Goal: Task Accomplishment & Management: Complete application form

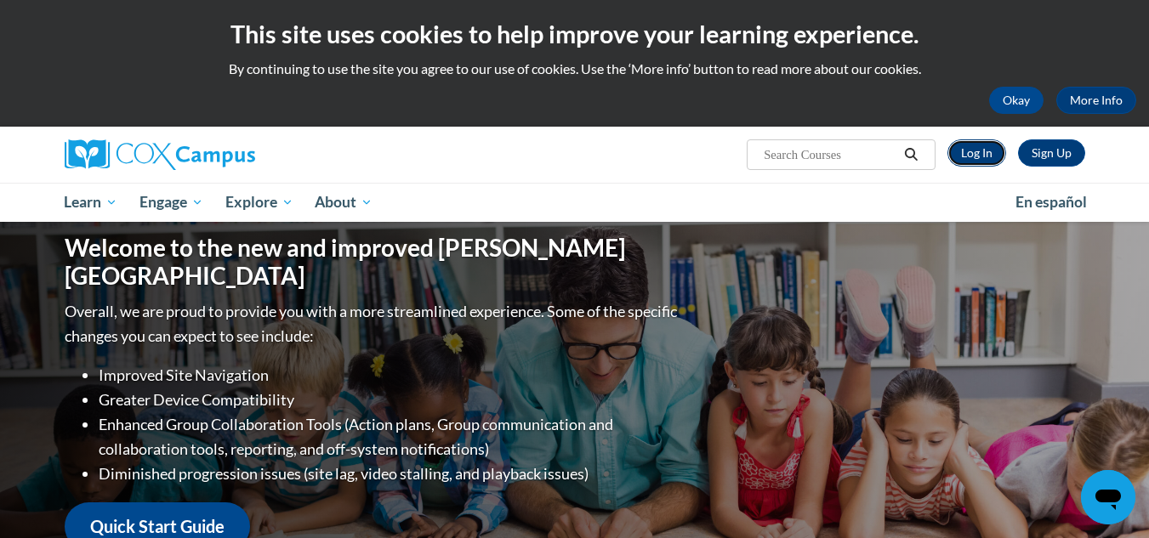
click at [953, 157] on link "Log In" at bounding box center [976, 152] width 59 height 27
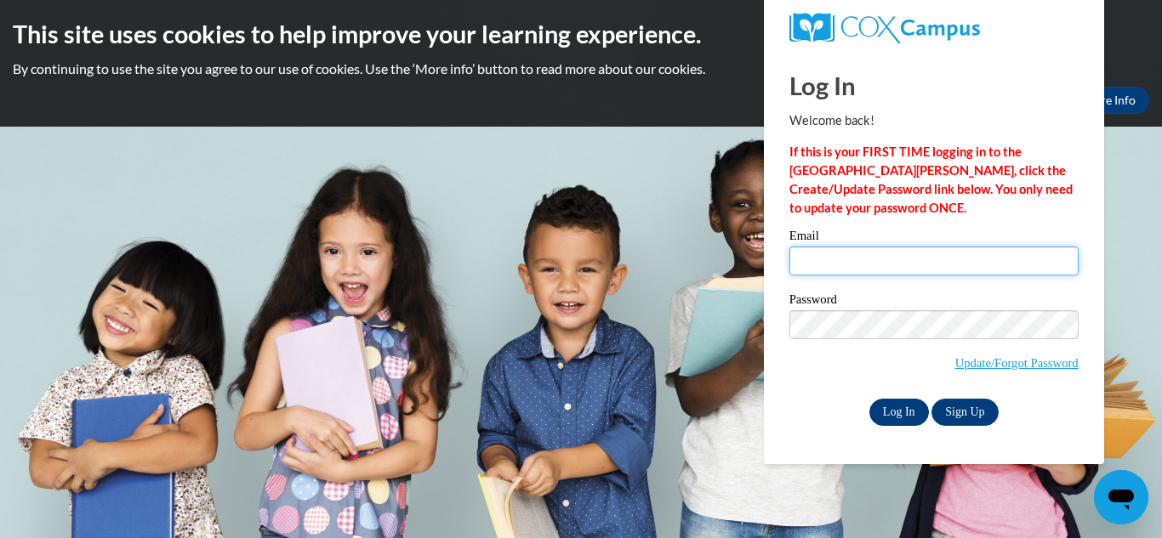
type input "mcarte37@wildcat.fvsu.edu"
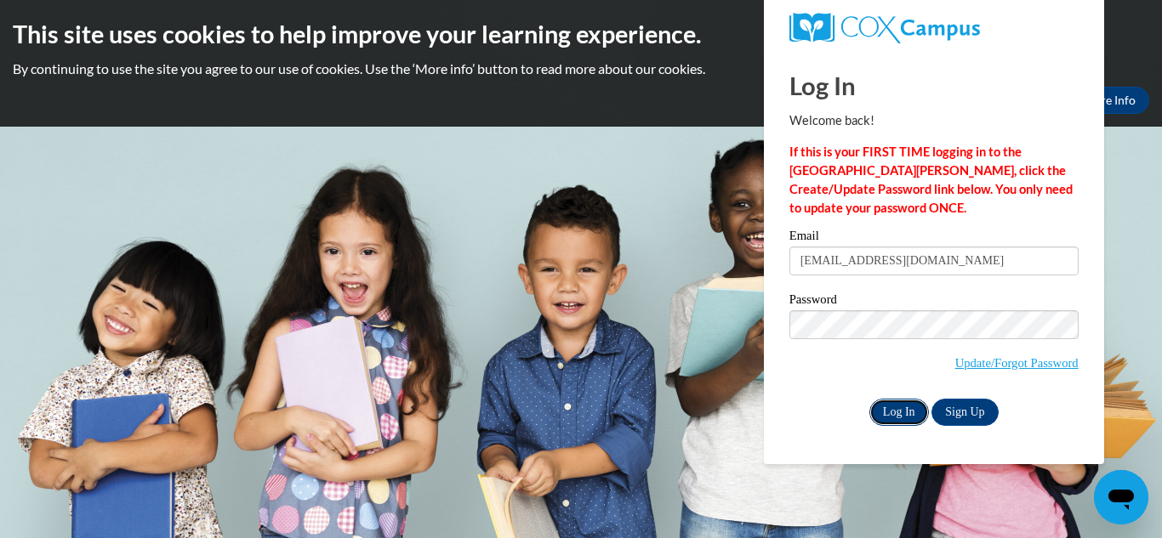
click at [898, 404] on input "Log In" at bounding box center [899, 412] width 60 height 27
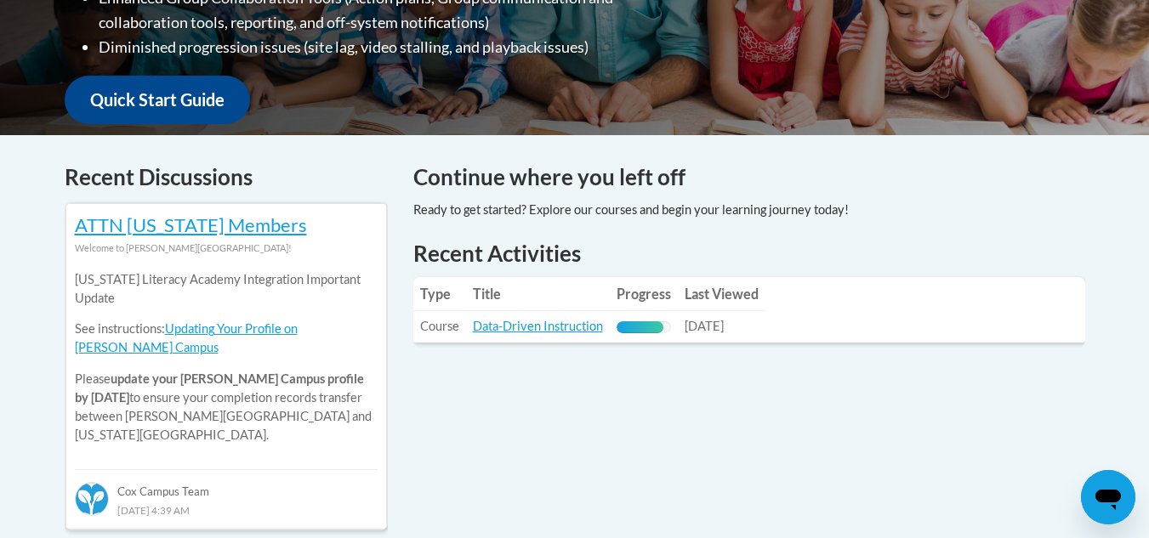
scroll to position [606, 0]
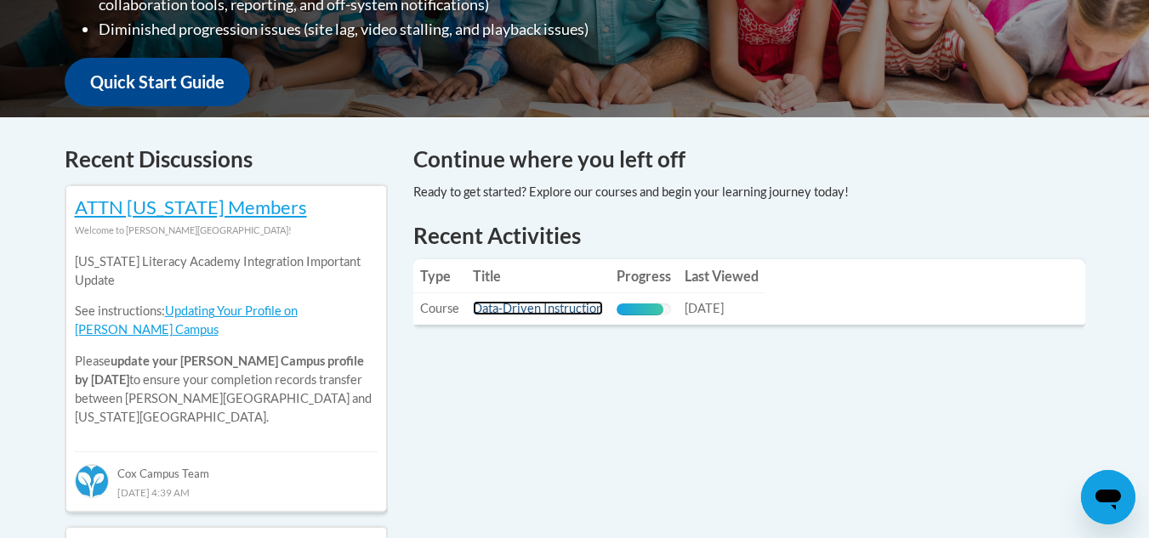
click at [583, 310] on link "Data-Driven Instruction" at bounding box center [538, 308] width 130 height 14
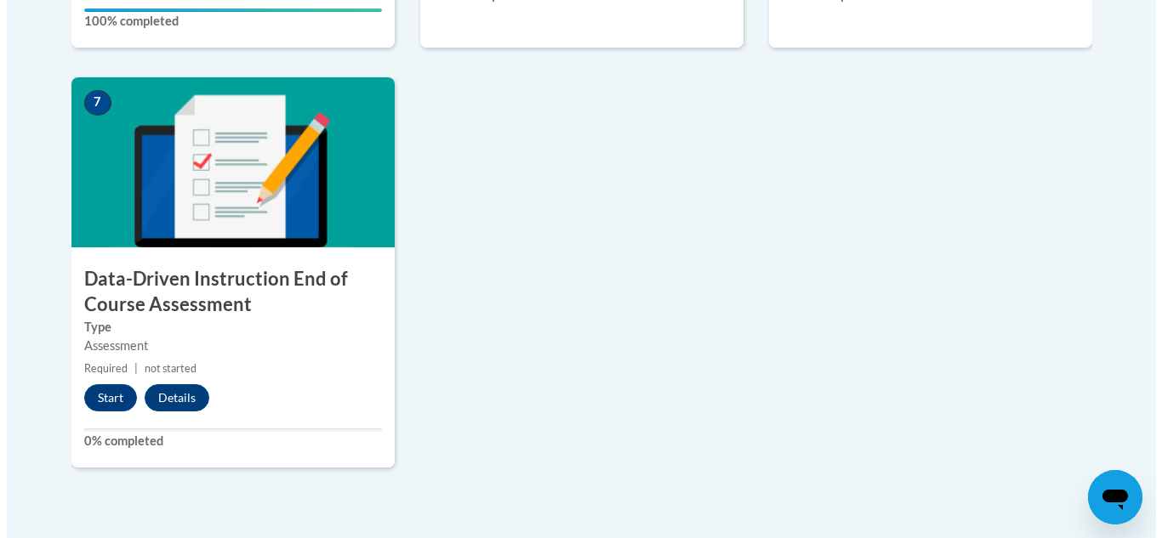
scroll to position [1337, 0]
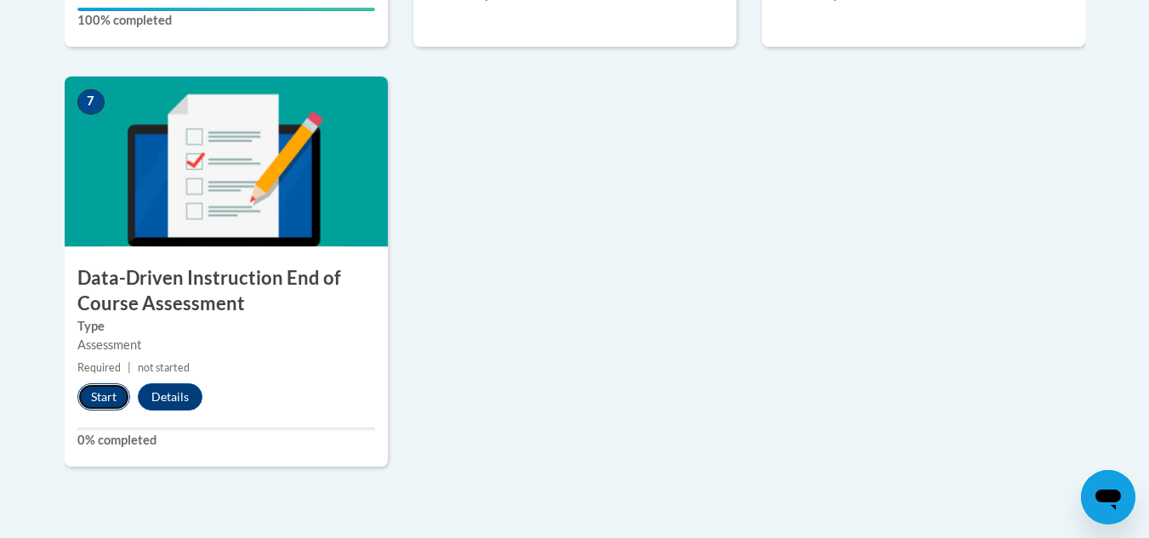
click at [110, 388] on button "Start" at bounding box center [103, 397] width 53 height 27
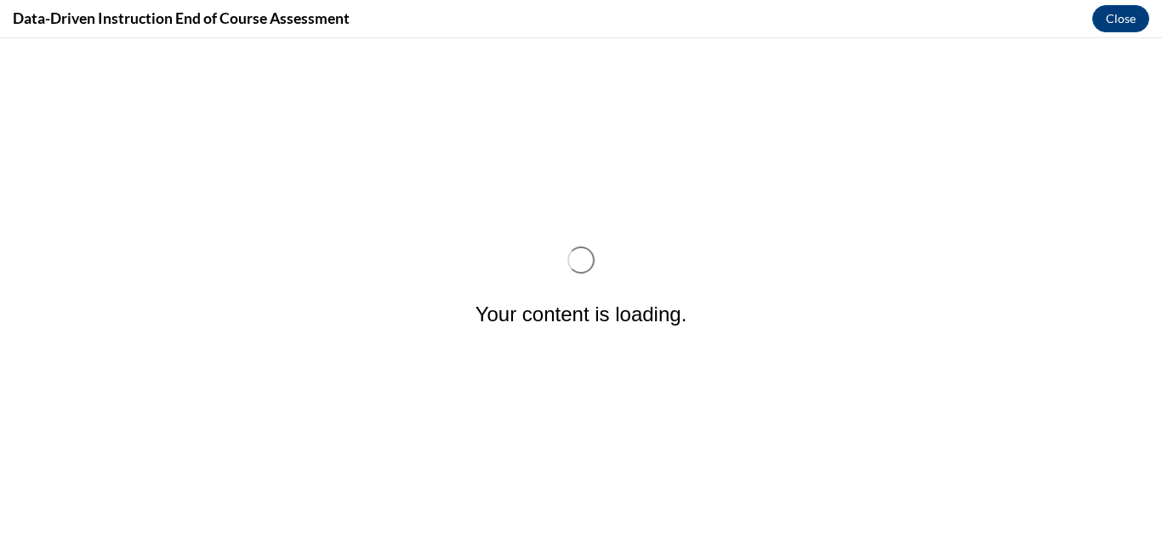
scroll to position [0, 0]
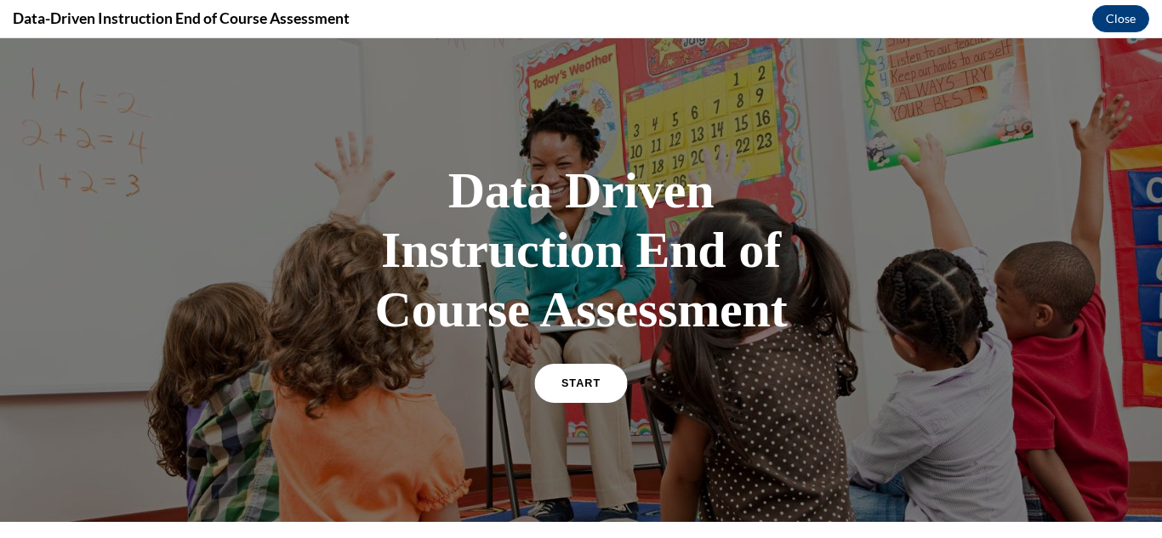
click at [574, 389] on link "START" at bounding box center [580, 383] width 93 height 39
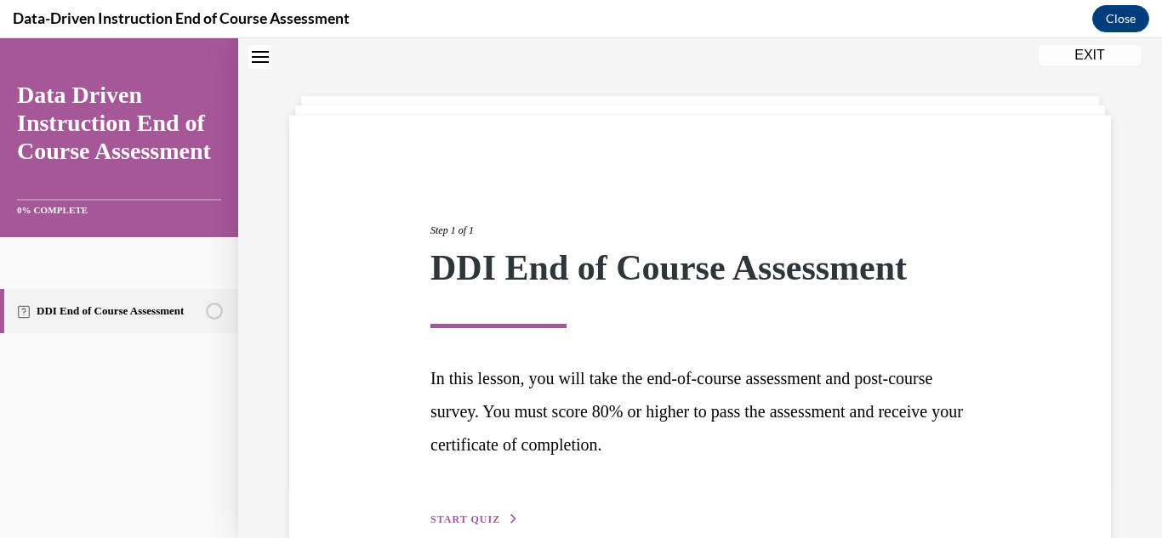
scroll to position [145, 0]
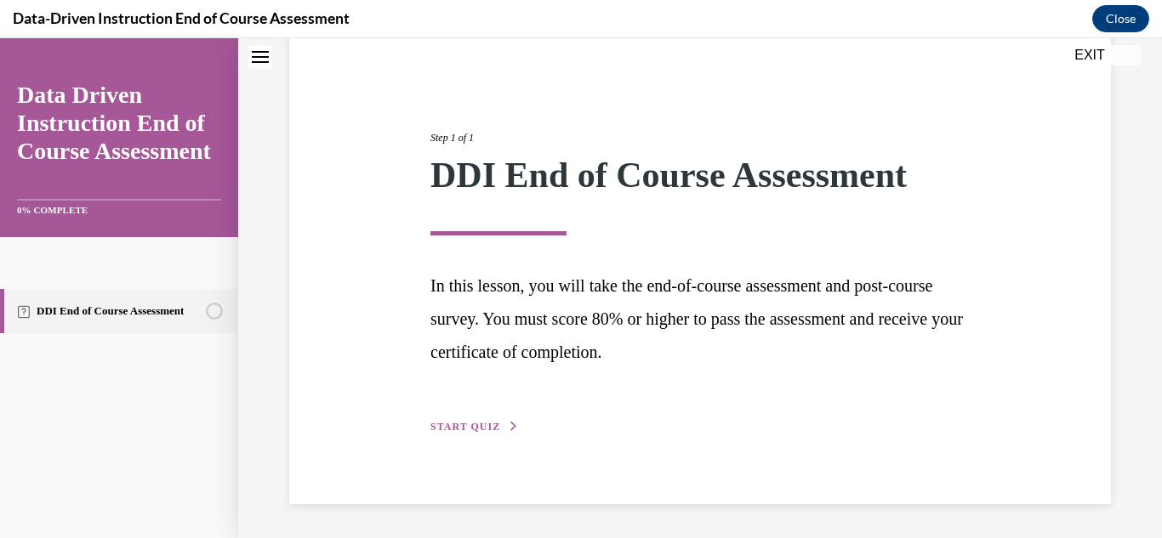
click at [478, 423] on span "START QUIZ" at bounding box center [465, 427] width 70 height 12
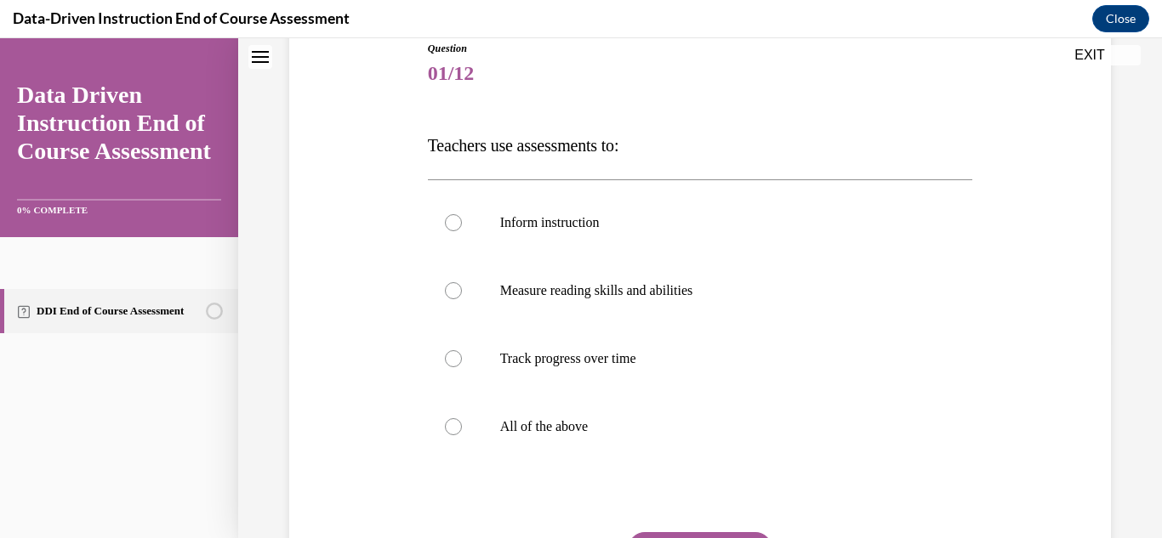
scroll to position [196, 0]
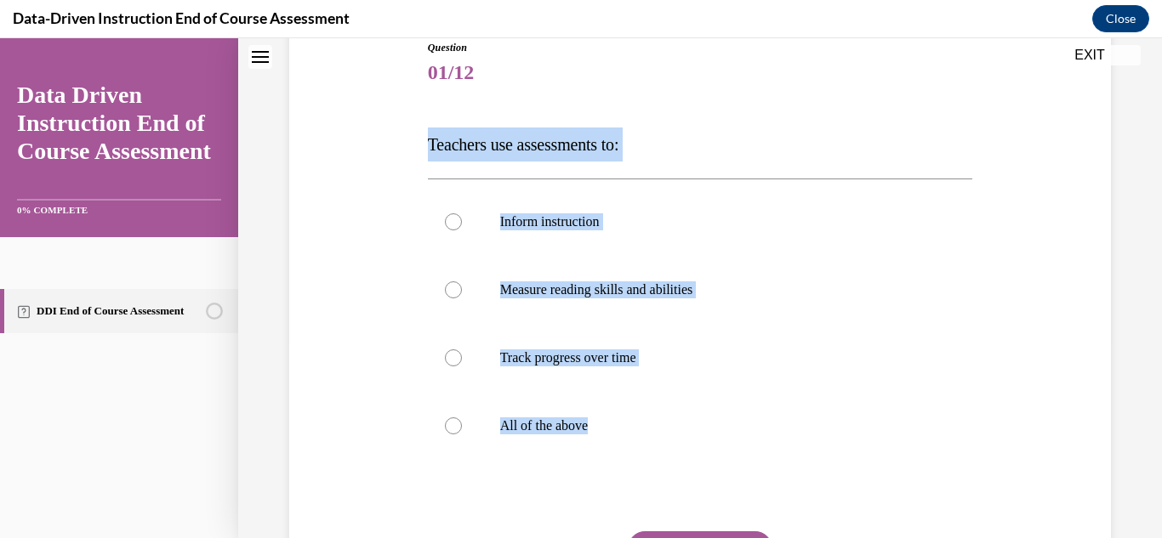
drag, startPoint x: 418, startPoint y: 153, endPoint x: 714, endPoint y: 469, distance: 432.6
click at [714, 469] on div "Question 01/12 Teachers use assessments to: Inform instruction Measure reading …" at bounding box center [700, 330] width 830 height 682
copy div "Teachers use assessments to: Inform instruction Measure reading skills and abil…"
click at [569, 420] on p "All of the above" at bounding box center [715, 426] width 430 height 17
click at [462, 420] on input "All of the above" at bounding box center [453, 426] width 17 height 17
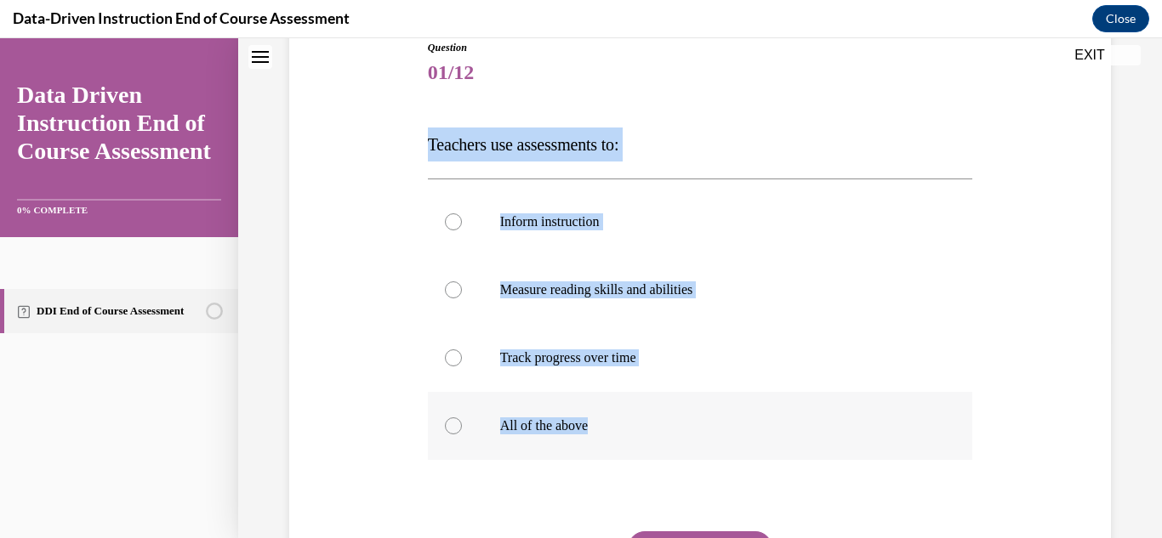
radio input "true"
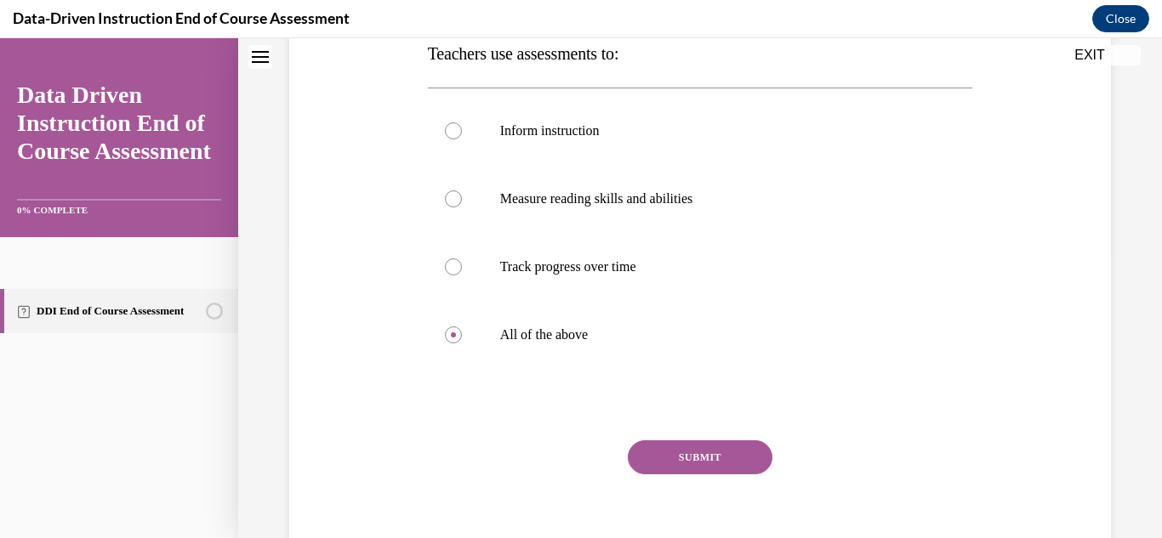
click at [678, 469] on button "SUBMIT" at bounding box center [700, 458] width 145 height 34
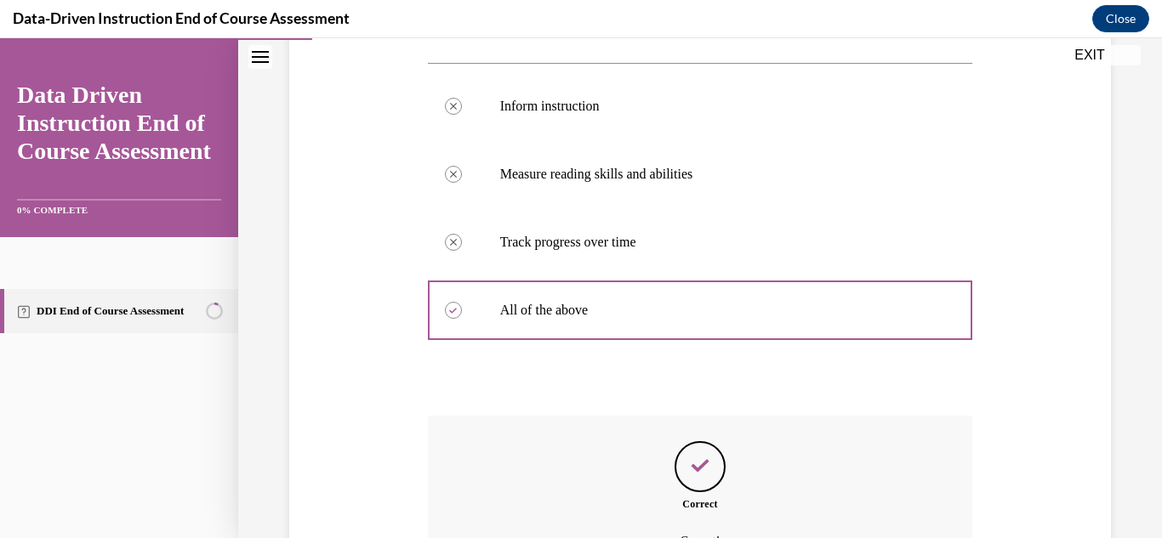
scroll to position [501, 0]
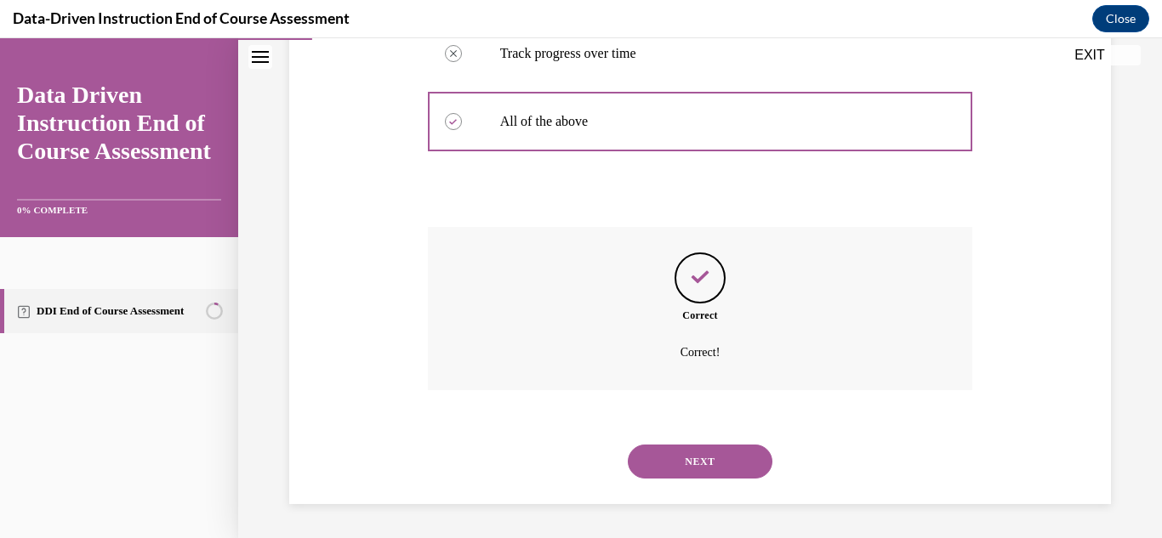
click at [691, 459] on button "NEXT" at bounding box center [700, 462] width 145 height 34
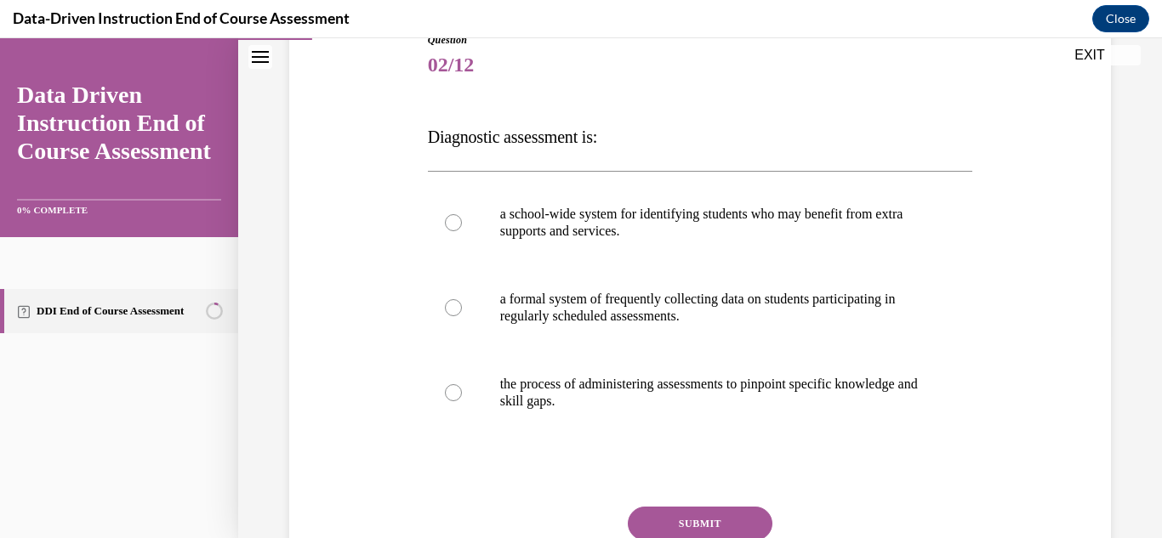
scroll to position [206, 0]
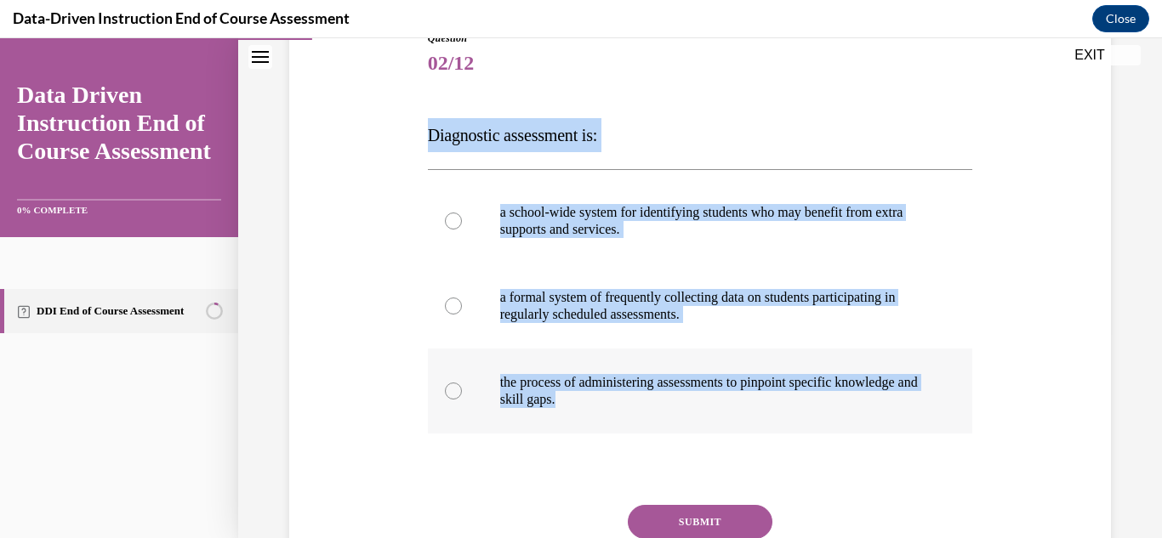
drag, startPoint x: 422, startPoint y: 137, endPoint x: 669, endPoint y: 408, distance: 367.2
click at [669, 408] on div "Question 02/12 Diagnostic assessment is: a school-wide system for identifying s…" at bounding box center [701, 325] width 554 height 640
click at [669, 408] on label "the process of administering assessments to pinpoint specific knowledge and ski…" at bounding box center [700, 391] width 545 height 85
click at [462, 400] on input "the process of administering assessments to pinpoint specific knowledge and ski…" at bounding box center [453, 391] width 17 height 17
radio input "true"
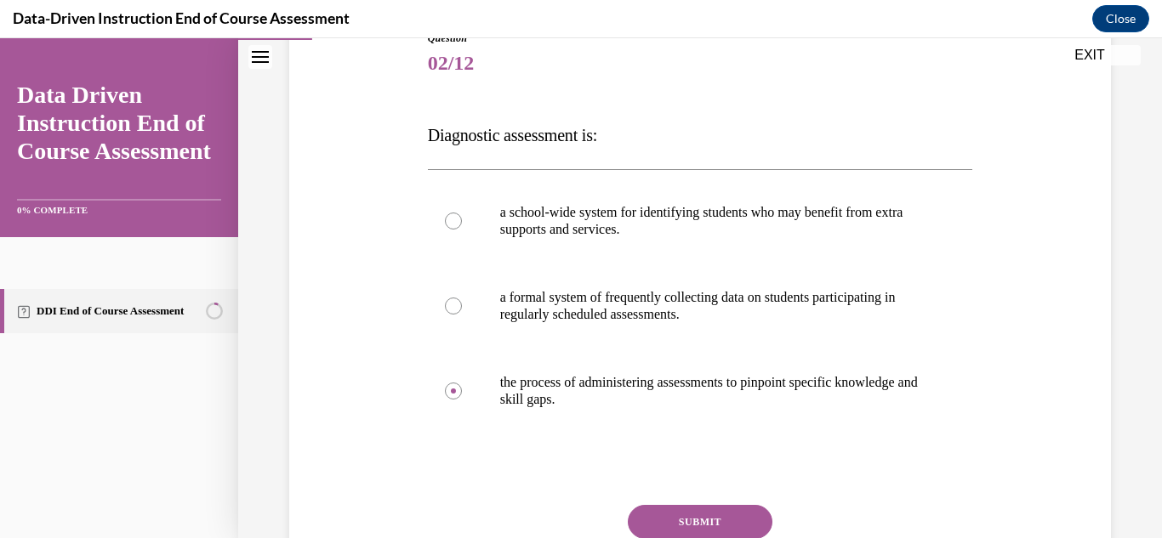
click at [678, 525] on button "SUBMIT" at bounding box center [700, 522] width 145 height 34
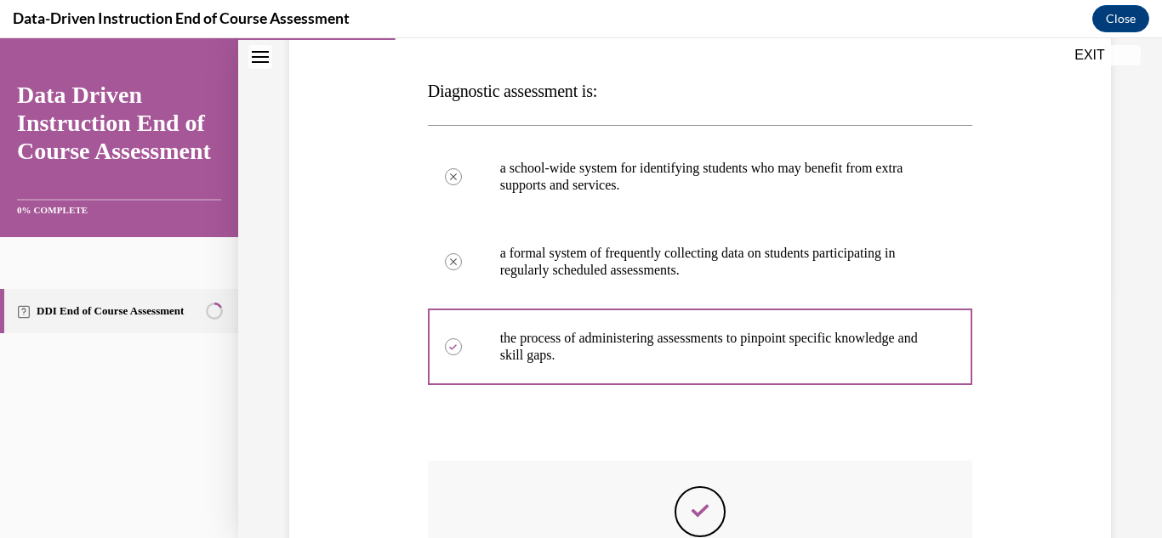
scroll to position [195, 0]
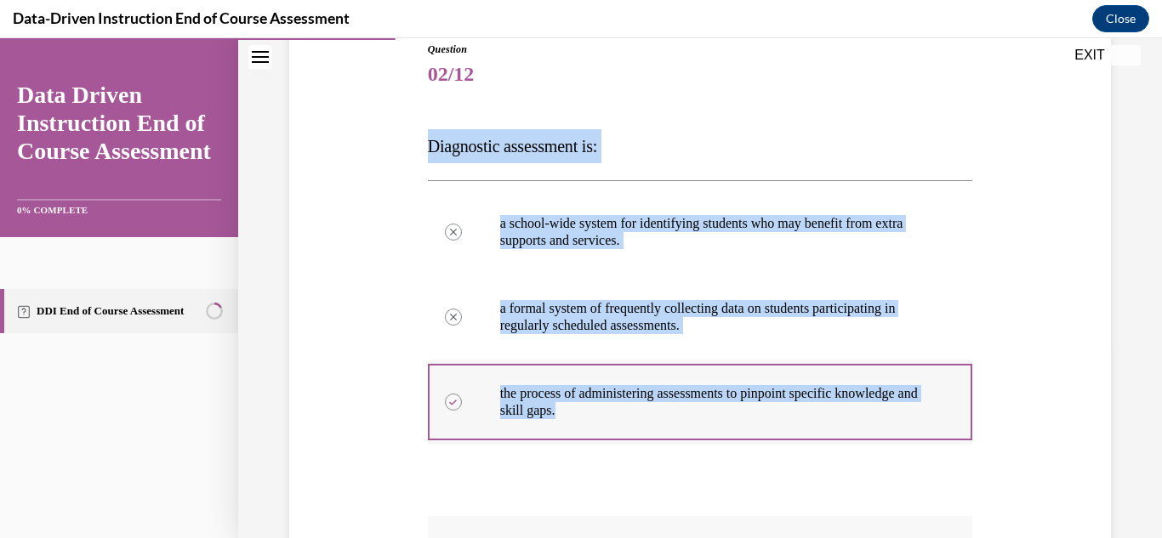
drag, startPoint x: 414, startPoint y: 152, endPoint x: 685, endPoint y: 411, distance: 374.7
click at [685, 411] on div "Question 02/12 Diagnostic assessment is: a school-wide system for identifying s…" at bounding box center [700, 392] width 830 height 803
copy div "Diagnostic assessment is: a school-wide system for identifying students who may…"
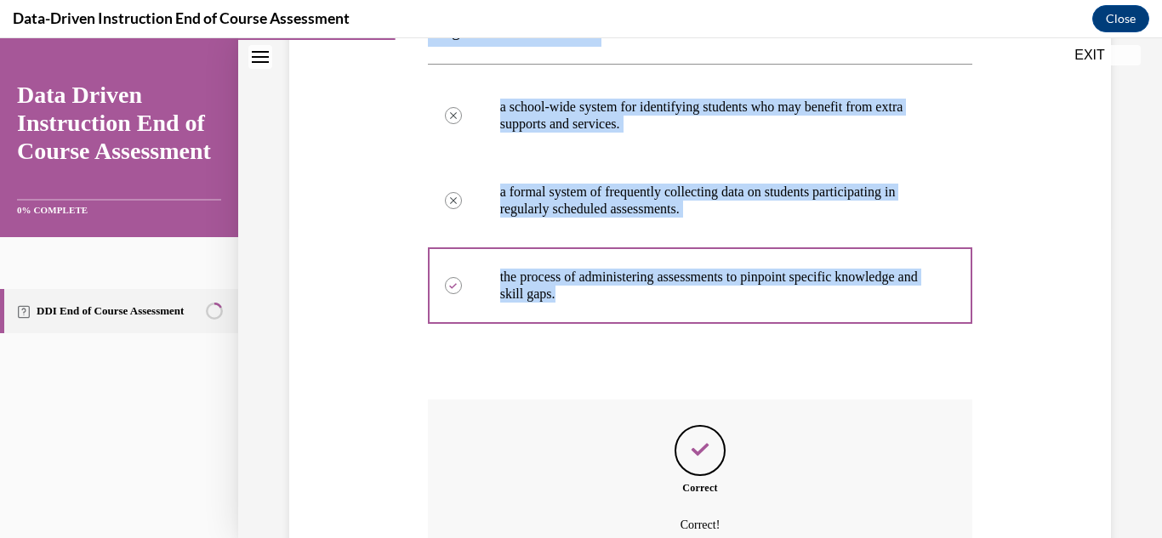
scroll to position [484, 0]
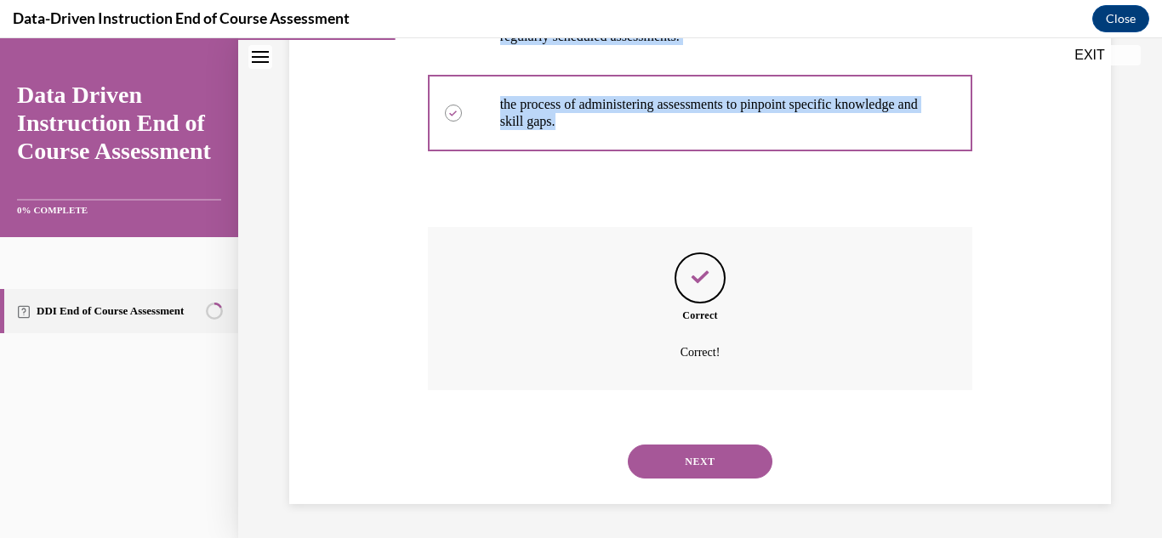
click at [687, 449] on button "NEXT" at bounding box center [700, 462] width 145 height 34
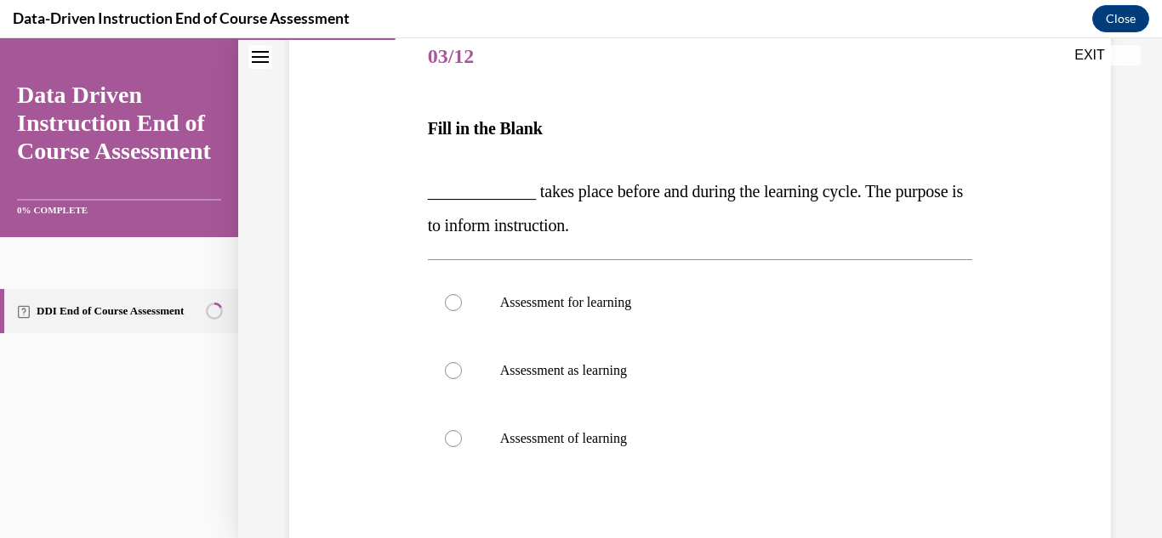
scroll to position [214, 0]
drag, startPoint x: 406, startPoint y: 161, endPoint x: 755, endPoint y: 461, distance: 460.7
click at [755, 461] on div "Question 03/12 Fill in the Blank _____________ takes place before and during th…" at bounding box center [700, 326] width 830 height 711
copy div "_____________ takes place before and during the learning cycle. The purpose is …"
click at [537, 305] on p "Assessment for learning" at bounding box center [715, 301] width 430 height 17
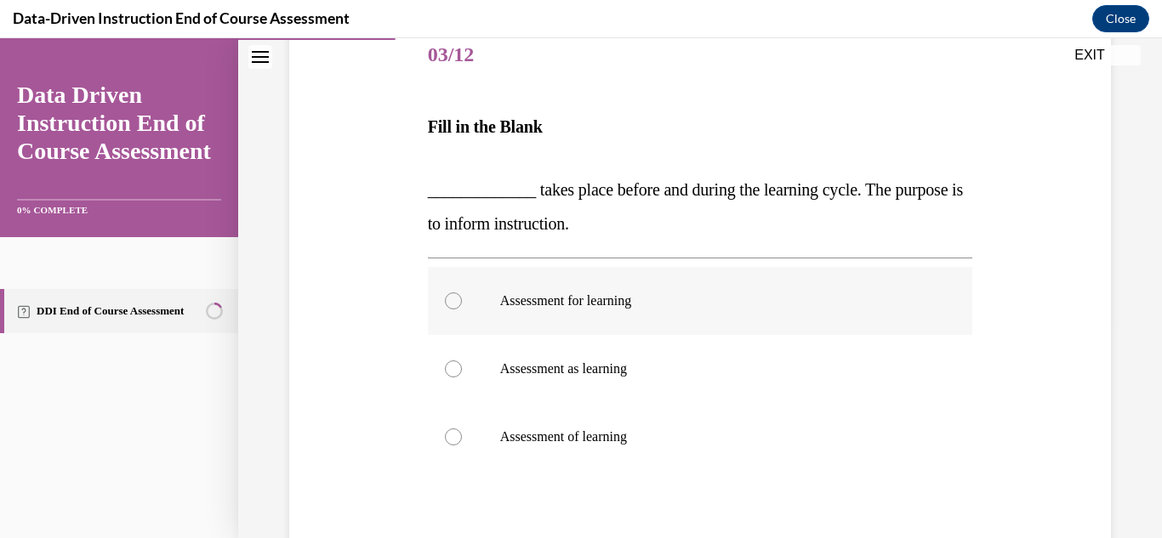
click at [462, 305] on input "Assessment for learning" at bounding box center [453, 301] width 17 height 17
radio input "true"
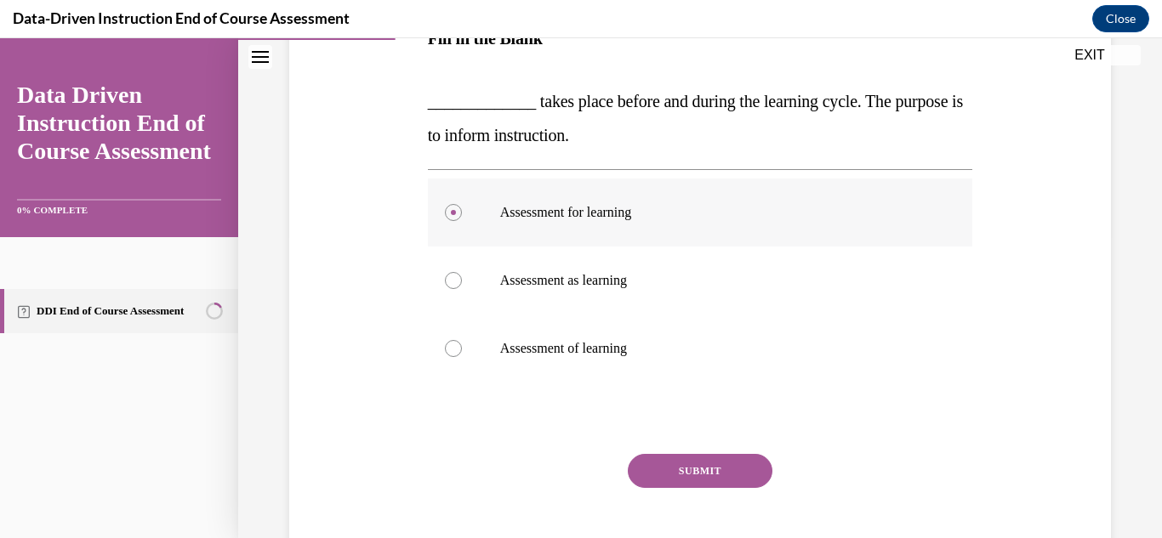
scroll to position [325, 0]
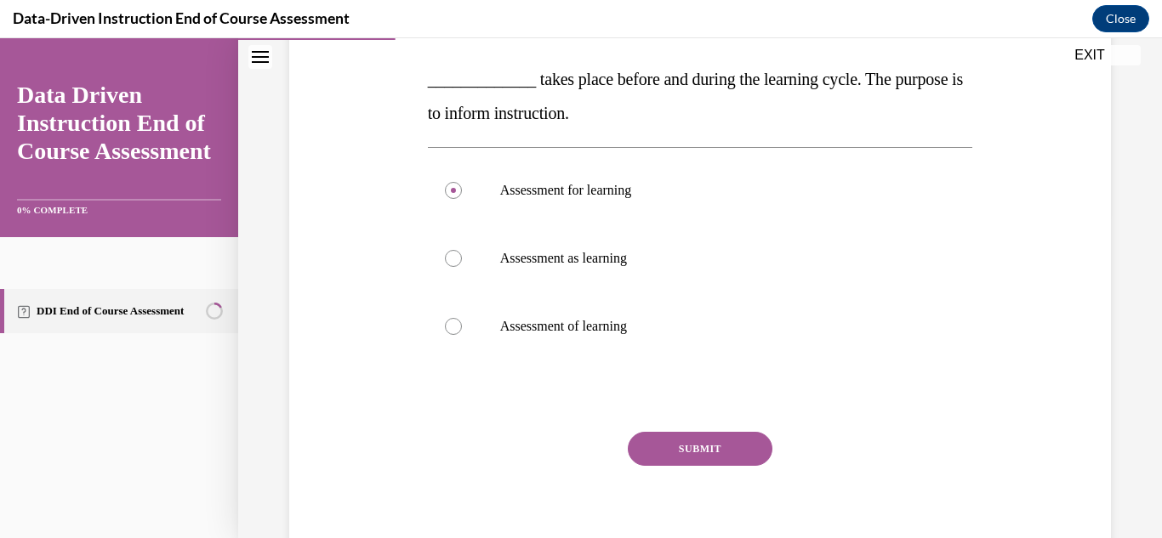
click at [712, 454] on button "SUBMIT" at bounding box center [700, 449] width 145 height 34
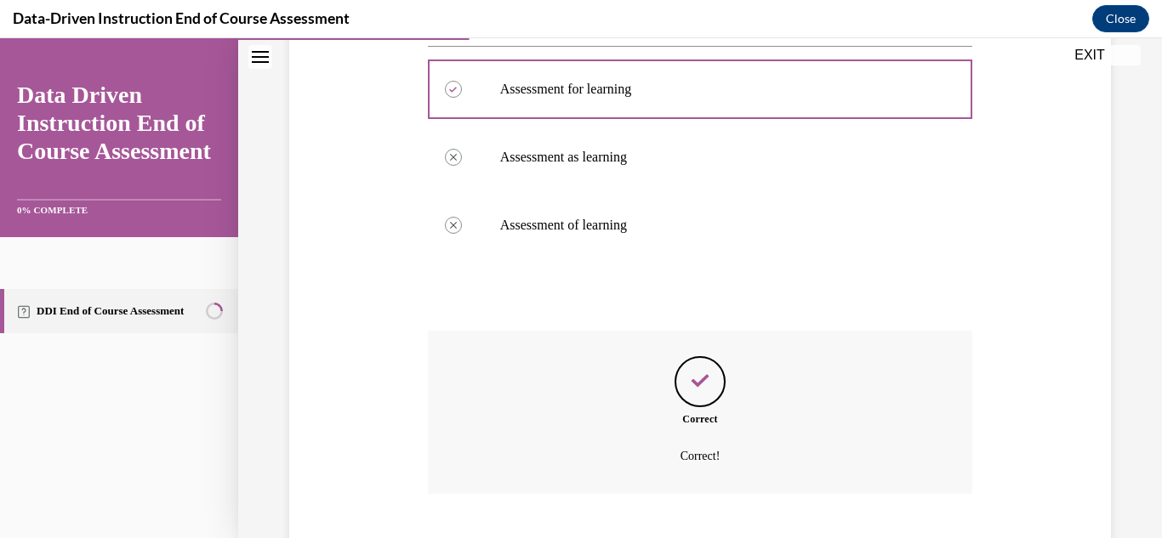
scroll to position [530, 0]
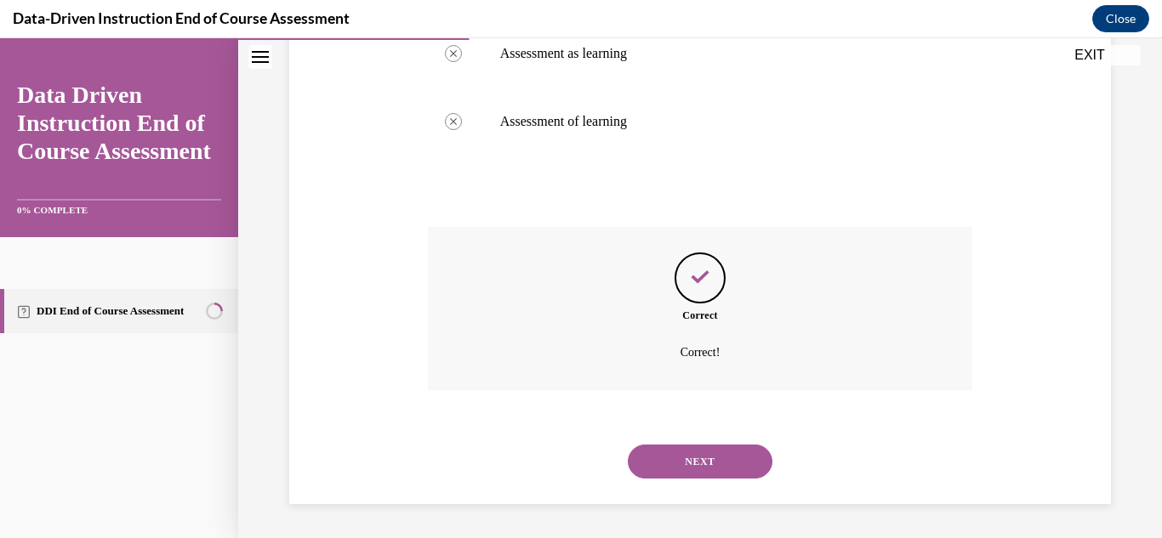
click at [708, 467] on button "NEXT" at bounding box center [700, 462] width 145 height 34
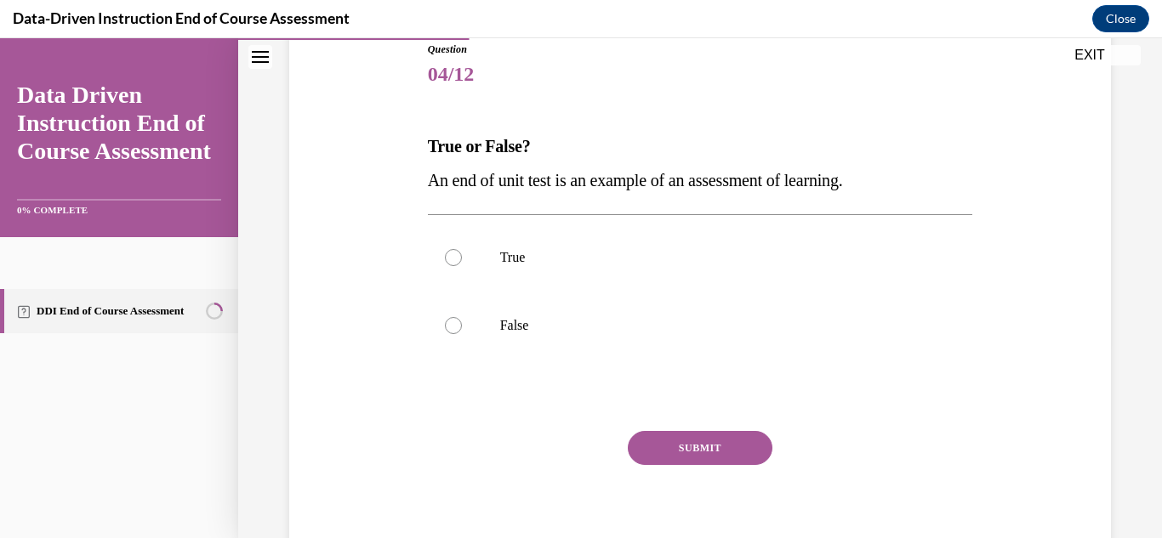
scroll to position [222, 0]
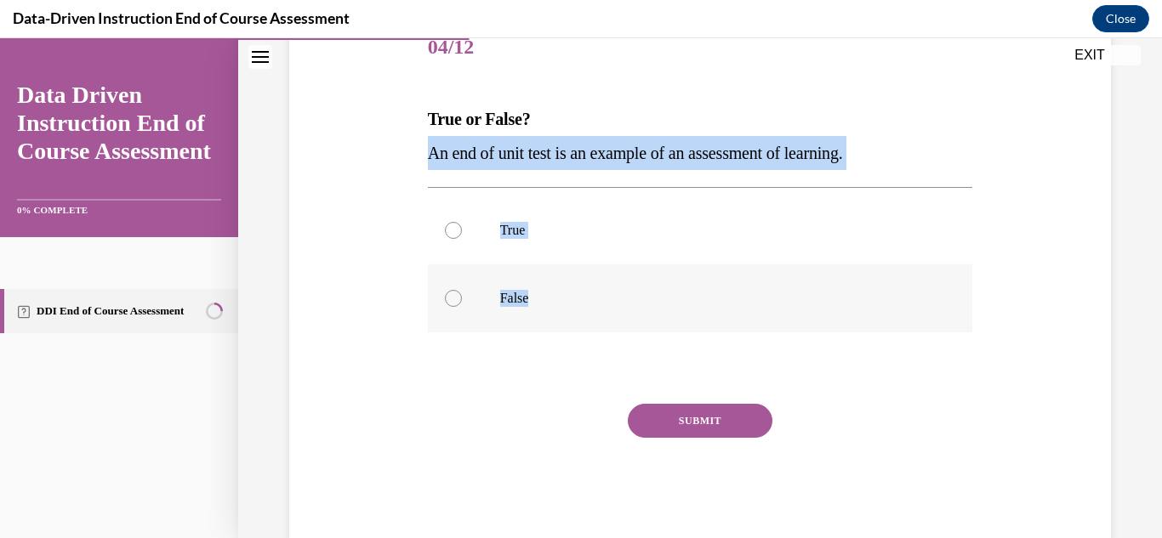
drag, startPoint x: 423, startPoint y: 155, endPoint x: 597, endPoint y: 328, distance: 245.9
click at [597, 328] on div "Question 04/12 True or False? An end of unit test is an example of an assessmen…" at bounding box center [701, 266] width 554 height 554
copy div "An end of unit test is an example of an assessment of learning. True False"
click at [540, 222] on p "True" at bounding box center [715, 230] width 430 height 17
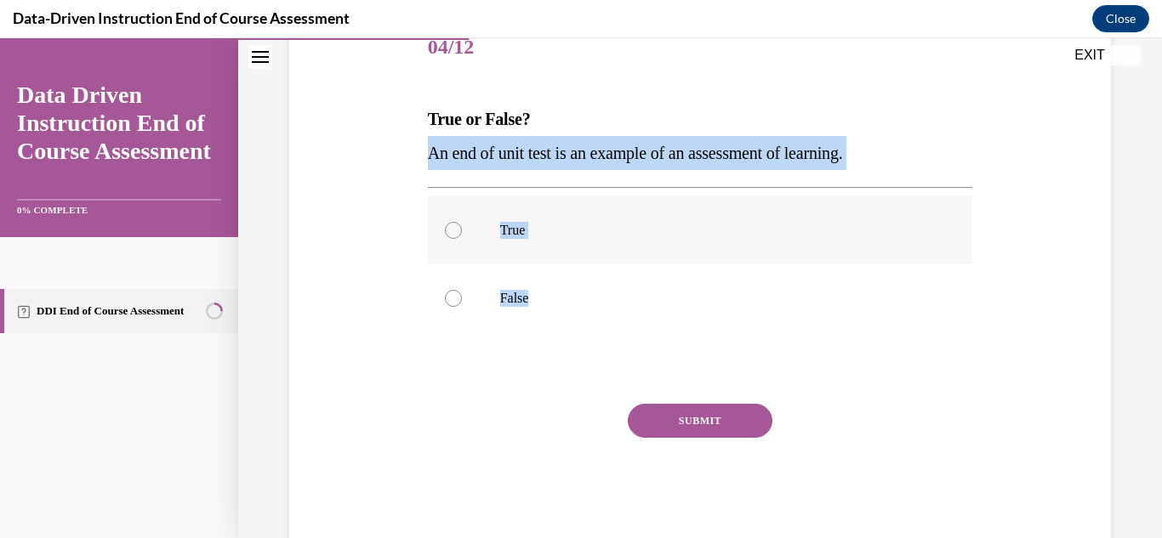
click at [462, 222] on input "True" at bounding box center [453, 230] width 17 height 17
radio input "true"
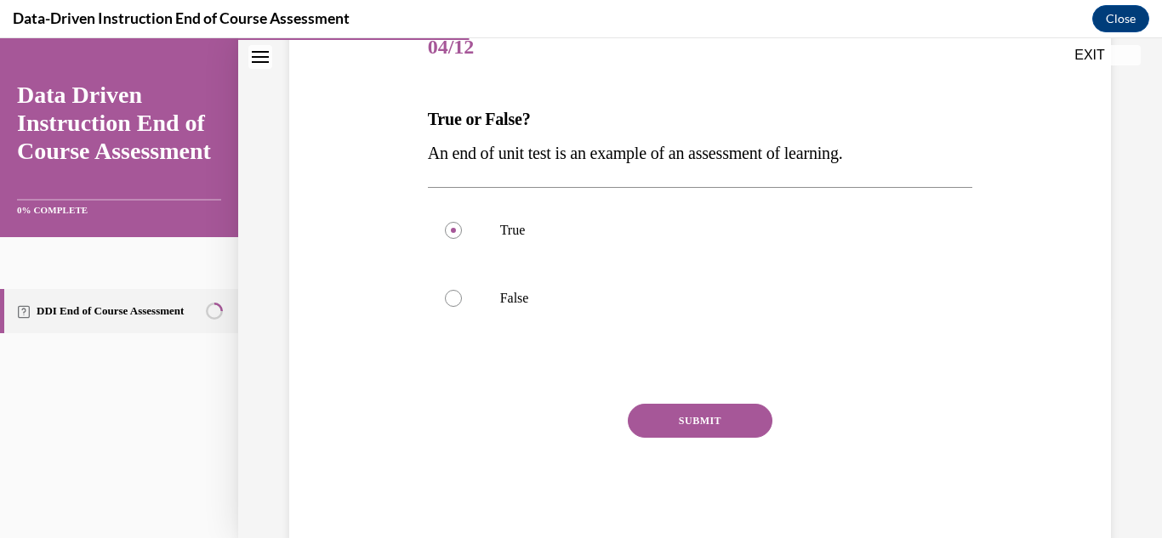
click at [689, 421] on button "SUBMIT" at bounding box center [700, 421] width 145 height 34
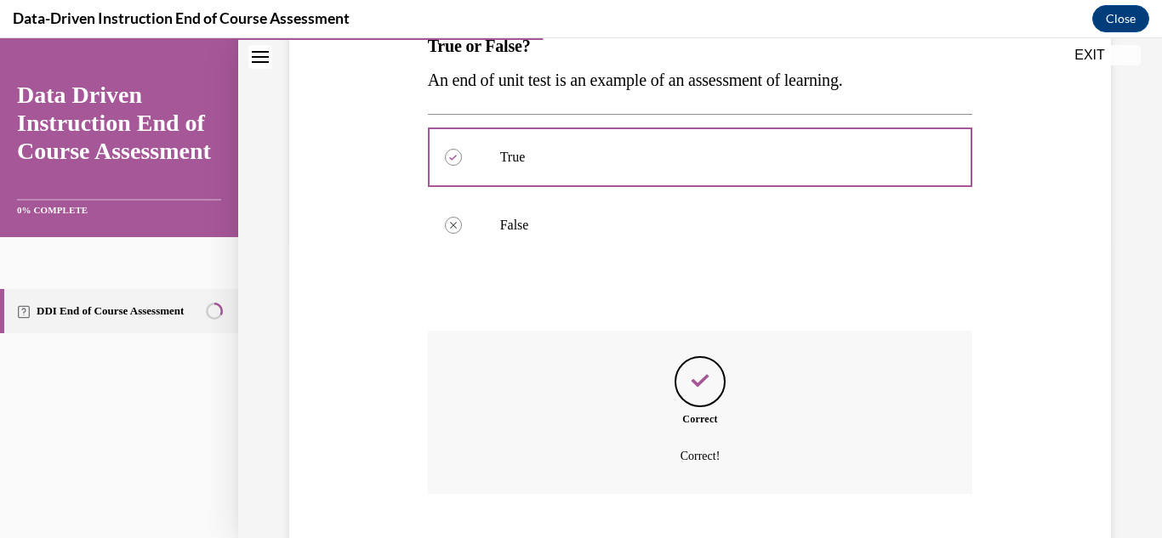
scroll to position [399, 0]
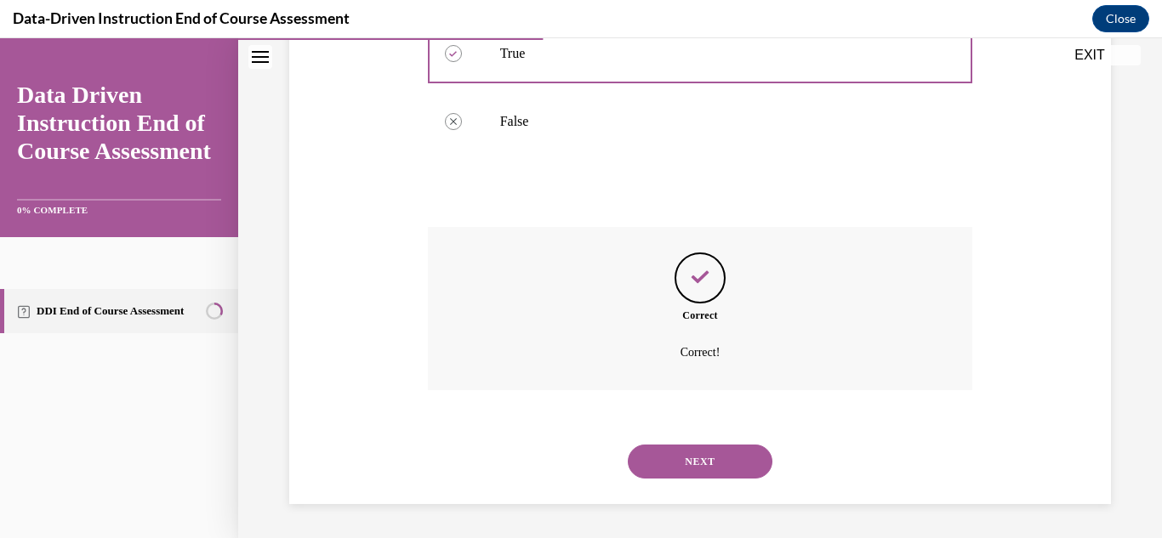
click at [695, 465] on button "NEXT" at bounding box center [700, 462] width 145 height 34
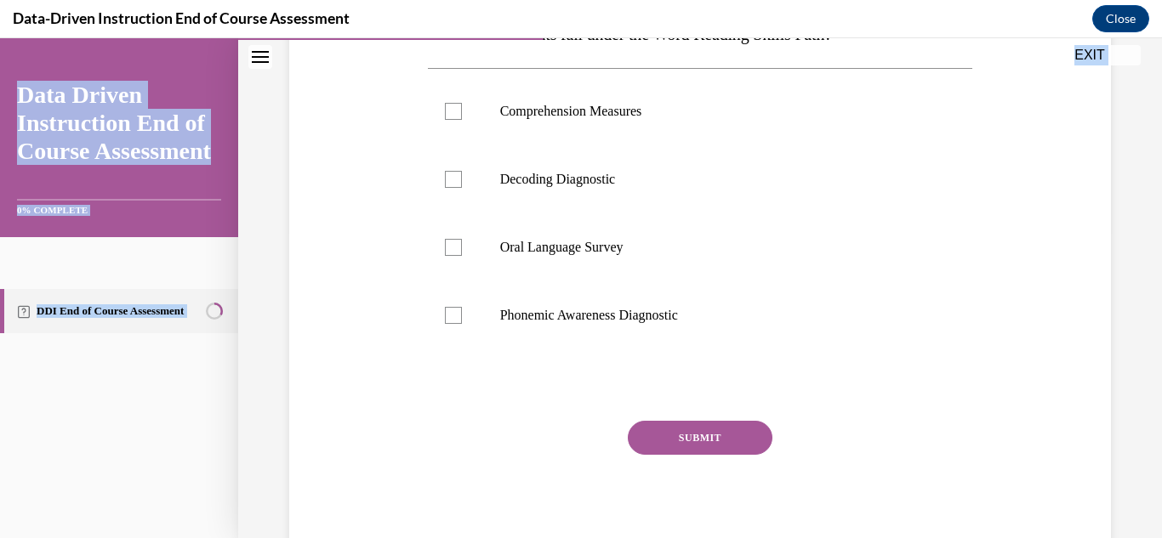
scroll to position [363, 0]
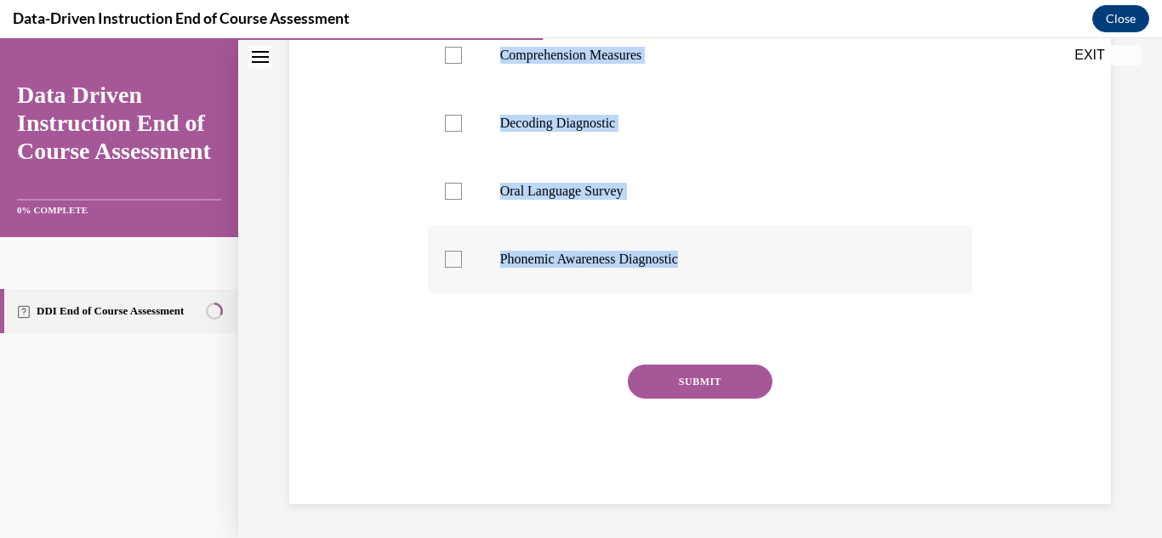
drag, startPoint x: 410, startPoint y: 144, endPoint x: 717, endPoint y: 276, distance: 334.4
click at [717, 276] on div "Question 05/12 Which assessments fall under the Word Reading Skills Path? Compr…" at bounding box center [700, 163] width 830 height 682
copy div "Which assessments fall under the Word Reading Skills Path? Comprehension Measur…"
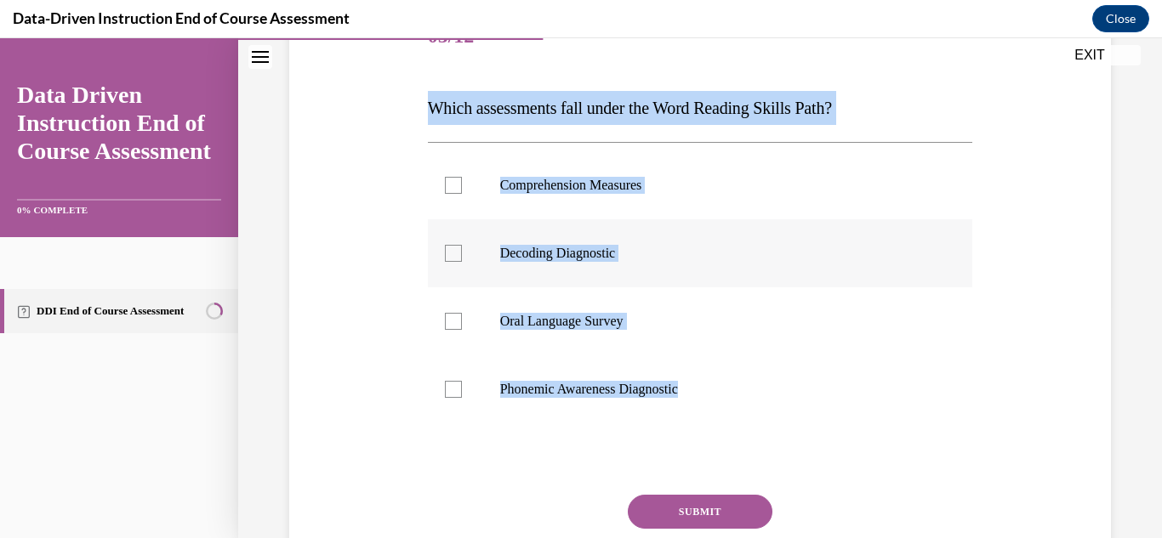
scroll to position [228, 0]
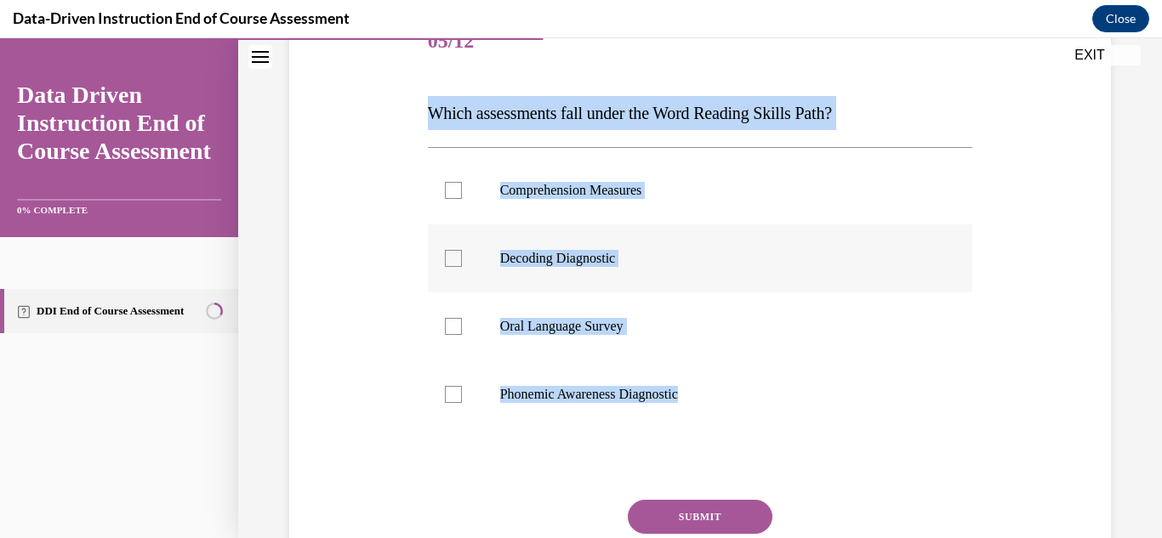
click at [548, 241] on label "Decoding Diagnostic" at bounding box center [700, 259] width 545 height 68
click at [462, 250] on input "Decoding Diagnostic" at bounding box center [453, 258] width 17 height 17
checkbox input "true"
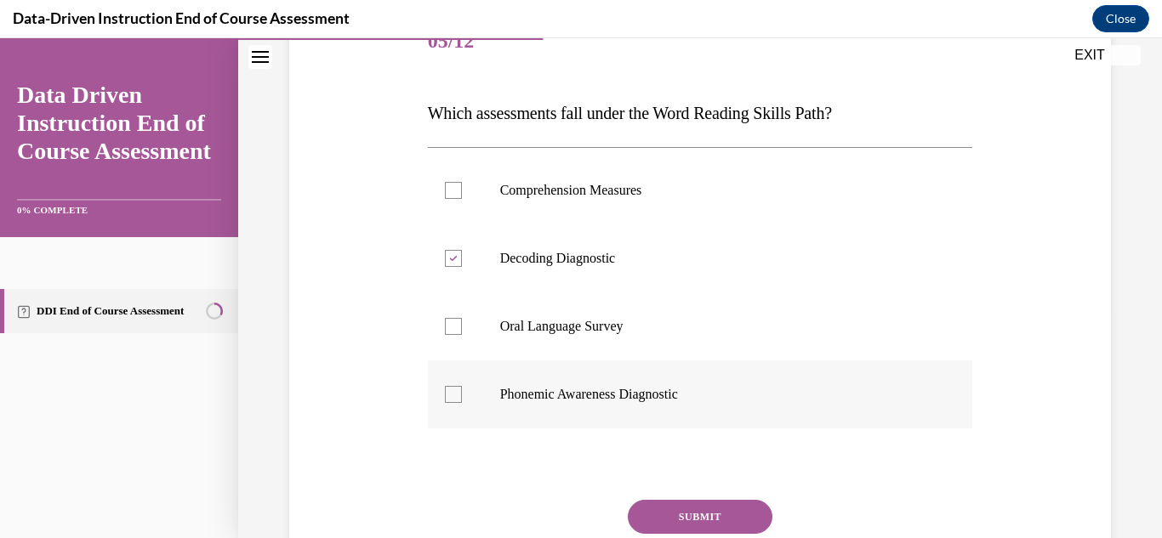
click at [625, 410] on label "Phonemic Awareness Diagnostic" at bounding box center [700, 395] width 545 height 68
click at [462, 403] on input "Phonemic Awareness Diagnostic" at bounding box center [453, 394] width 17 height 17
click at [625, 410] on label "Phonemic Awareness Diagnostic" at bounding box center [700, 395] width 545 height 68
click at [462, 403] on input "Phonemic Awareness Diagnostic" at bounding box center [453, 394] width 17 height 17
checkbox input "false"
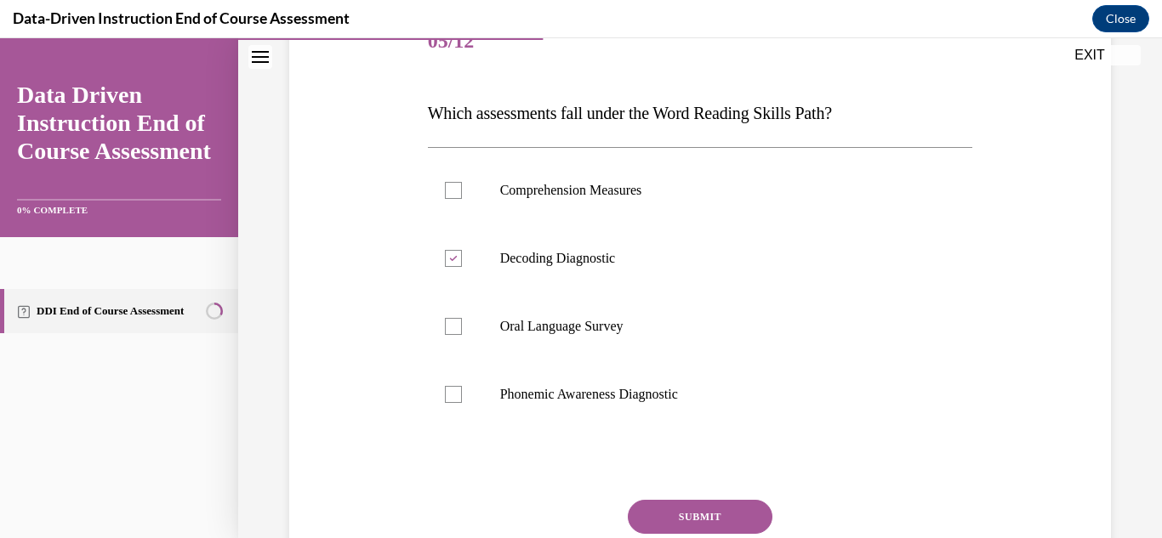
click at [669, 517] on button "SUBMIT" at bounding box center [700, 517] width 145 height 34
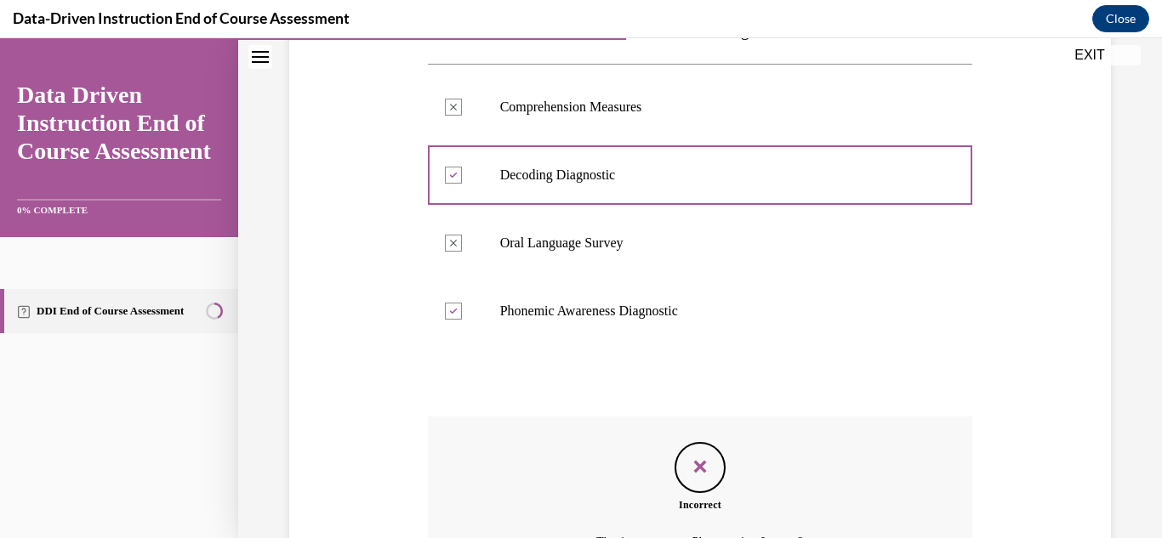
scroll to position [501, 0]
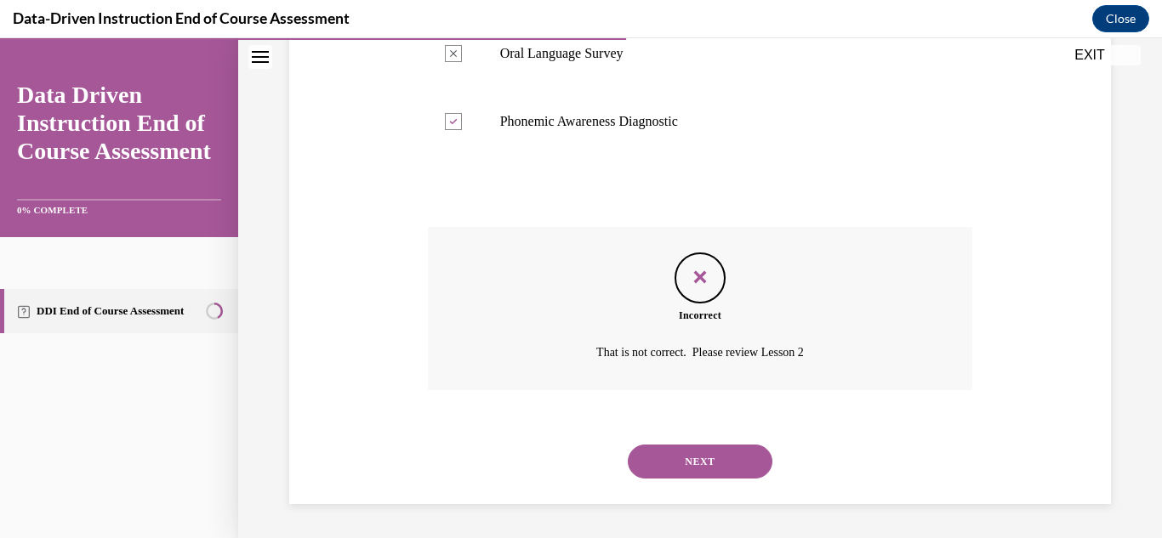
click at [681, 457] on button "NEXT" at bounding box center [700, 462] width 145 height 34
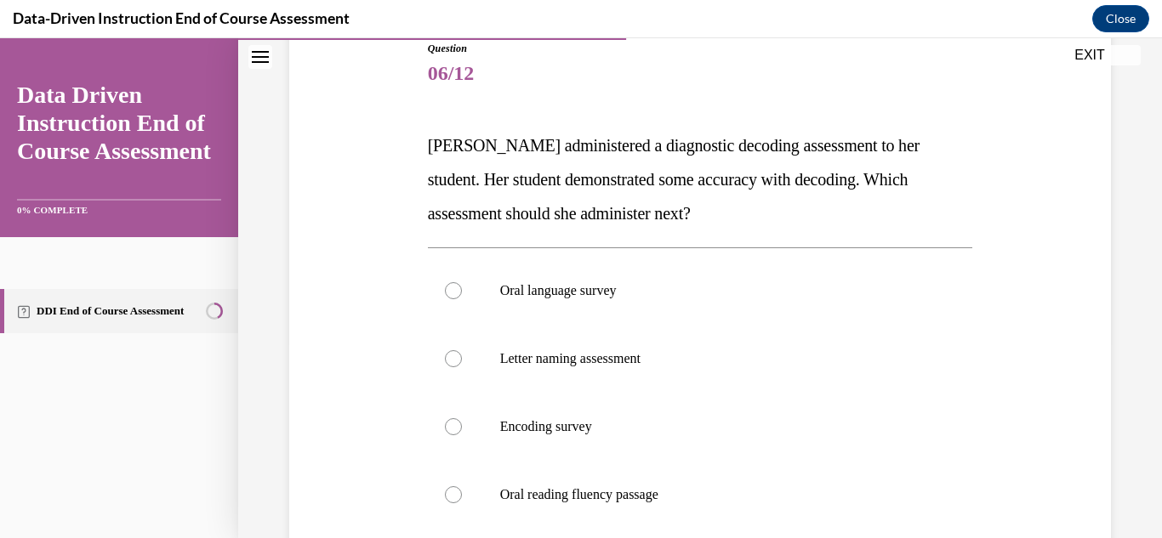
scroll to position [196, 0]
drag, startPoint x: 425, startPoint y: 138, endPoint x: 695, endPoint y: 476, distance: 432.7
click at [695, 476] on div "Question 06/12 Mrs. Lee administered a diagnostic decoding assessment to her st…" at bounding box center [700, 389] width 545 height 699
copy div "Mrs. Lee administered a diagnostic decoding assessment to her student. Her stud…"
click at [589, 483] on label "Oral reading fluency passage" at bounding box center [700, 494] width 545 height 68
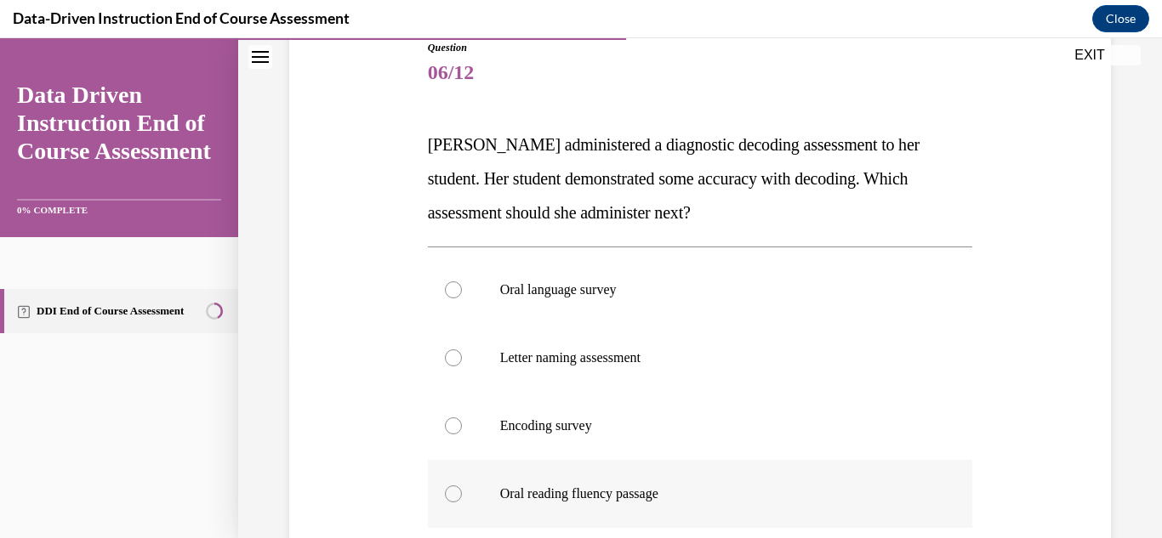
click at [462, 486] on input "Oral reading fluency passage" at bounding box center [453, 494] width 17 height 17
radio input "true"
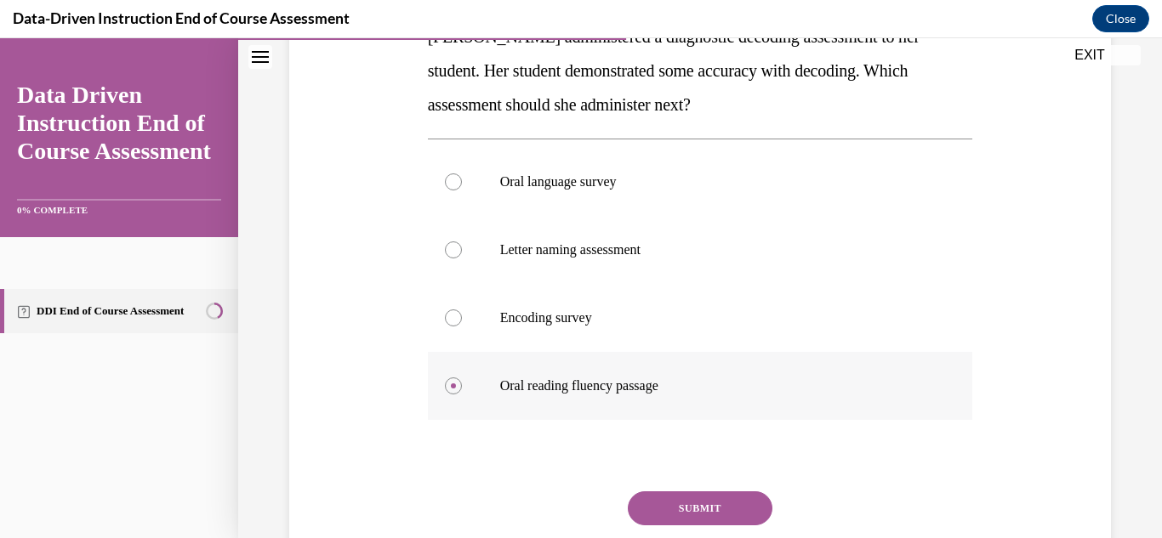
scroll to position [305, 0]
click at [699, 507] on button "SUBMIT" at bounding box center [700, 508] width 145 height 34
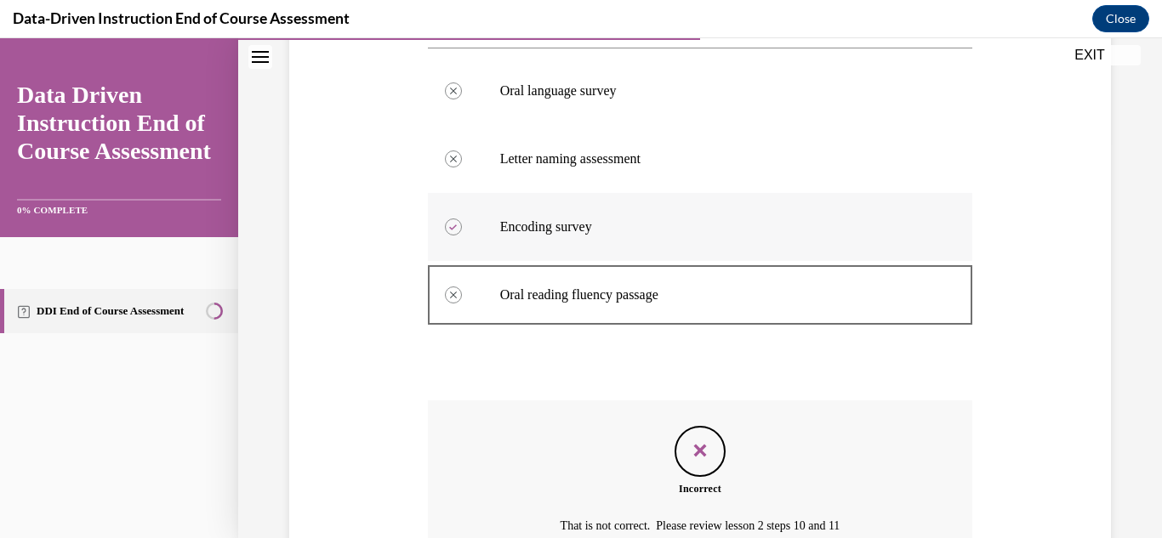
scroll to position [569, 0]
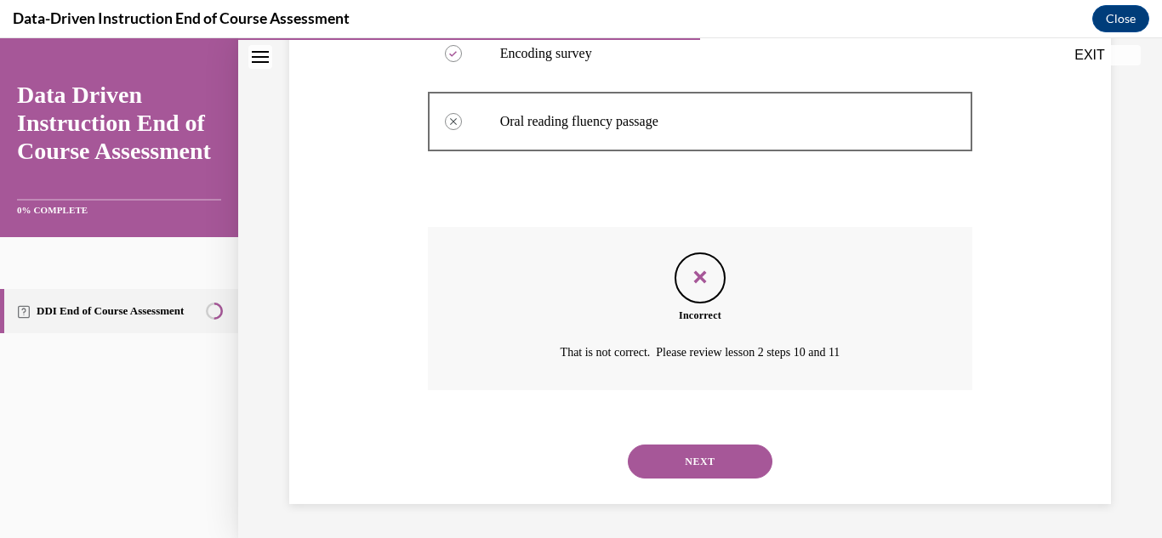
click at [663, 457] on button "NEXT" at bounding box center [700, 462] width 145 height 34
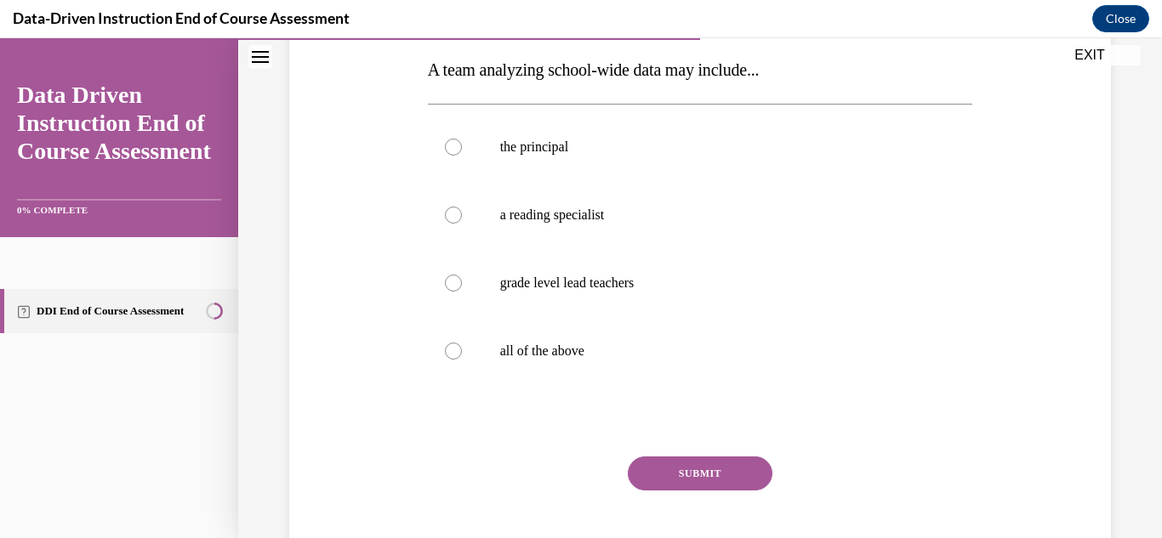
scroll to position [272, 0]
click at [583, 330] on label "all of the above" at bounding box center [700, 350] width 545 height 68
click at [462, 342] on input "all of the above" at bounding box center [453, 350] width 17 height 17
radio input "true"
click at [691, 488] on button "SUBMIT" at bounding box center [700, 473] width 145 height 34
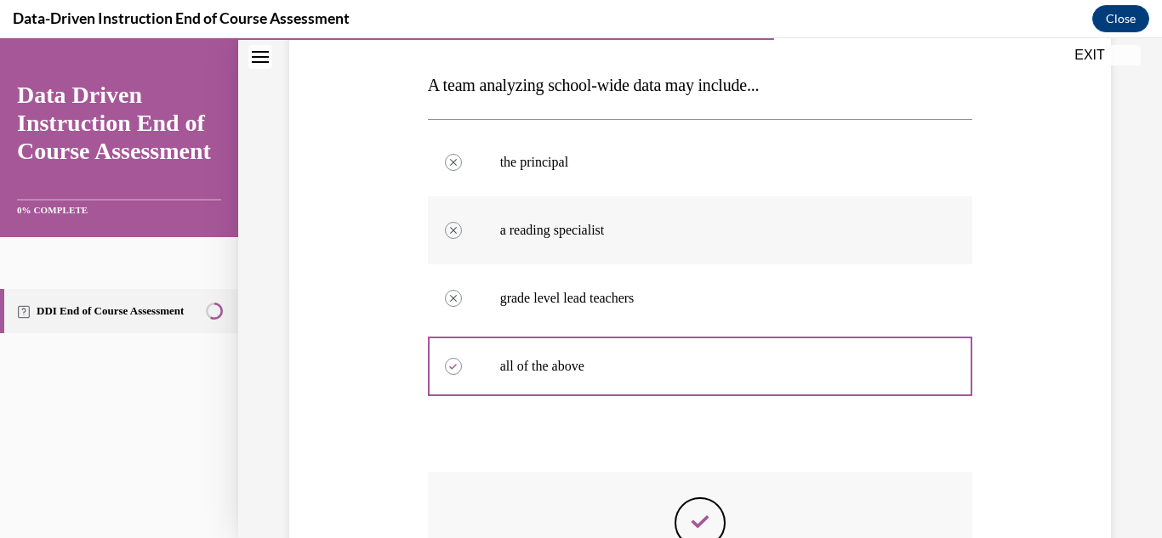
scroll to position [255, 0]
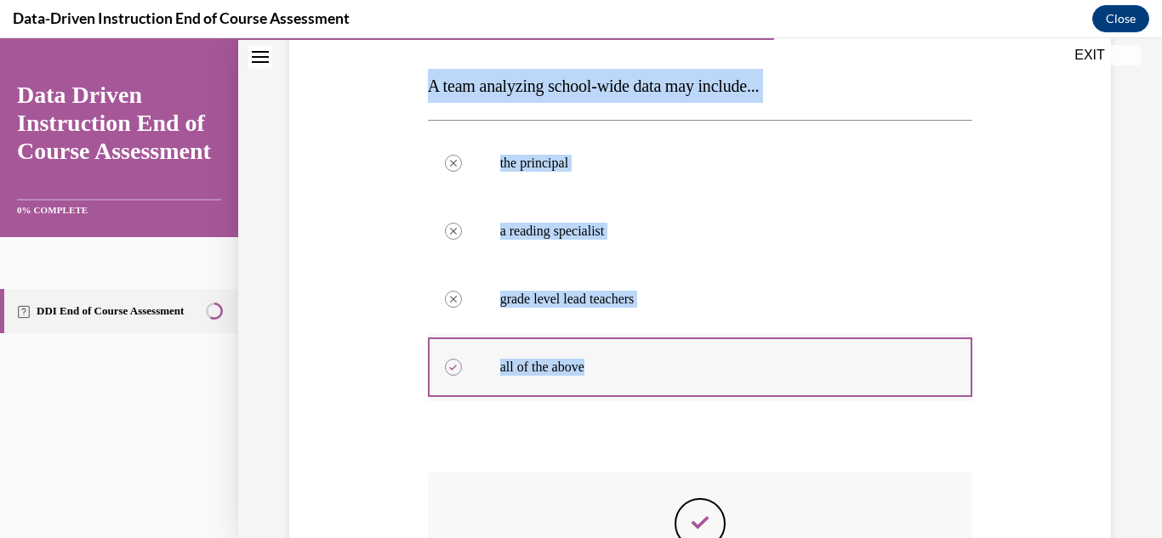
drag, startPoint x: 424, startPoint y: 77, endPoint x: 633, endPoint y: 359, distance: 350.7
click at [633, 359] on div "Question 07/12 A team analyzing school-wide data may include... the principal C…" at bounding box center [701, 353] width 554 height 794
copy div "A team analyzing school-wide data may include... the principal Correctly unsele…"
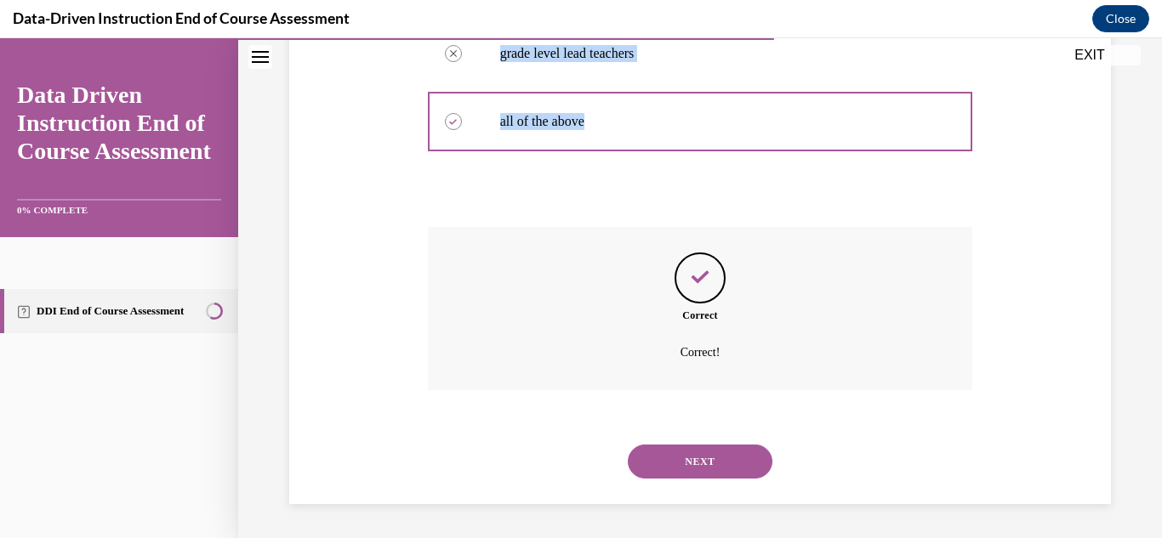
click at [720, 462] on button "NEXT" at bounding box center [700, 462] width 145 height 34
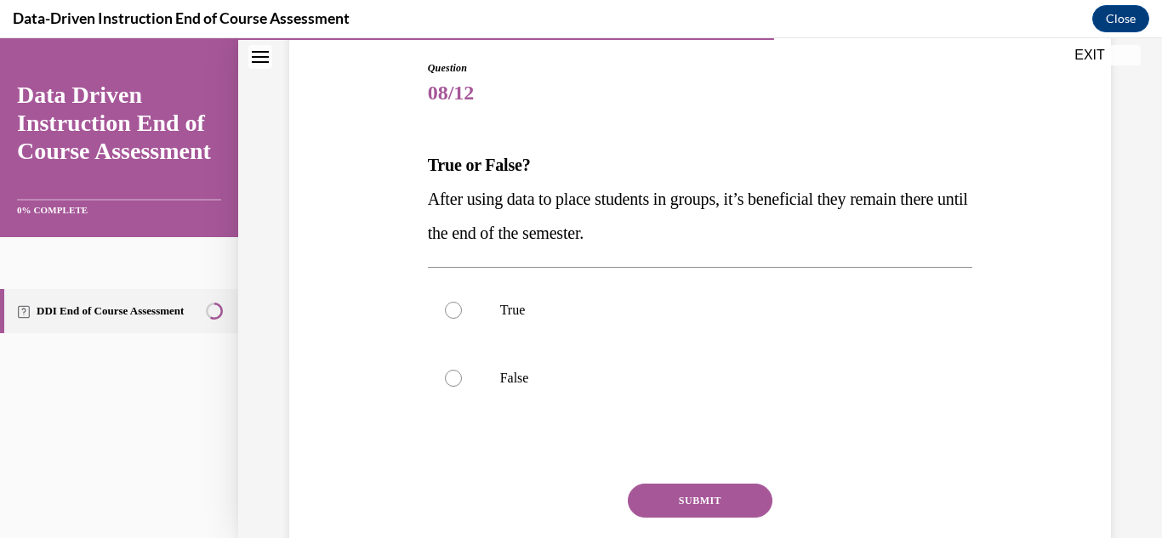
scroll to position [177, 0]
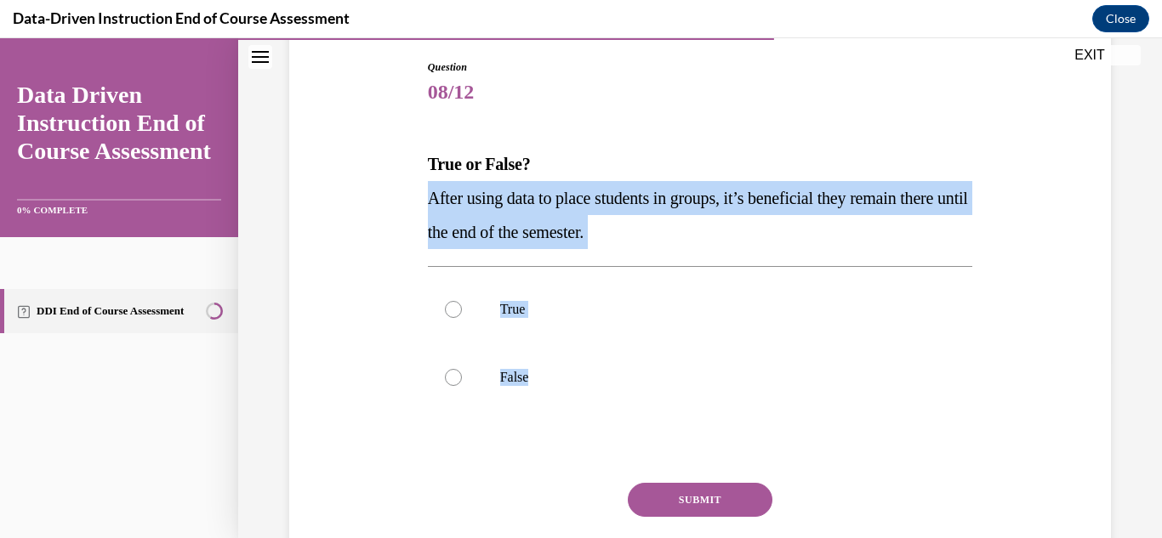
drag, startPoint x: 423, startPoint y: 197, endPoint x: 612, endPoint y: 449, distance: 315.2
click at [612, 449] on div "Question 08/12 True or False? After using data to place students in groups, it’…" at bounding box center [701, 328] width 554 height 588
copy div "After using data to place students in groups, it’s beneficial they remain there…"
click at [551, 389] on label "False" at bounding box center [700, 378] width 545 height 68
click at [462, 386] on input "False" at bounding box center [453, 377] width 17 height 17
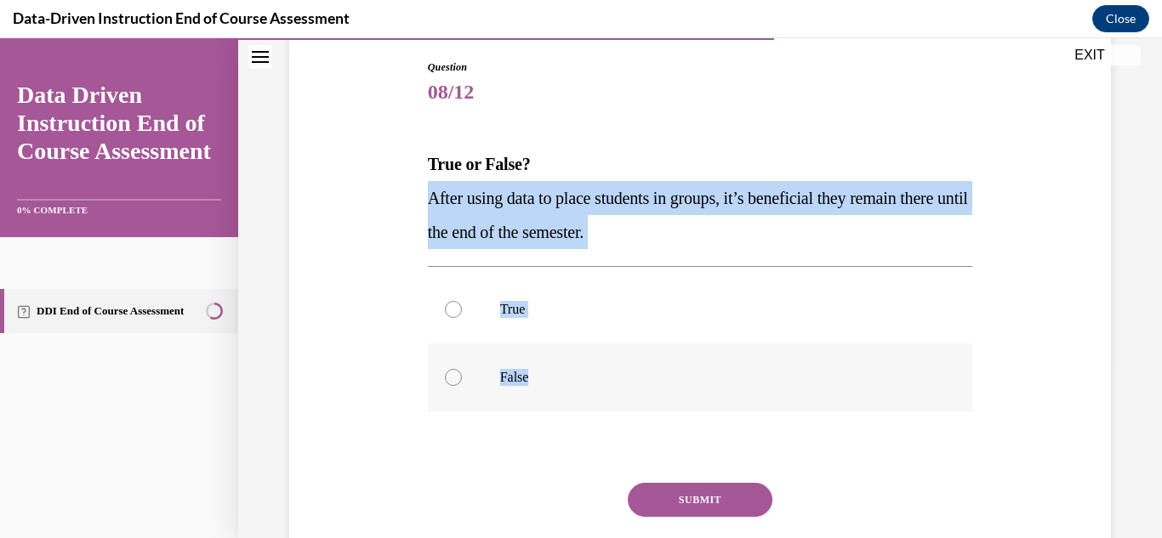
radio input "true"
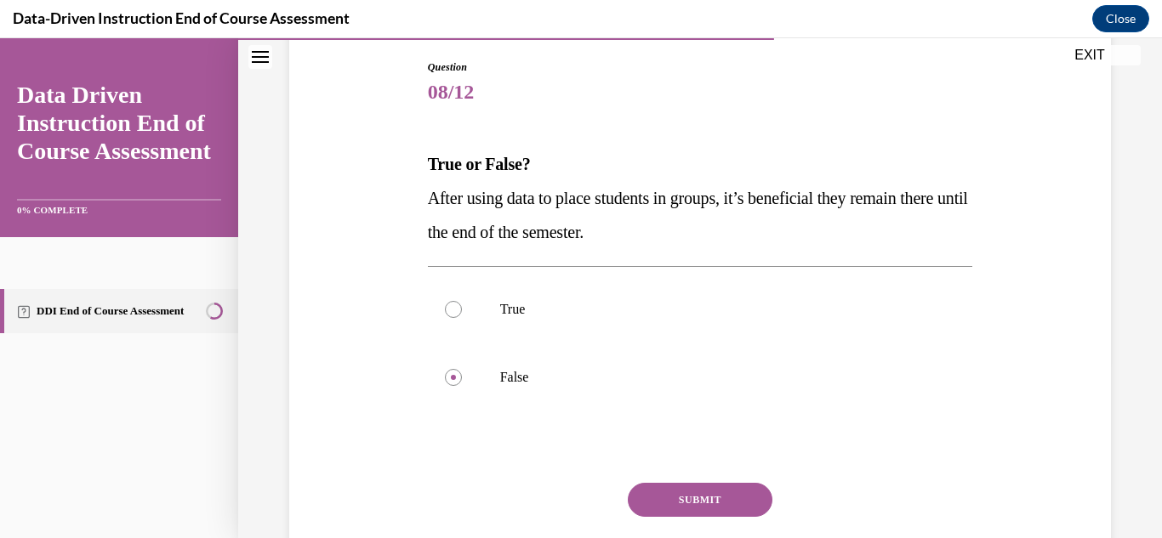
click at [708, 500] on button "SUBMIT" at bounding box center [700, 500] width 145 height 34
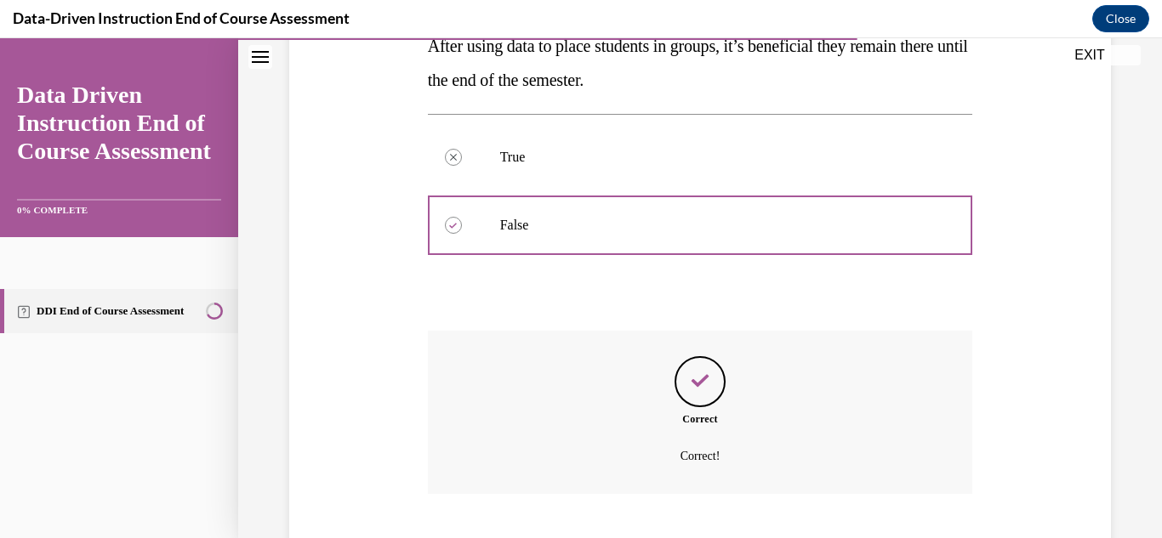
scroll to position [433, 0]
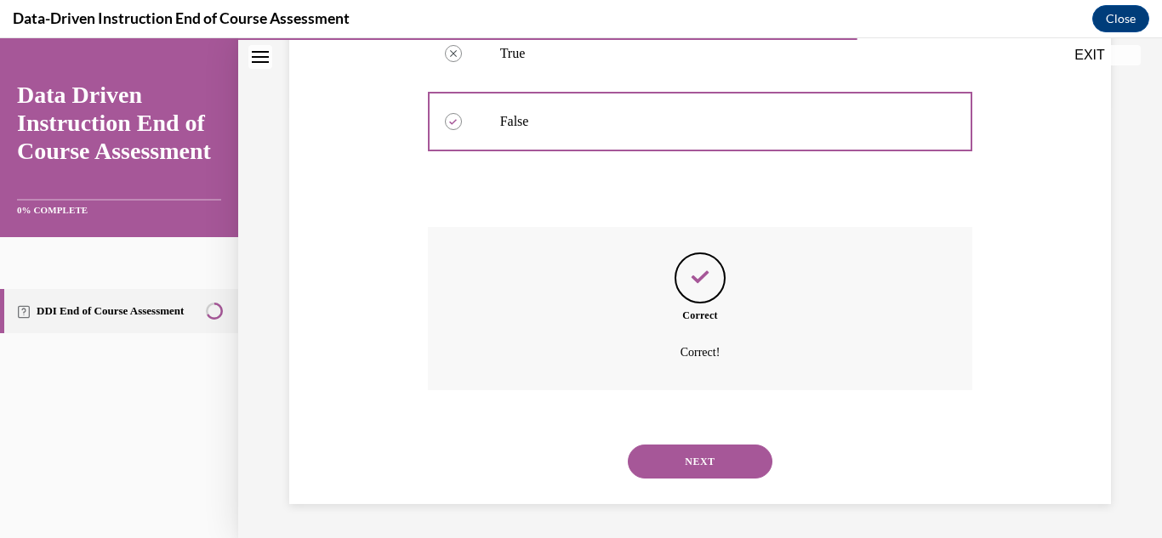
click at [753, 452] on button "NEXT" at bounding box center [700, 462] width 145 height 34
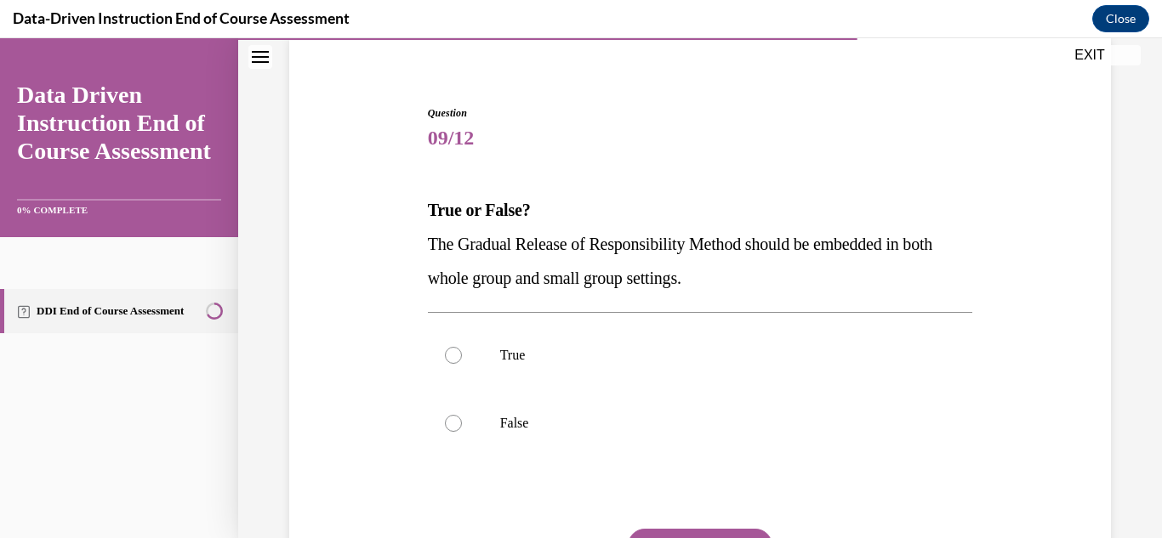
scroll to position [132, 0]
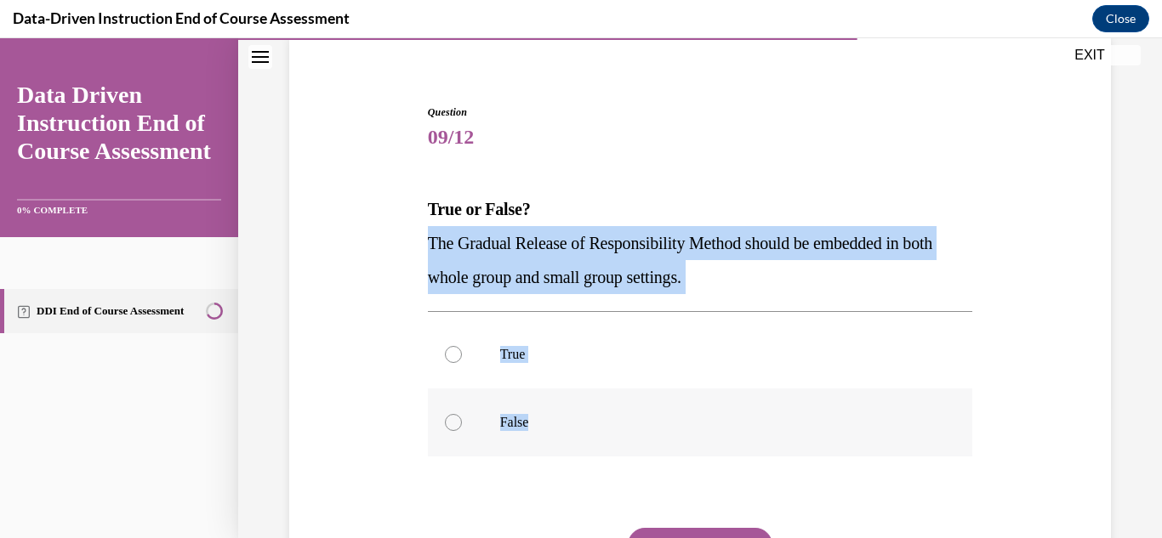
drag, startPoint x: 418, startPoint y: 244, endPoint x: 565, endPoint y: 422, distance: 230.2
click at [565, 422] on div "Question 09/12 True or False? The Gradual Release of Responsibility Method shou…" at bounding box center [700, 361] width 830 height 614
copy div "The Gradual Release of Responsibility Method should be embedded in both whole g…"
click at [541, 376] on label "True" at bounding box center [700, 355] width 545 height 68
click at [462, 363] on input "True" at bounding box center [453, 354] width 17 height 17
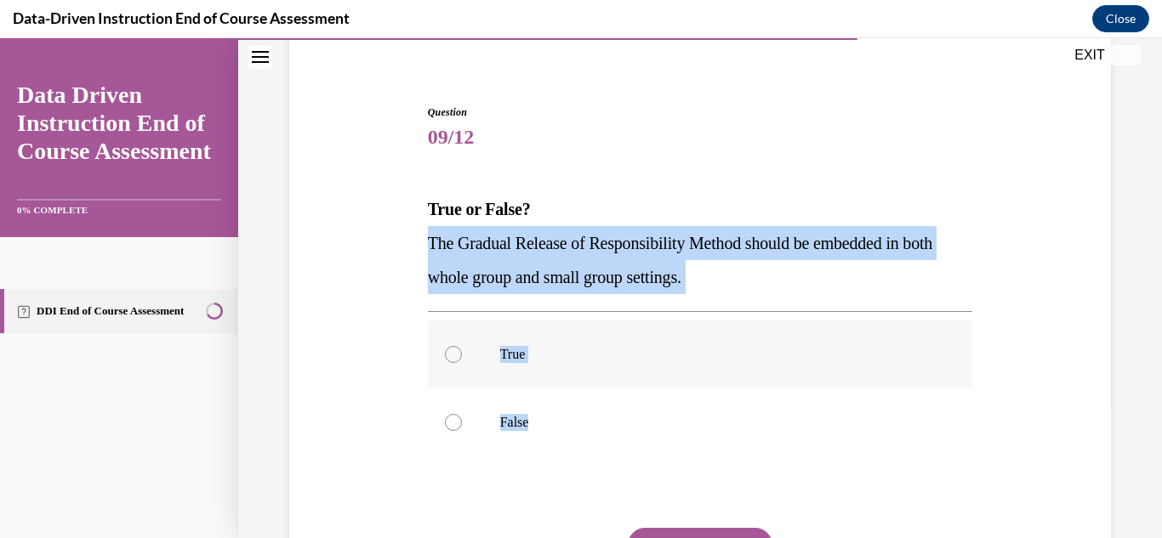
radio input "true"
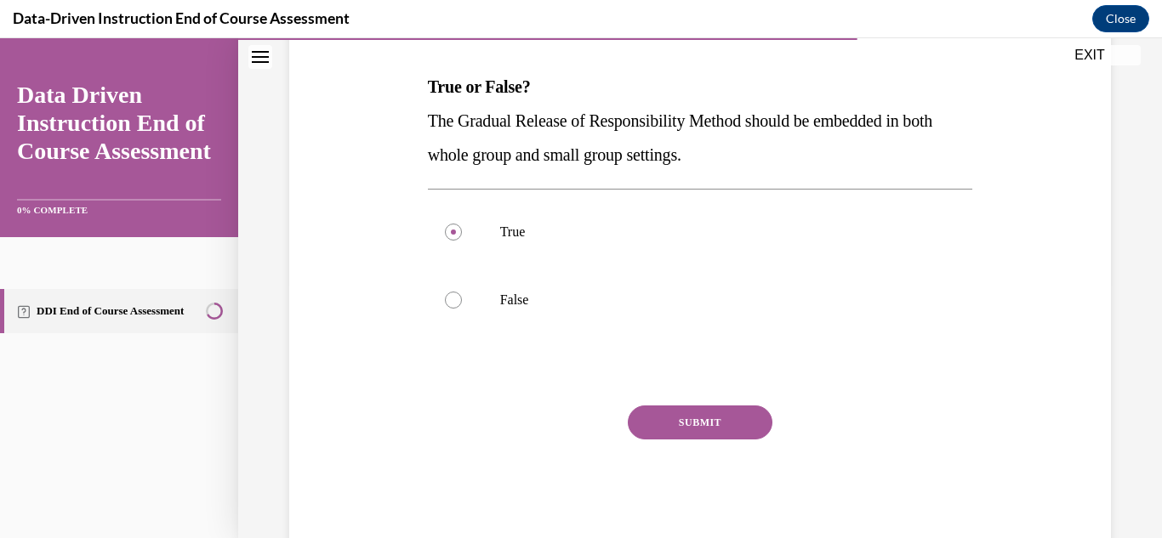
click at [685, 412] on button "SUBMIT" at bounding box center [700, 423] width 145 height 34
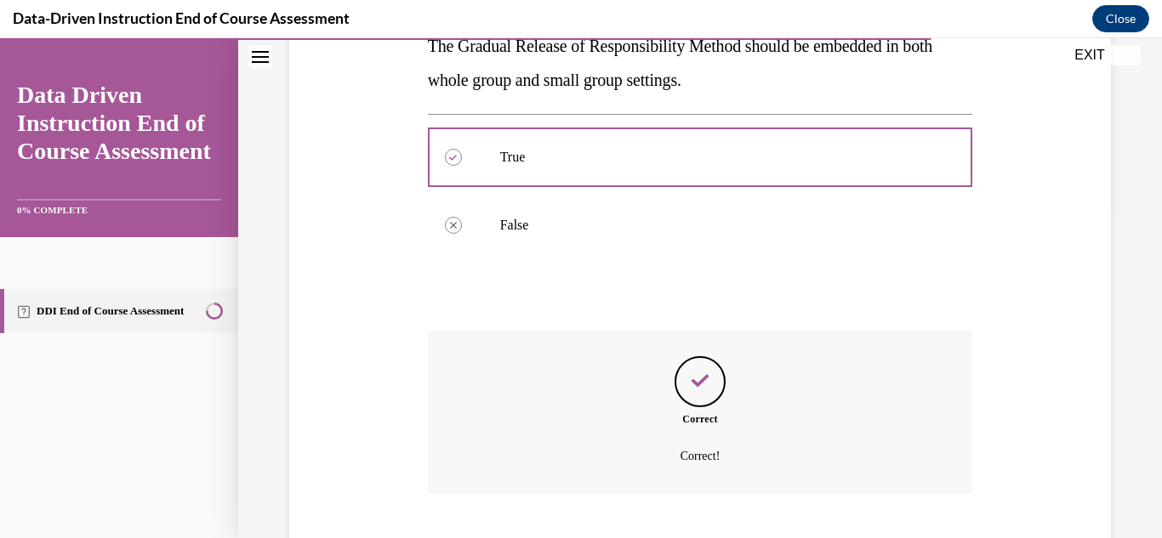
scroll to position [433, 0]
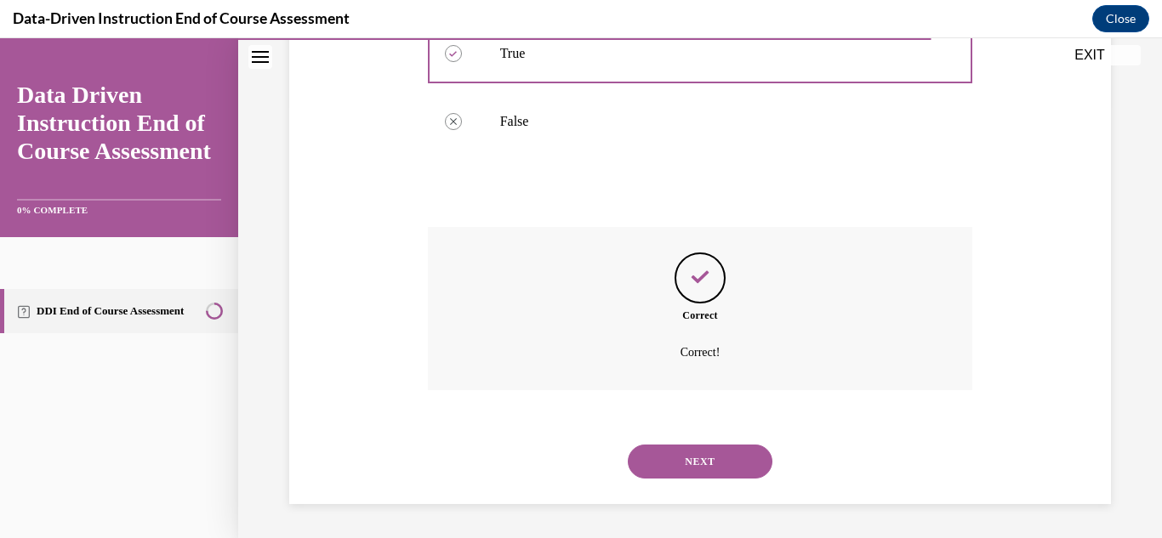
click at [680, 452] on button "NEXT" at bounding box center [700, 462] width 145 height 34
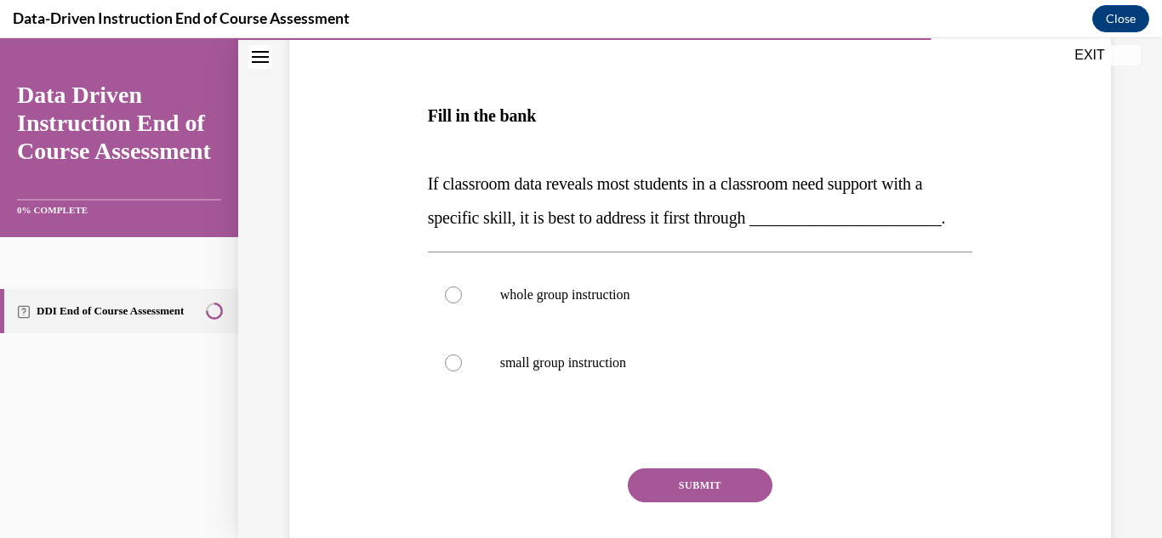
scroll to position [260, 0]
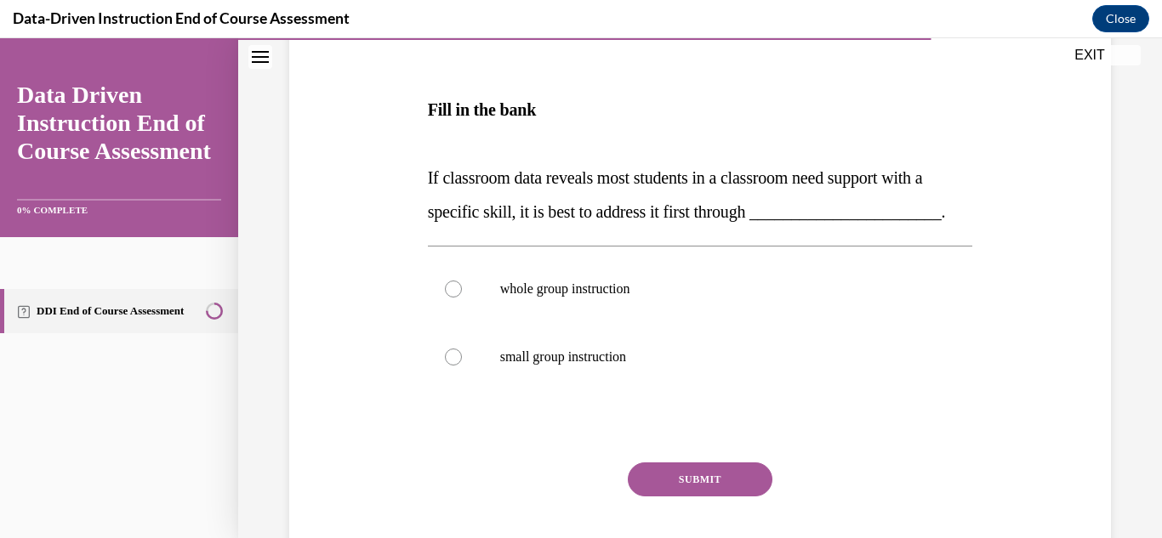
click at [424, 186] on div "Question 10/12 Fill in the bank If classroom data reveals most students in a cl…" at bounding box center [701, 276] width 554 height 651
click at [554, 313] on label "whole group instruction" at bounding box center [700, 289] width 545 height 68
click at [462, 298] on input "whole group instruction" at bounding box center [453, 289] width 17 height 17
radio input "true"
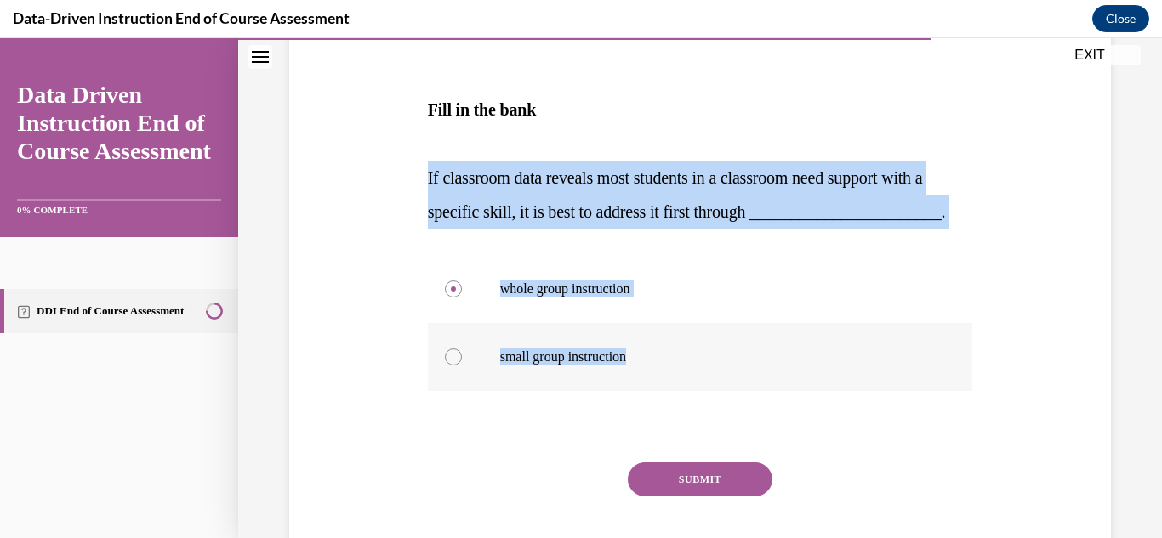
drag, startPoint x: 417, startPoint y: 162, endPoint x: 702, endPoint y: 401, distance: 372.5
click at [702, 401] on div "Question 10/12 Fill in the bank If classroom data reveals most students in a cl…" at bounding box center [700, 263] width 830 height 677
click at [658, 497] on button "SUBMIT" at bounding box center [700, 480] width 145 height 34
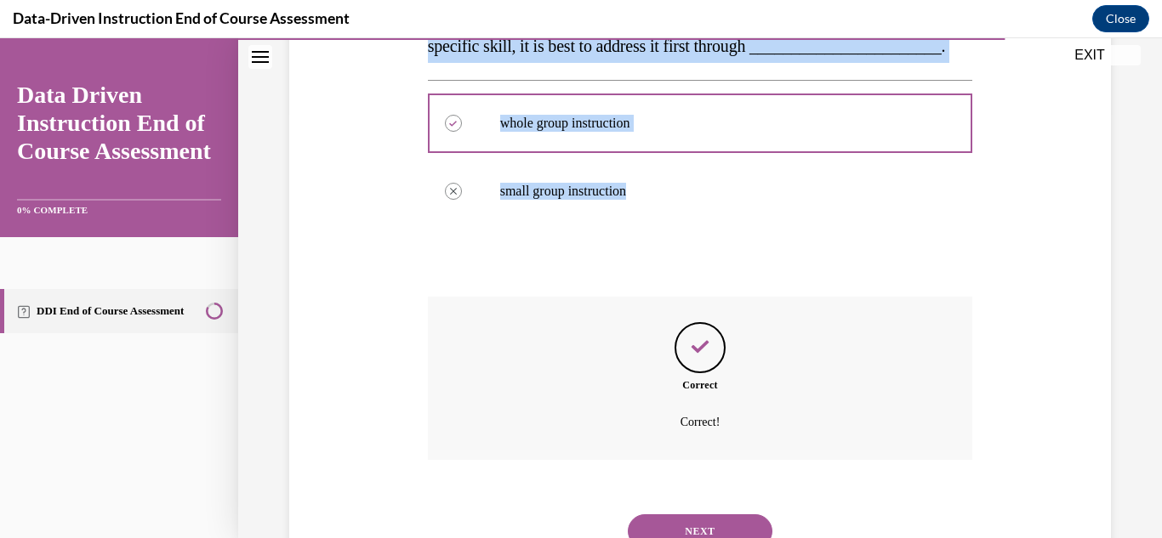
scroll to position [530, 0]
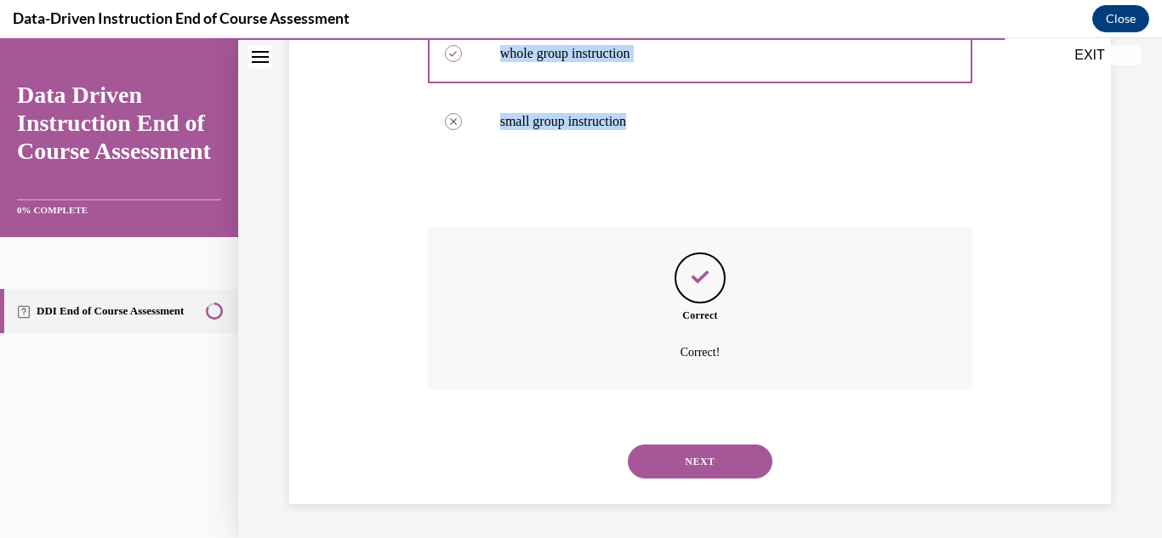
click at [688, 461] on button "NEXT" at bounding box center [700, 462] width 145 height 34
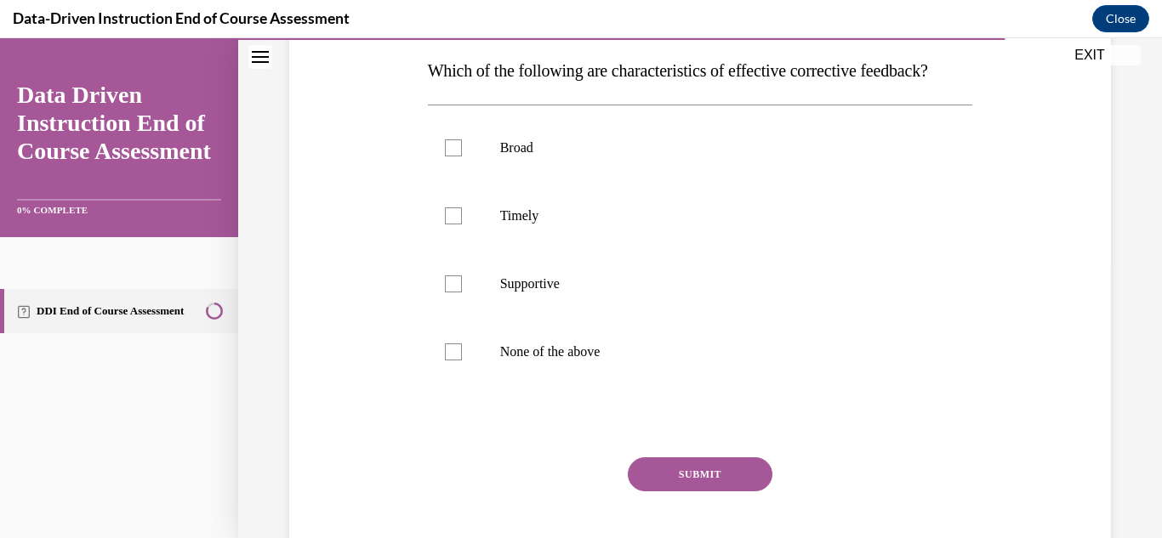
scroll to position [276, 0]
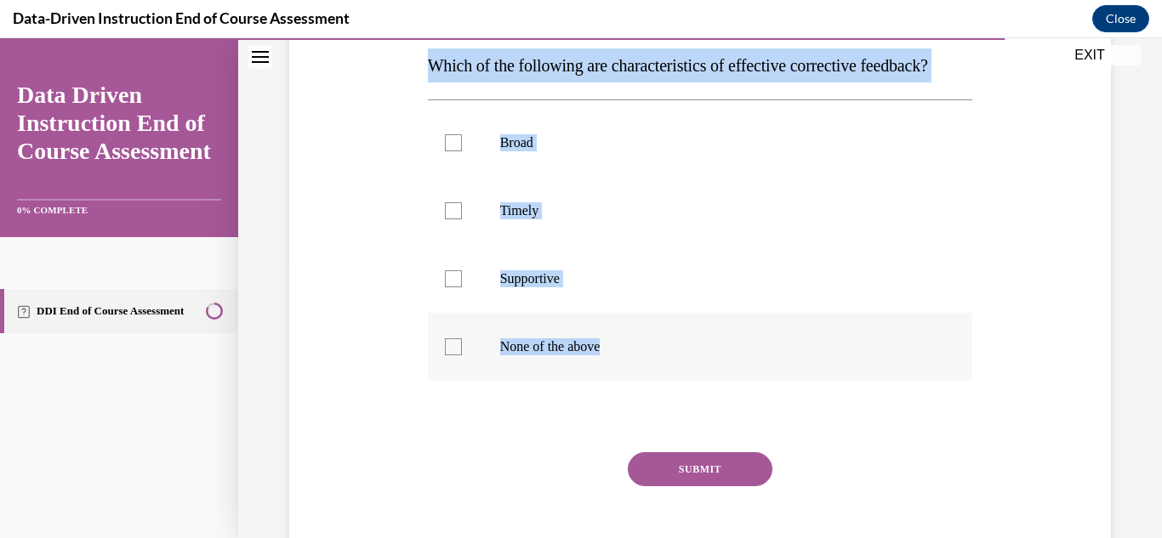
drag, startPoint x: 418, startPoint y: 65, endPoint x: 753, endPoint y: 399, distance: 473.3
click at [753, 399] on div "Question 11/12 Which of the following are characteristics of effective correcti…" at bounding box center [700, 251] width 830 height 682
click at [503, 220] on label "Timely" at bounding box center [700, 211] width 545 height 68
click at [462, 219] on input "Timely" at bounding box center [453, 210] width 17 height 17
checkbox input "true"
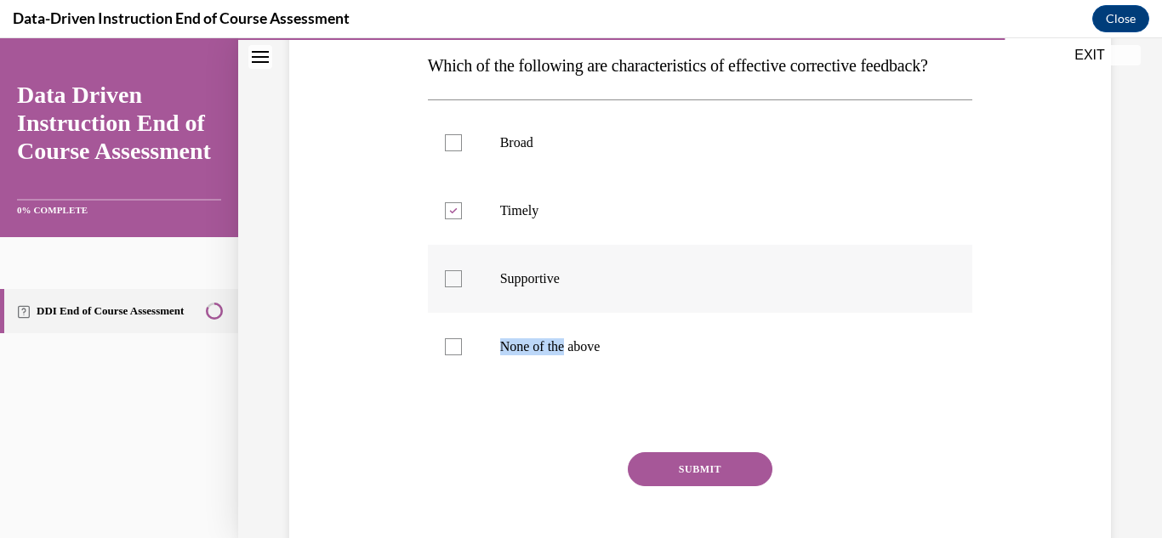
drag, startPoint x: 566, startPoint y: 348, endPoint x: 587, endPoint y: 323, distance: 32.0
click at [587, 323] on ul "Broad Timely Supportive None of the above" at bounding box center [700, 245] width 545 height 272
click at [587, 313] on label "Supportive" at bounding box center [700, 279] width 545 height 68
click at [462, 287] on input "Supportive" at bounding box center [453, 278] width 17 height 17
checkbox input "true"
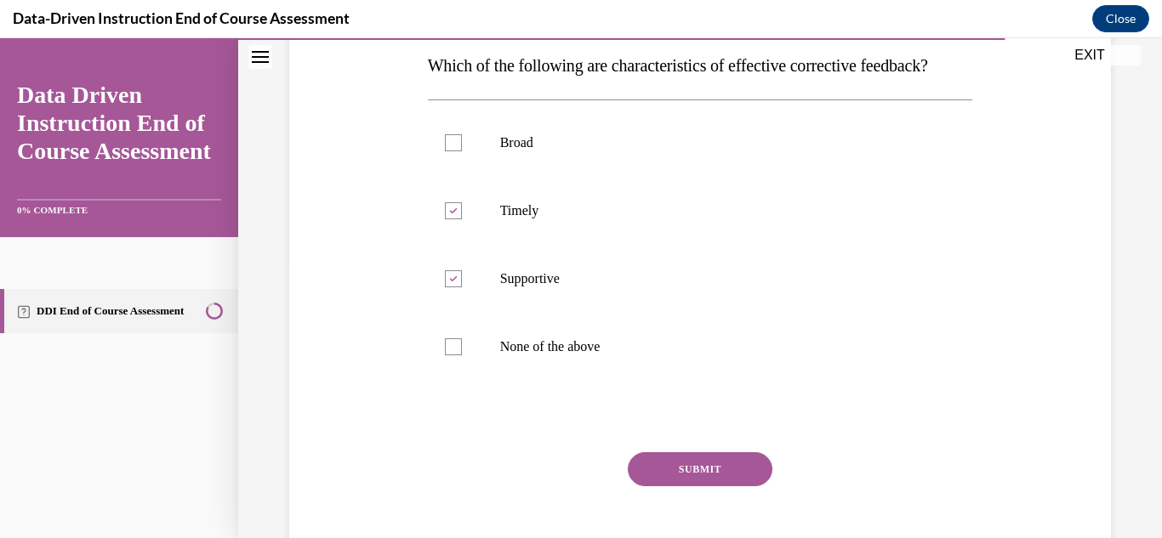
click at [696, 486] on button "SUBMIT" at bounding box center [700, 469] width 145 height 34
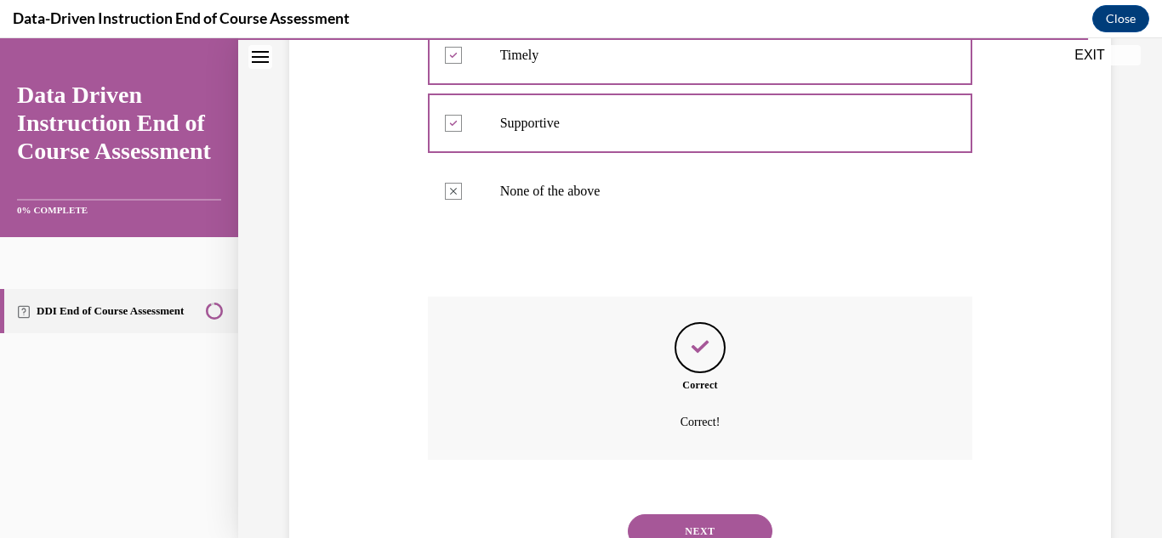
scroll to position [535, 0]
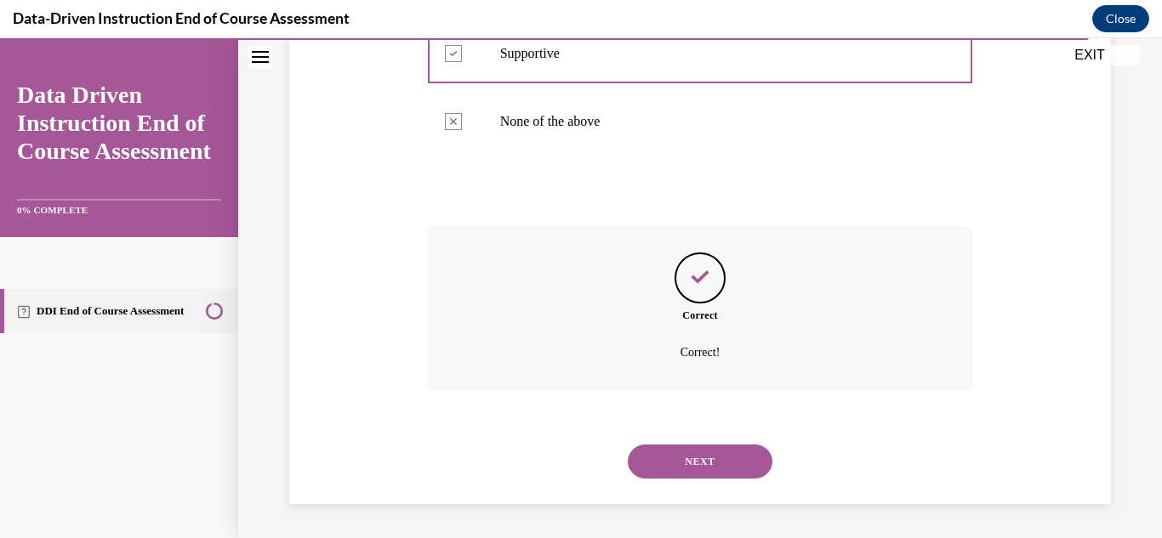
click at [670, 457] on button "NEXT" at bounding box center [700, 462] width 145 height 34
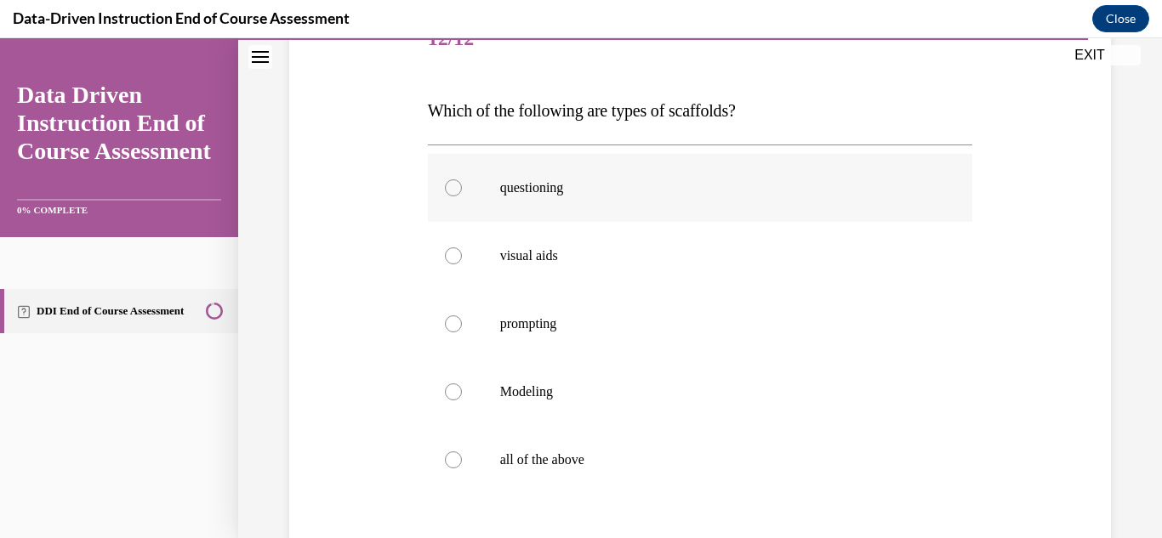
scroll to position [234, 0]
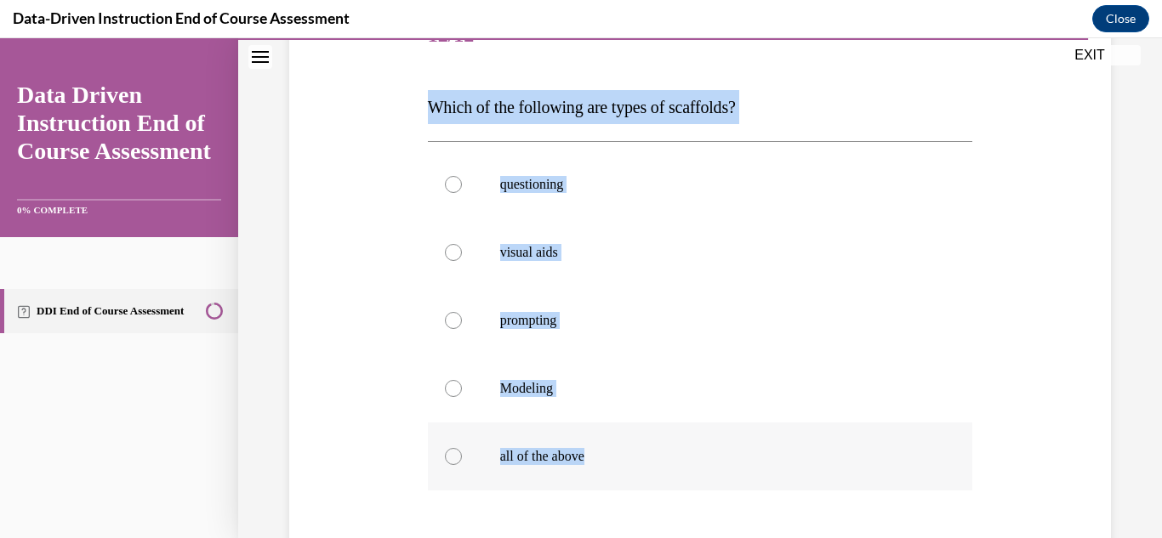
drag, startPoint x: 424, startPoint y: 111, endPoint x: 617, endPoint y: 469, distance: 406.4
click at [617, 469] on div "Question 12/12 Which of the following are types of scaffolds? questioning visua…" at bounding box center [701, 339] width 554 height 725
click at [555, 452] on p "all of the above" at bounding box center [715, 456] width 430 height 17
click at [462, 452] on input "all of the above" at bounding box center [453, 456] width 17 height 17
radio input "true"
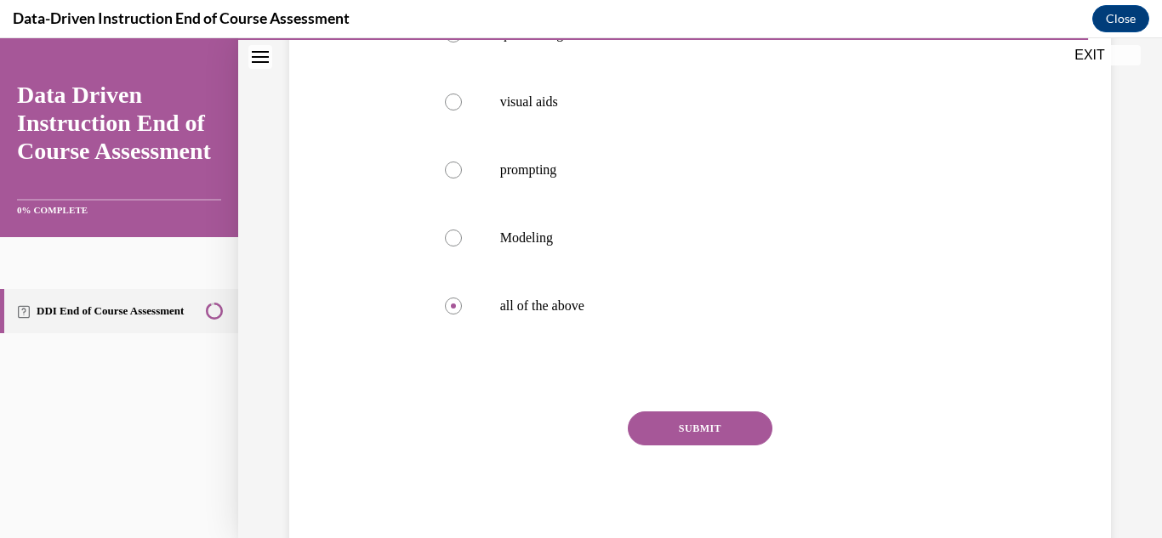
click at [667, 416] on button "SUBMIT" at bounding box center [700, 429] width 145 height 34
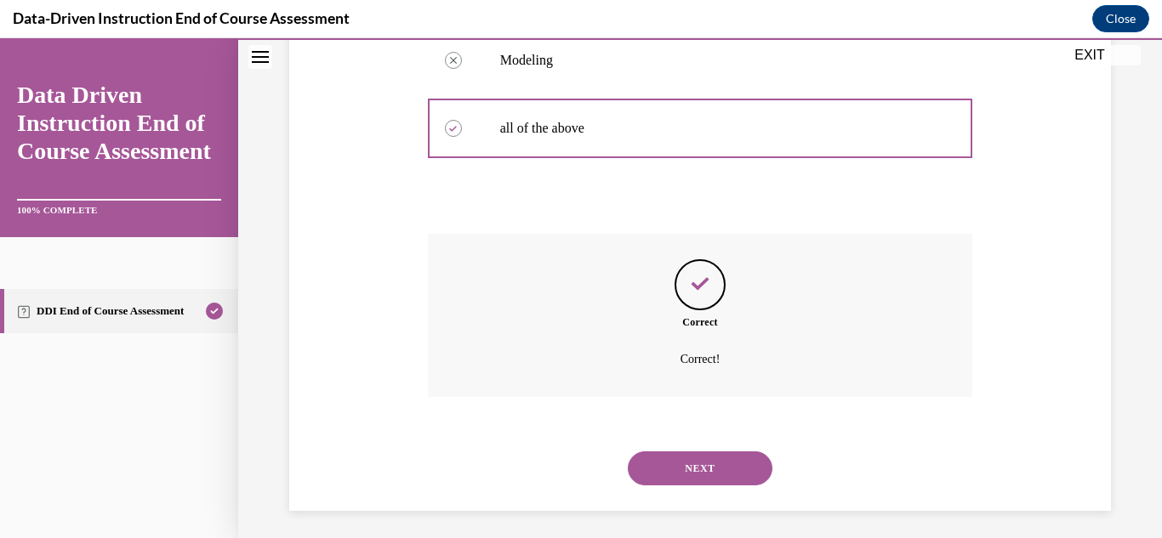
scroll to position [569, 0]
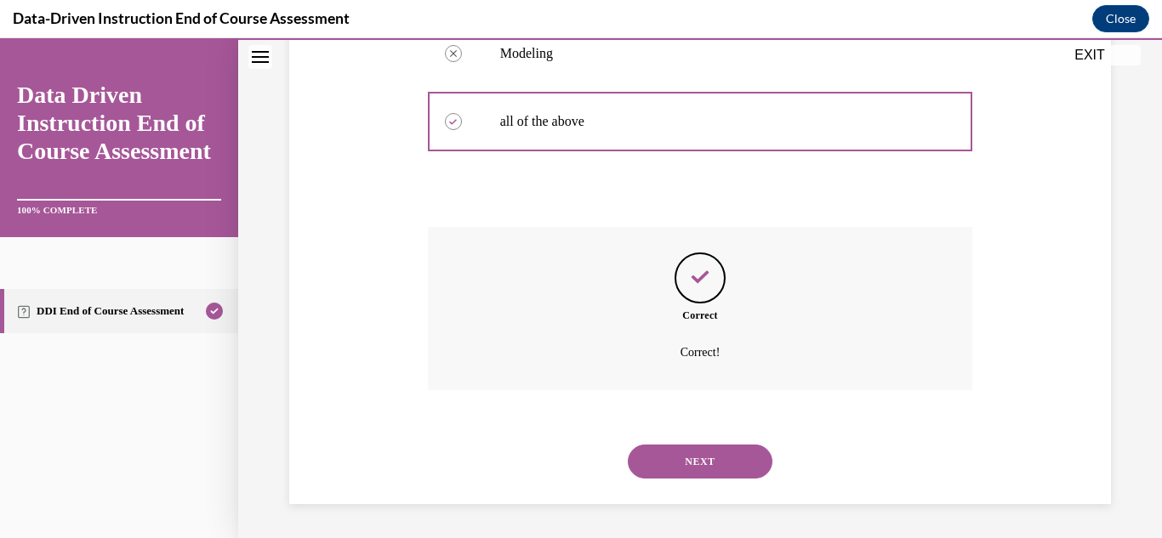
click at [713, 466] on button "NEXT" at bounding box center [700, 462] width 145 height 34
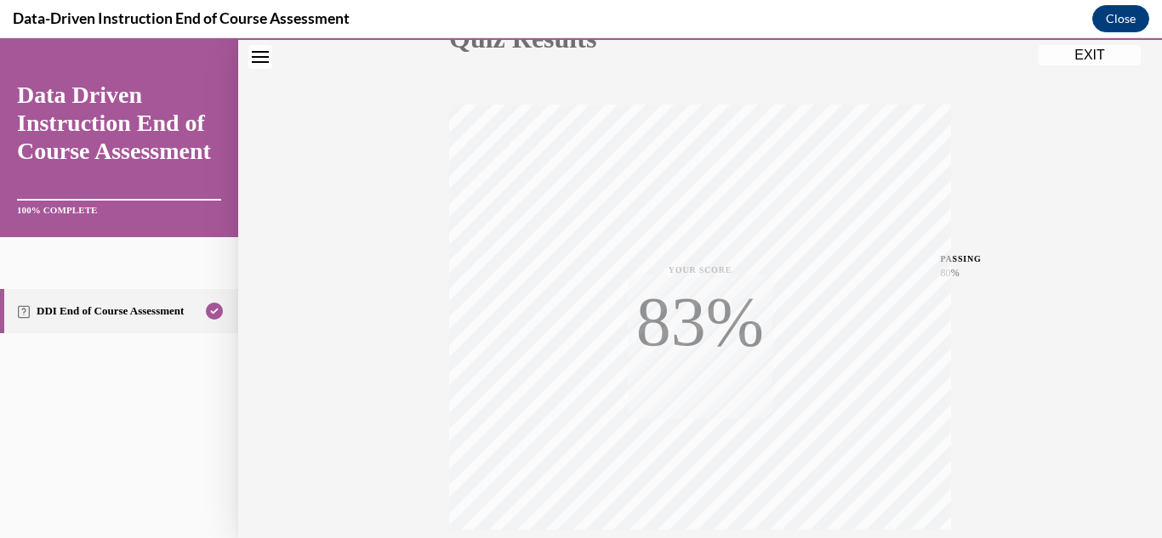
scroll to position [372, 0]
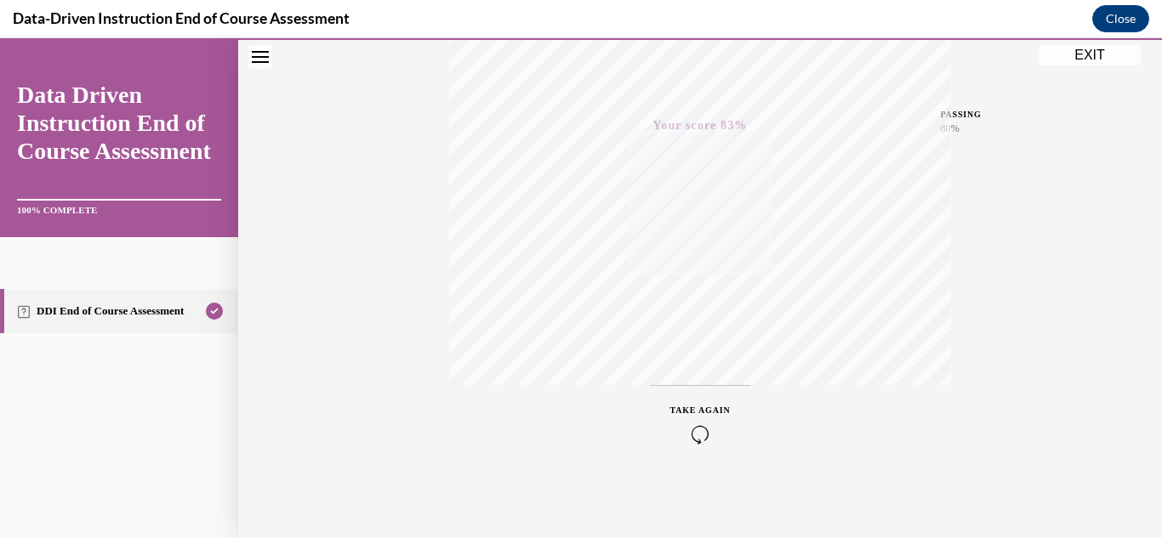
click at [700, 442] on icon "button" at bounding box center [700, 434] width 60 height 19
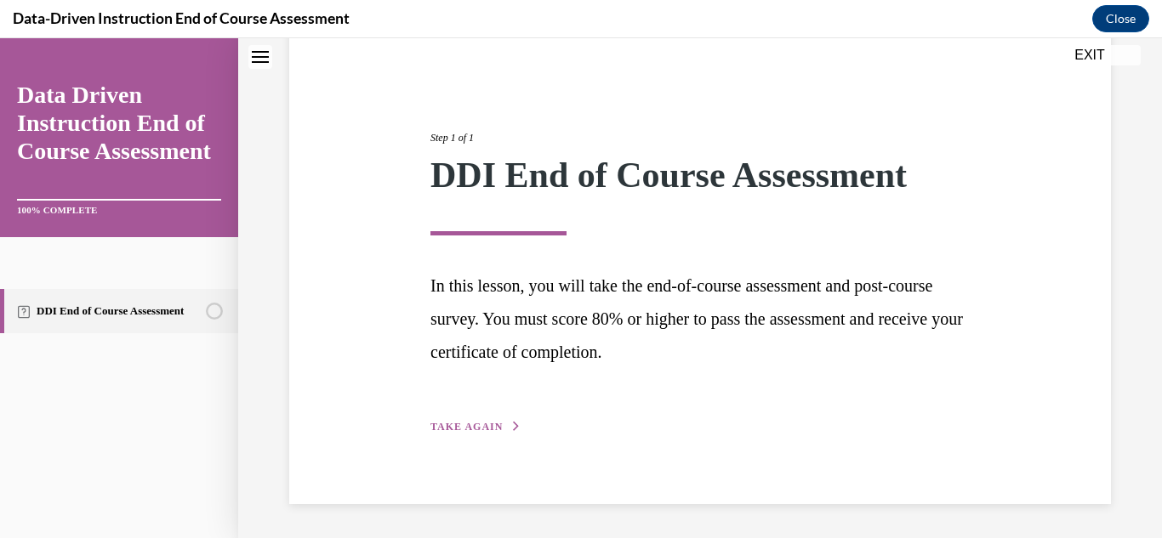
scroll to position [145, 0]
click at [511, 427] on icon "button" at bounding box center [516, 426] width 10 height 9
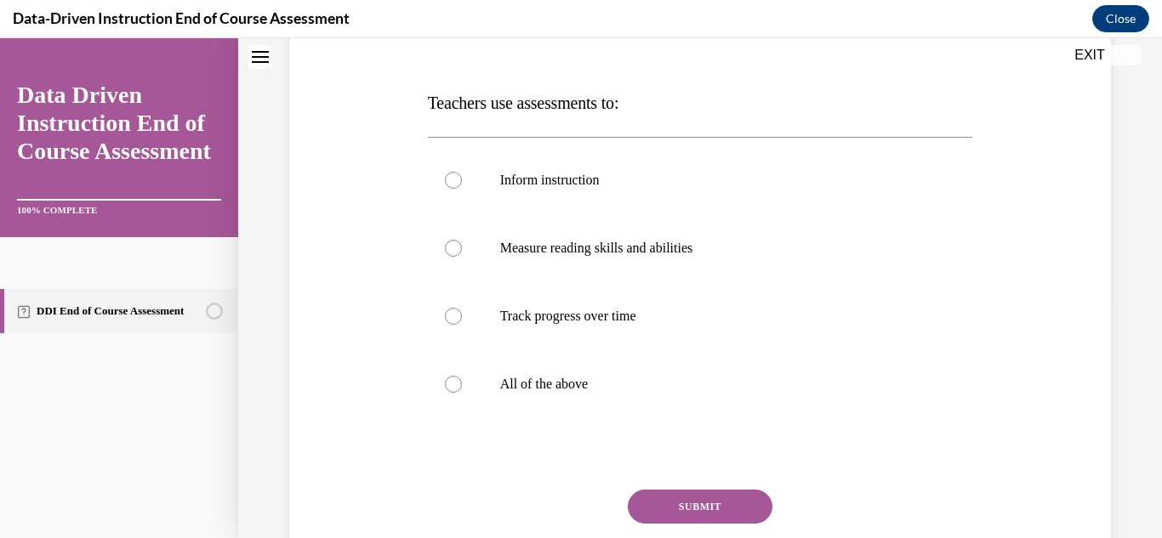
scroll to position [240, 0]
click at [572, 384] on p "All of the above" at bounding box center [715, 382] width 430 height 17
click at [462, 384] on input "All of the above" at bounding box center [453, 382] width 17 height 17
radio input "true"
click at [678, 497] on button "SUBMIT" at bounding box center [700, 505] width 145 height 34
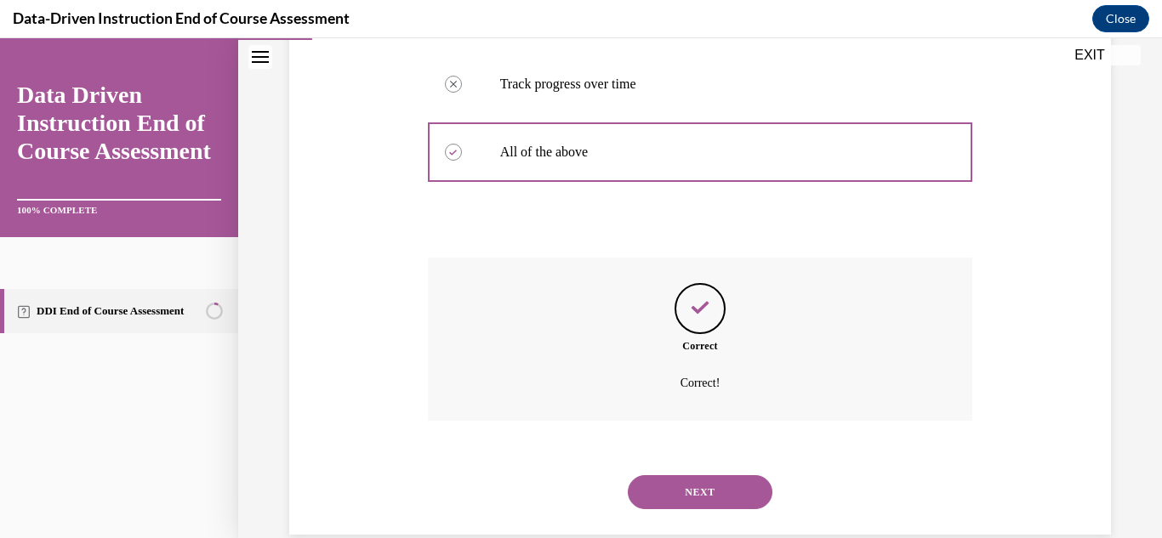
scroll to position [501, 0]
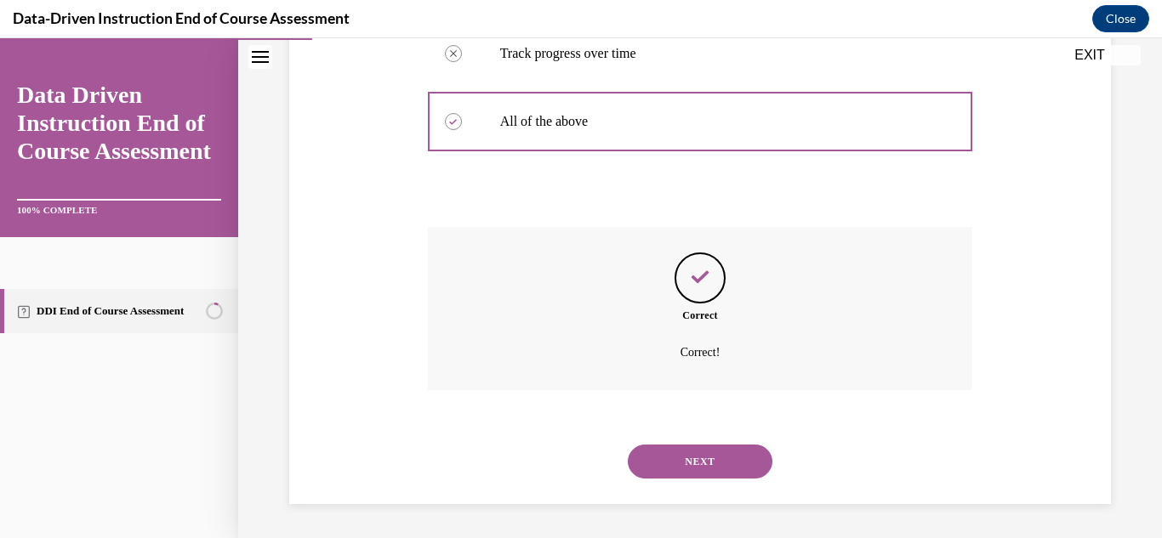
click at [689, 470] on button "NEXT" at bounding box center [700, 462] width 145 height 34
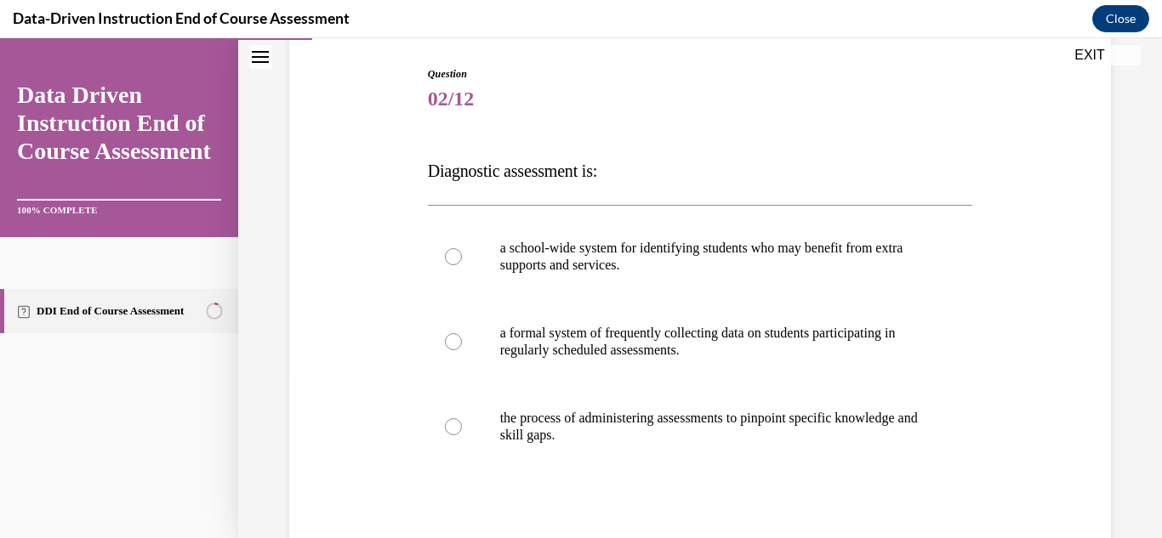
scroll to position [171, 0]
click at [668, 420] on p "the process of administering assessments to pinpoint specific knowledge and ski…" at bounding box center [715, 426] width 430 height 34
click at [462, 420] on input "the process of administering assessments to pinpoint specific knowledge and ski…" at bounding box center [453, 426] width 17 height 17
radio input "true"
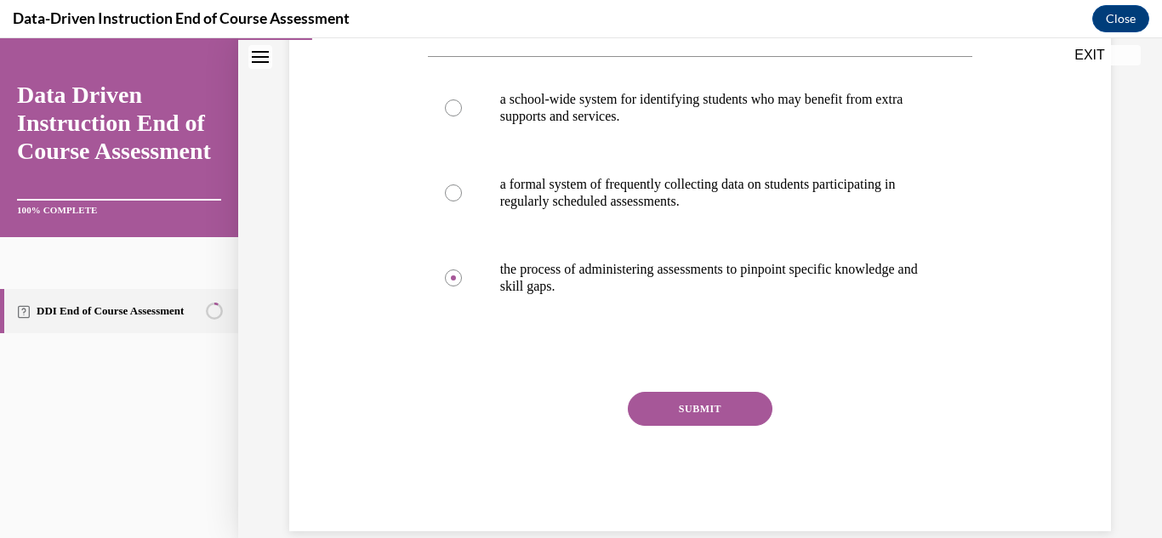
click at [719, 399] on button "SUBMIT" at bounding box center [700, 409] width 145 height 34
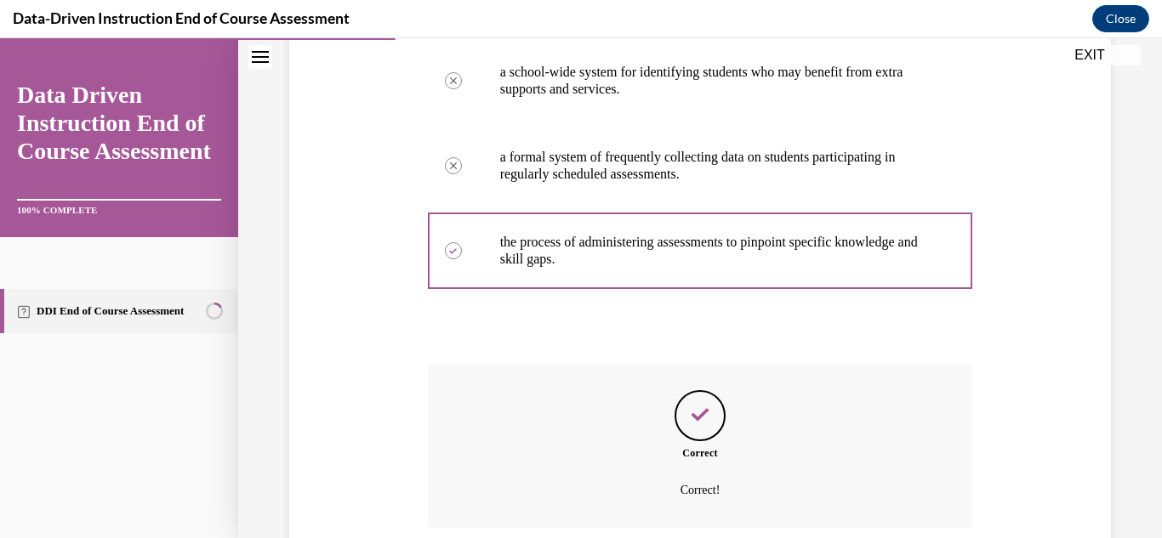
scroll to position [484, 0]
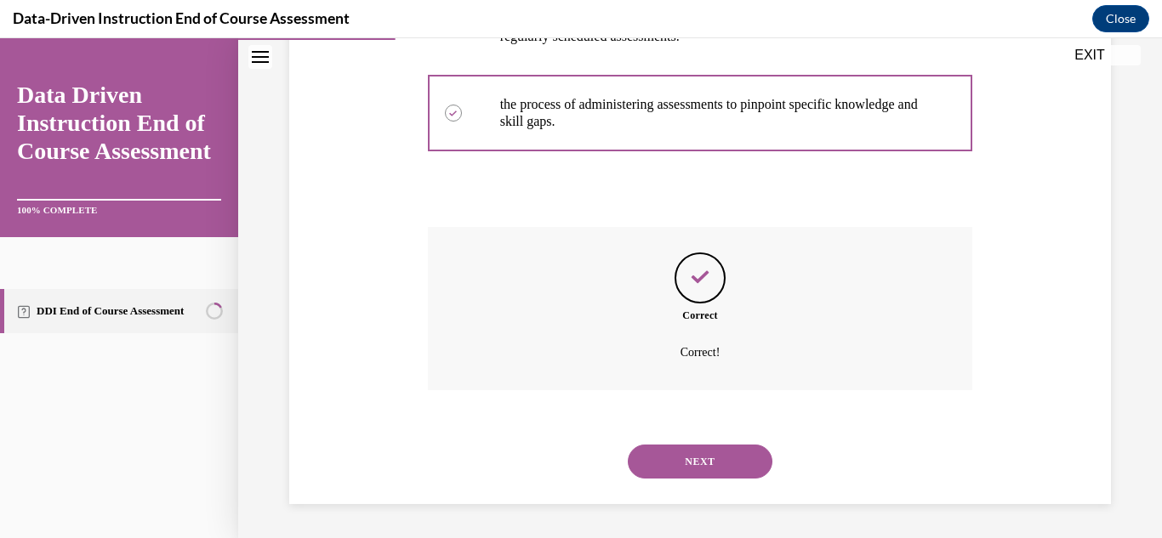
click at [674, 446] on button "NEXT" at bounding box center [700, 462] width 145 height 34
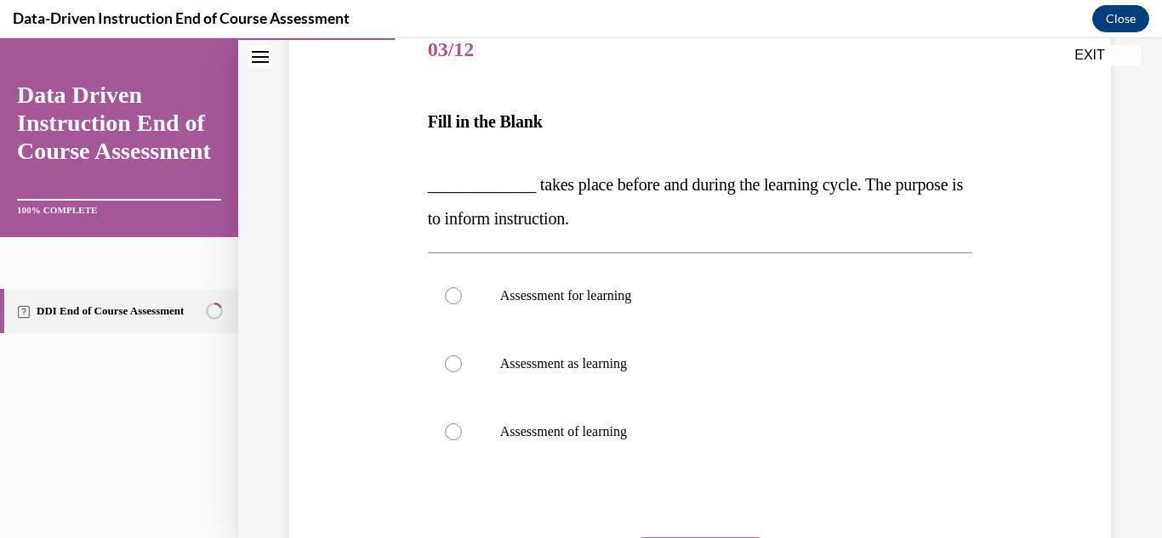
scroll to position [231, 0]
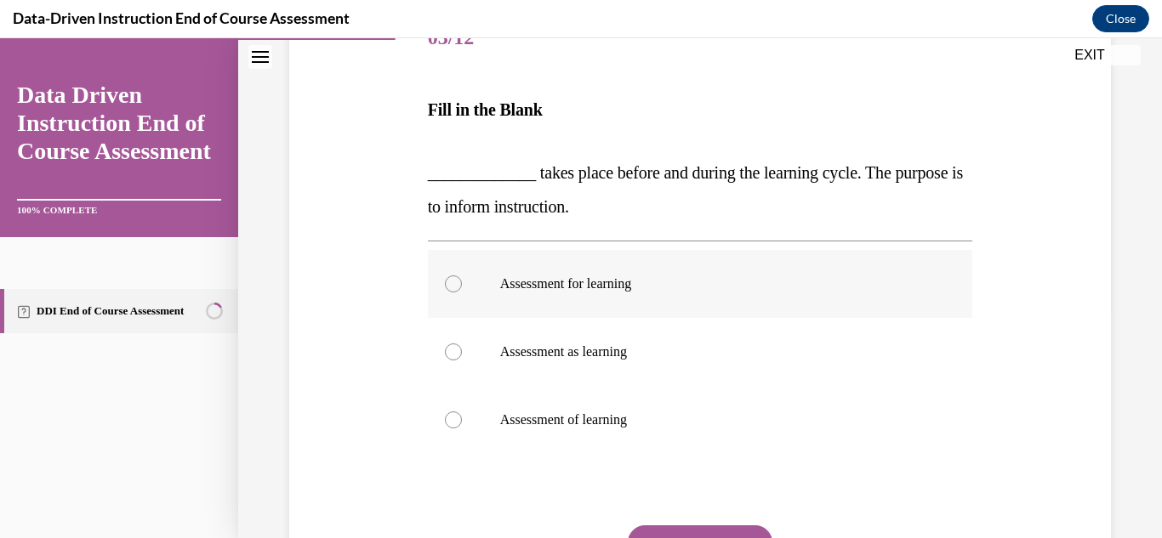
click at [625, 294] on label "Assessment for learning" at bounding box center [700, 284] width 545 height 68
click at [462, 293] on input "Assessment for learning" at bounding box center [453, 284] width 17 height 17
radio input "true"
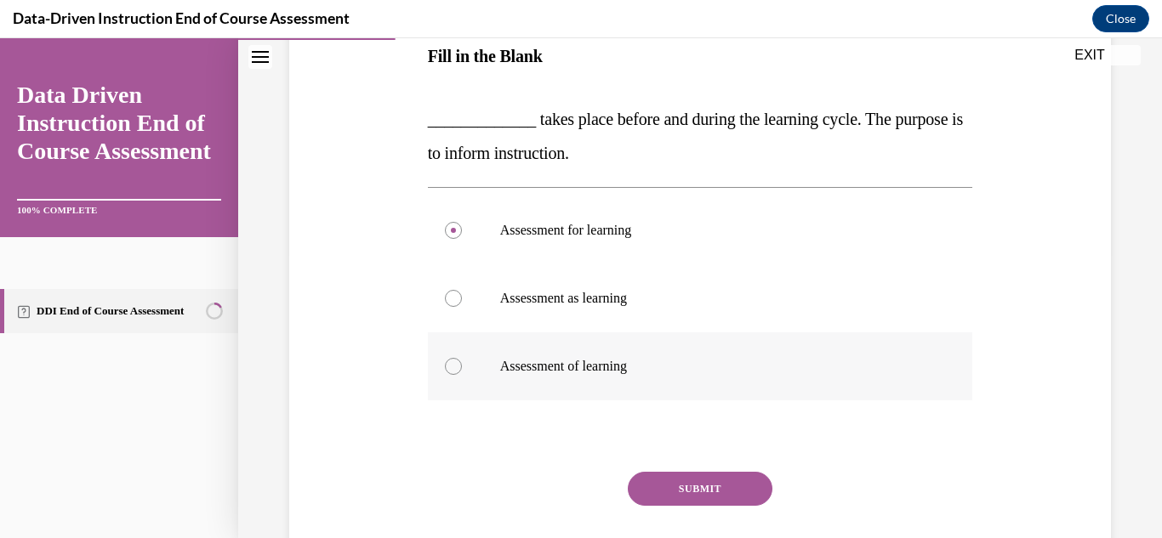
scroll to position [286, 0]
click at [679, 481] on button "SUBMIT" at bounding box center [700, 488] width 145 height 34
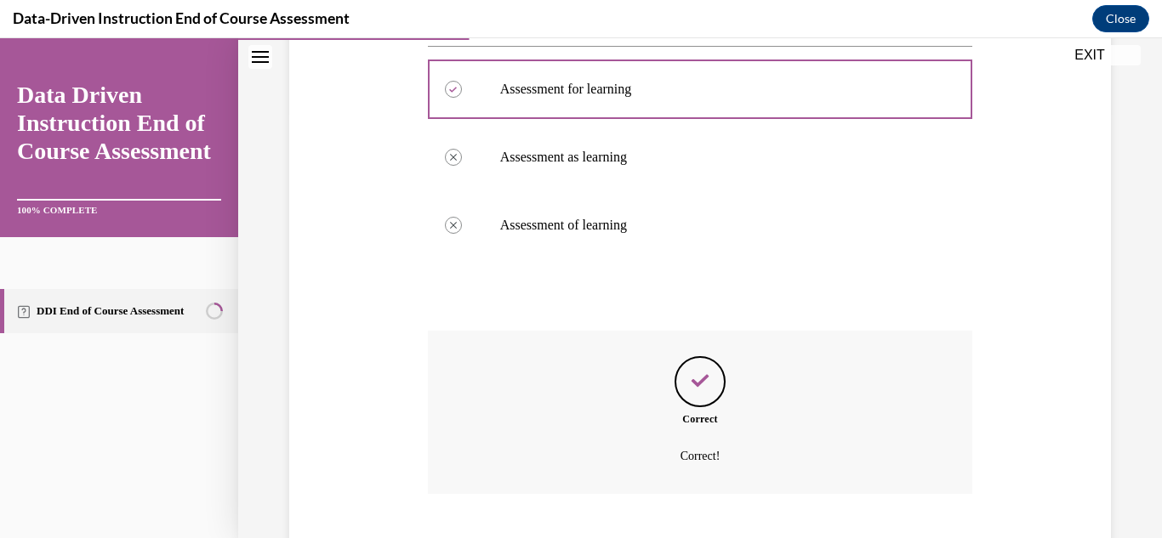
scroll to position [530, 0]
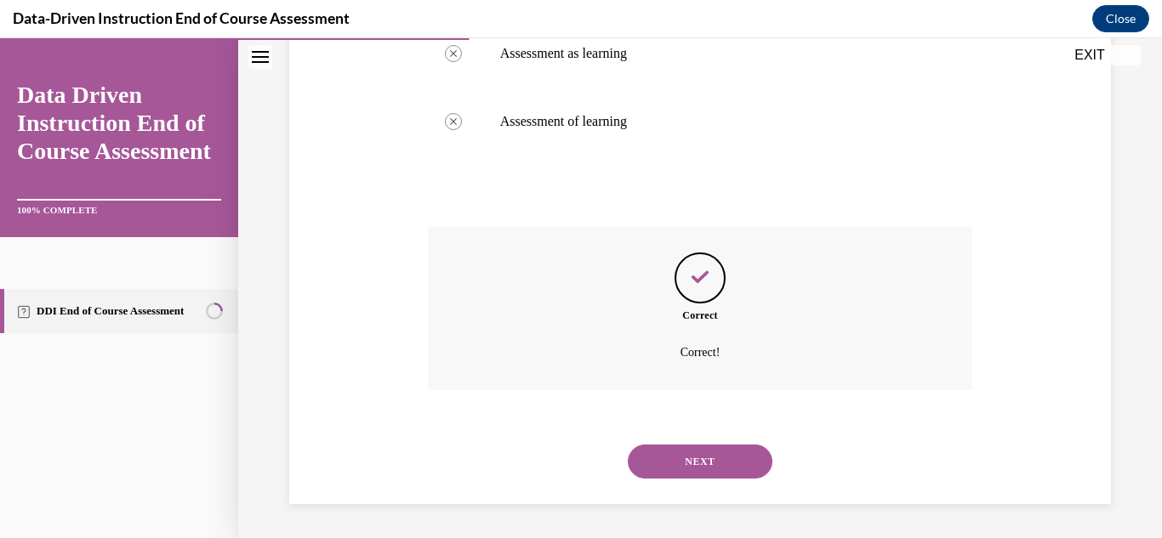
click at [679, 481] on div "NEXT" at bounding box center [700, 462] width 545 height 68
click at [695, 454] on button "NEXT" at bounding box center [700, 462] width 145 height 34
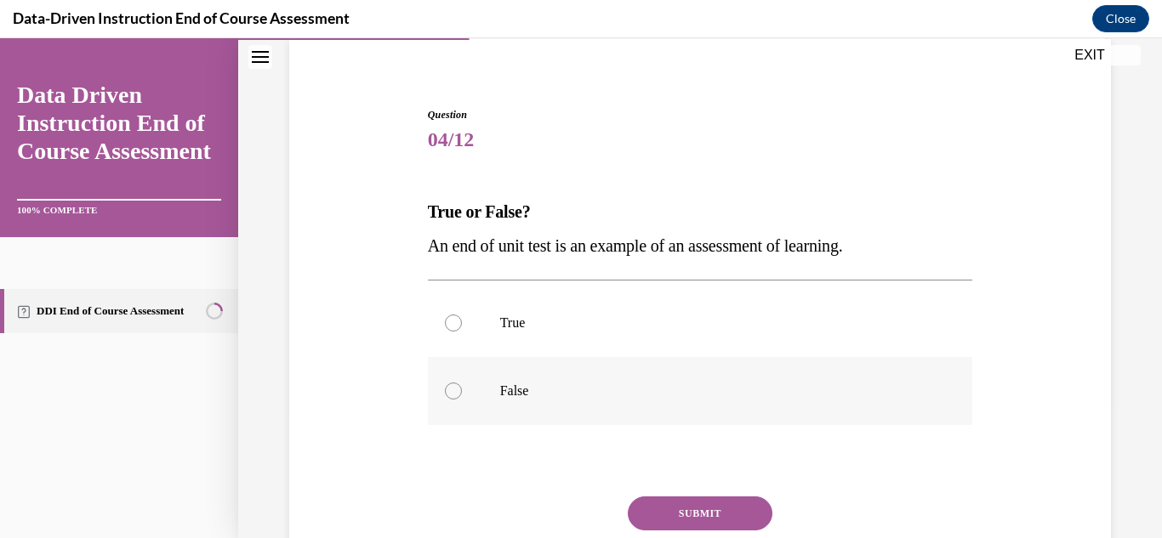
scroll to position [130, 0]
click at [611, 327] on p "True" at bounding box center [715, 322] width 430 height 17
click at [462, 327] on input "True" at bounding box center [453, 322] width 17 height 17
radio input "true"
click at [673, 510] on button "SUBMIT" at bounding box center [700, 513] width 145 height 34
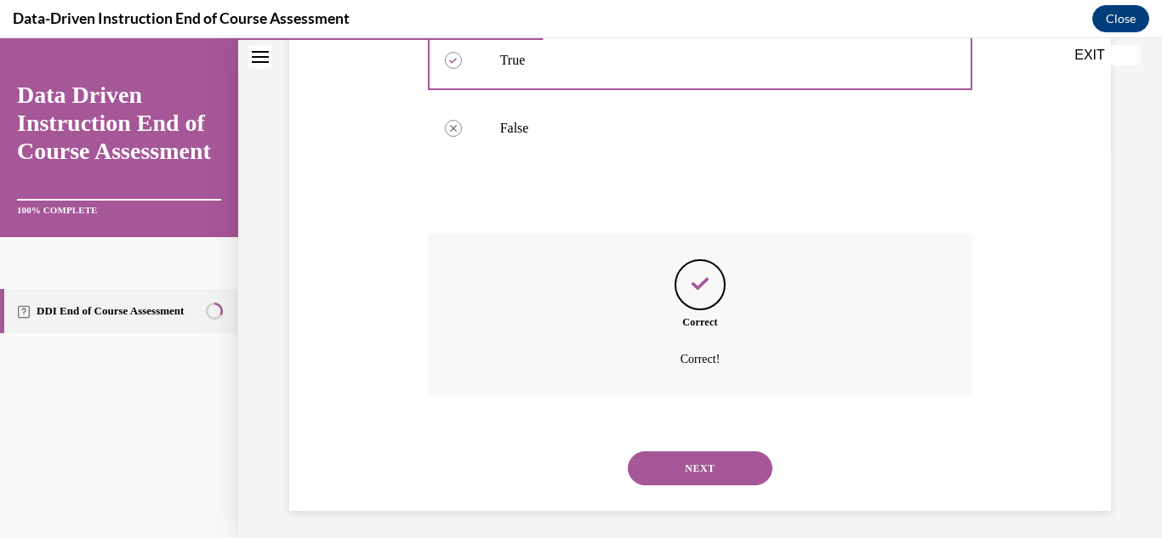
scroll to position [399, 0]
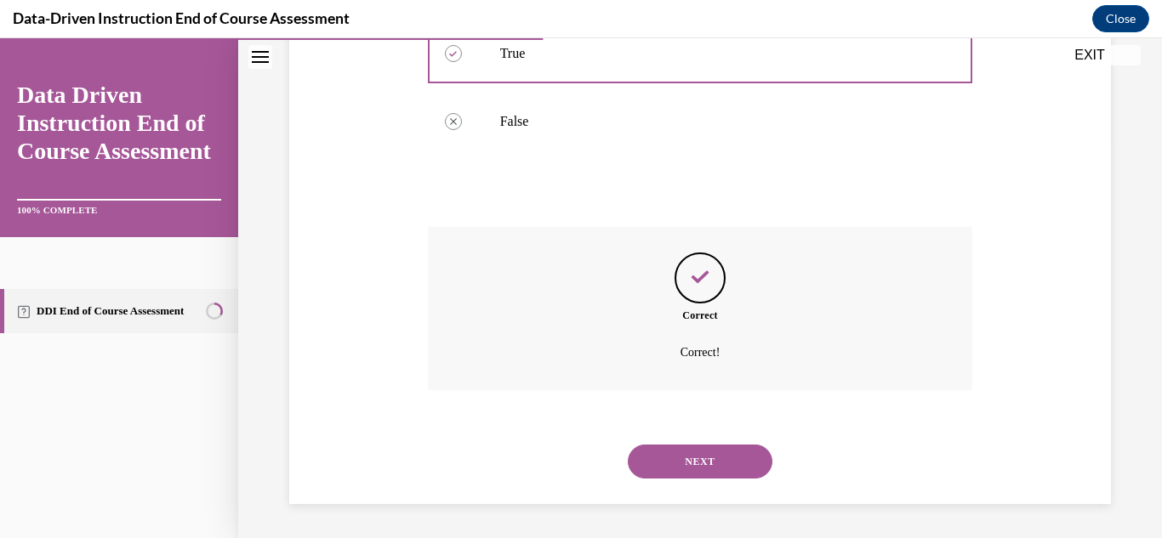
click at [689, 478] on button "NEXT" at bounding box center [700, 462] width 145 height 34
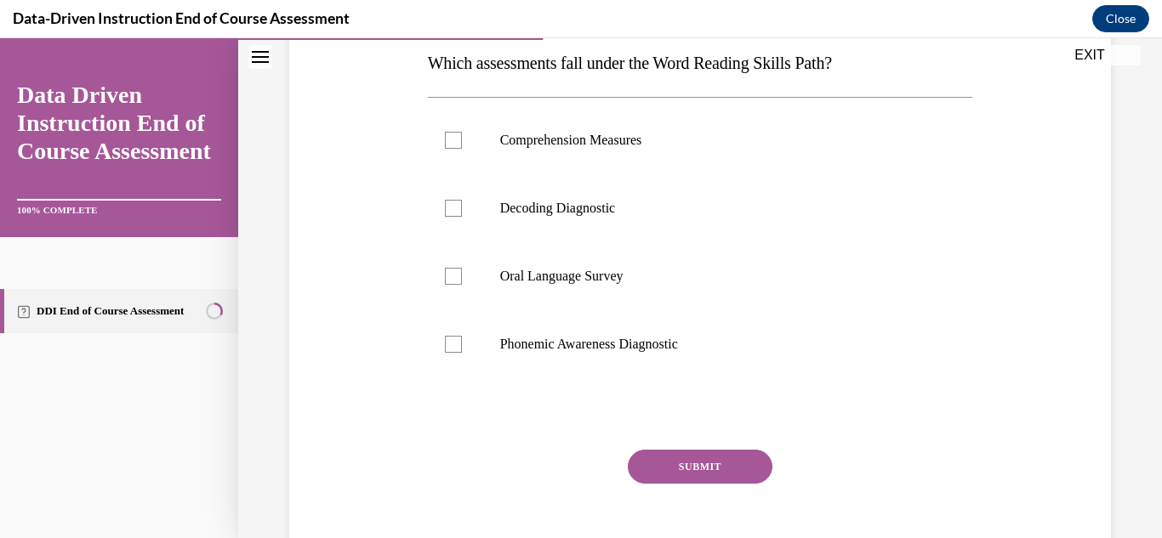
scroll to position [291, 0]
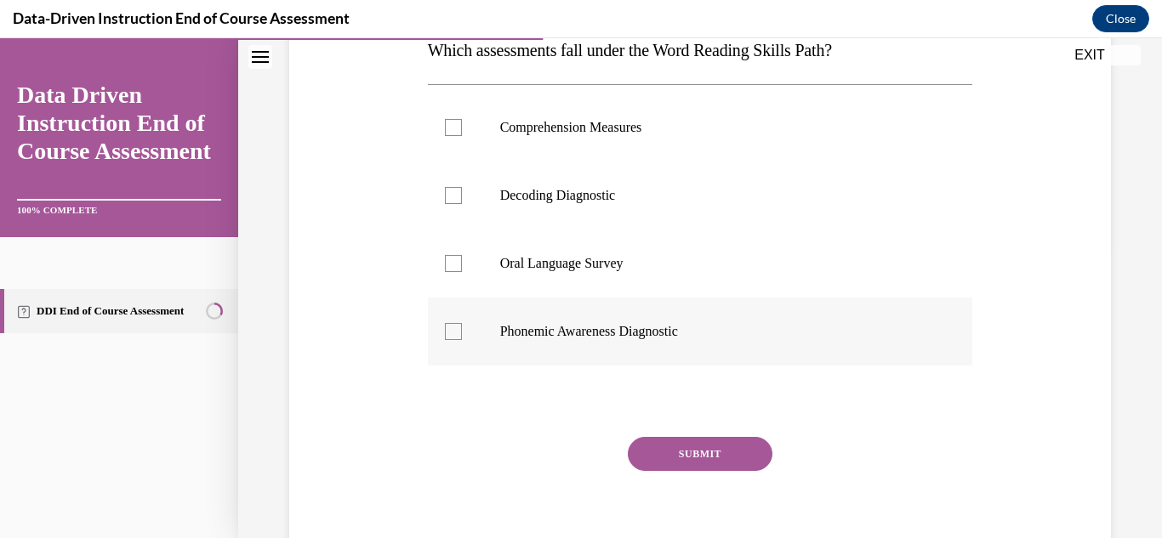
click at [598, 340] on label "Phonemic Awareness Diagnostic" at bounding box center [700, 332] width 545 height 68
click at [462, 340] on input "Phonemic Awareness Diagnostic" at bounding box center [453, 331] width 17 height 17
checkbox input "true"
click at [583, 171] on label "Decoding Diagnostic" at bounding box center [700, 196] width 545 height 68
click at [462, 187] on input "Decoding Diagnostic" at bounding box center [453, 195] width 17 height 17
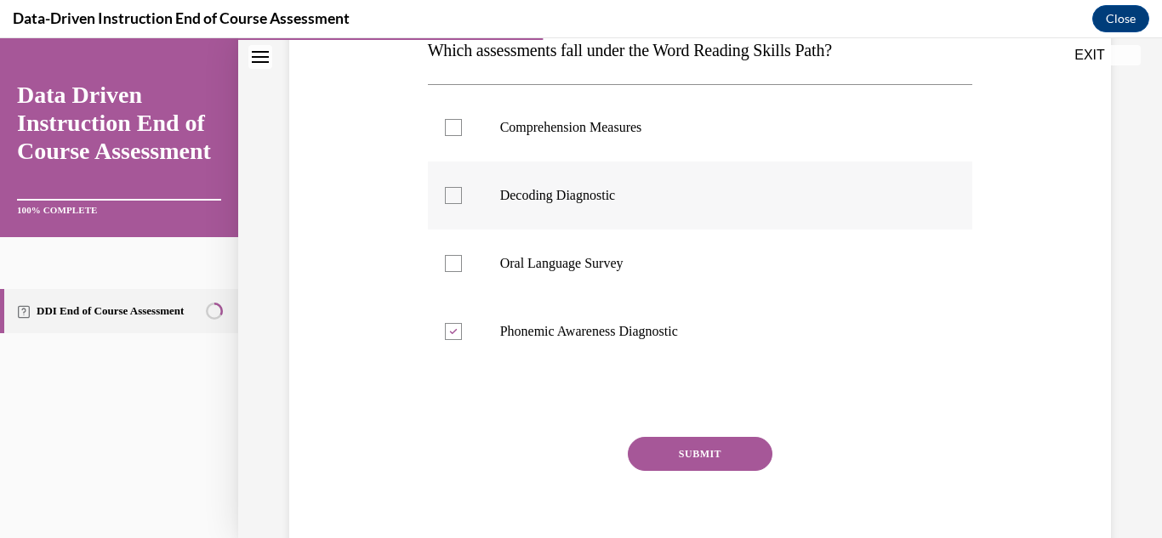
checkbox input "true"
click at [708, 457] on button "SUBMIT" at bounding box center [700, 454] width 145 height 34
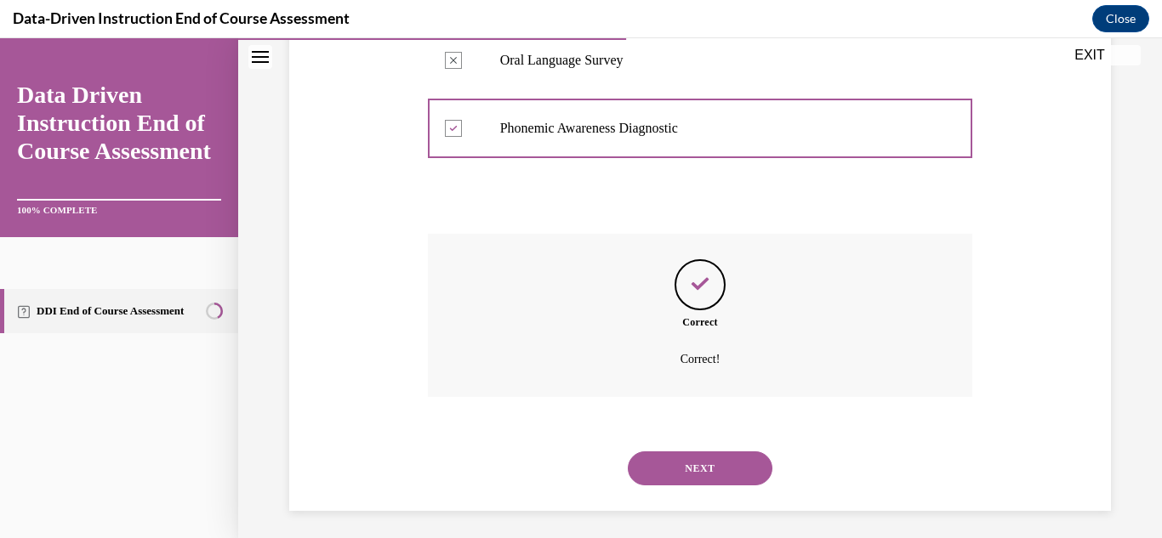
scroll to position [501, 0]
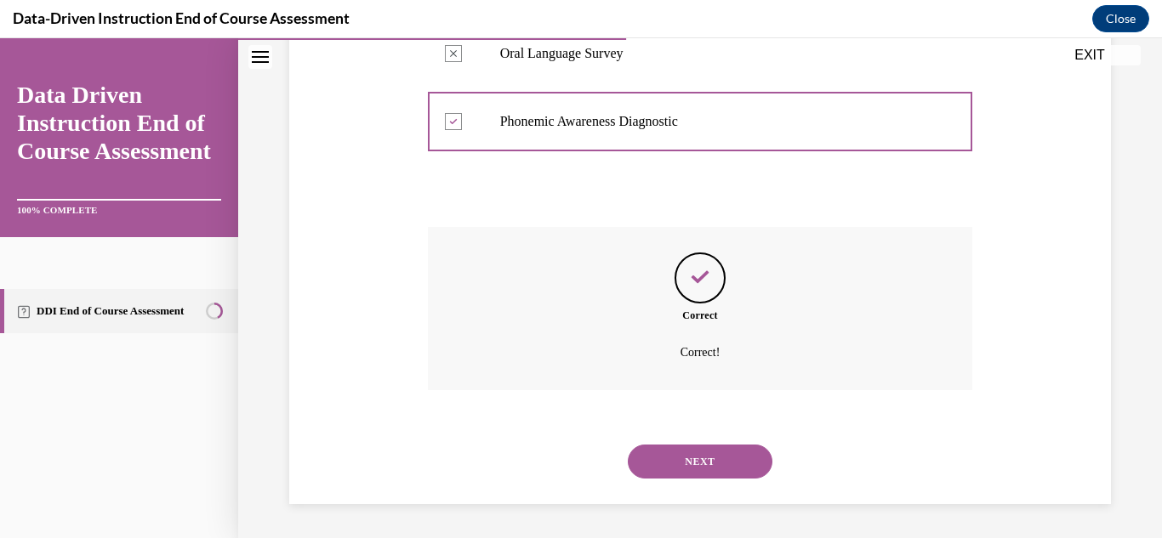
click at [671, 466] on button "NEXT" at bounding box center [700, 462] width 145 height 34
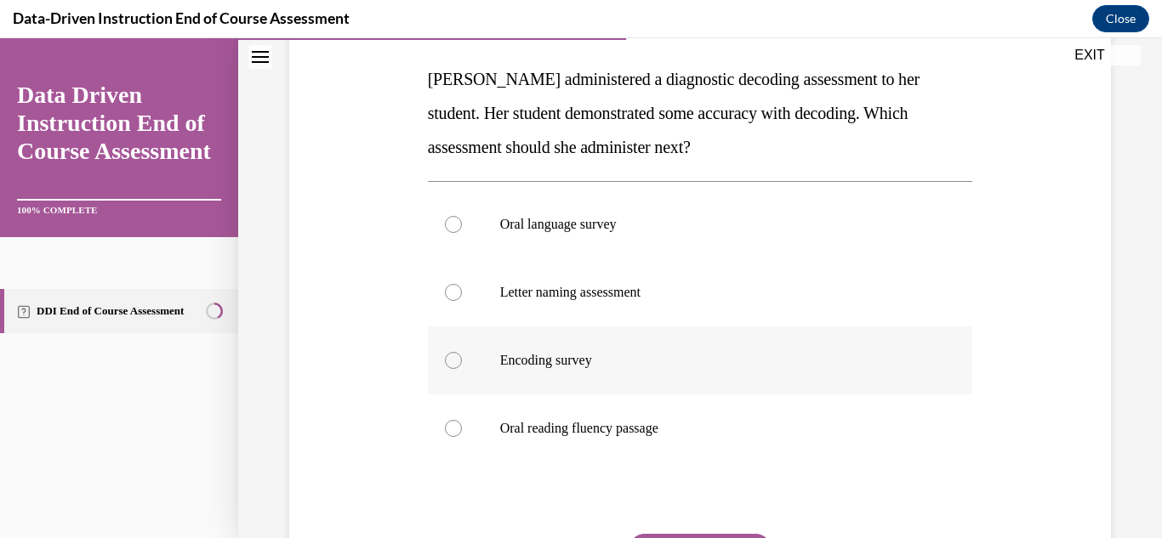
scroll to position [262, 0]
click at [686, 408] on label "Oral reading fluency passage" at bounding box center [700, 429] width 545 height 68
click at [462, 420] on input "Oral reading fluency passage" at bounding box center [453, 428] width 17 height 17
radio input "true"
click at [625, 382] on label "Encoding survey" at bounding box center [700, 360] width 545 height 68
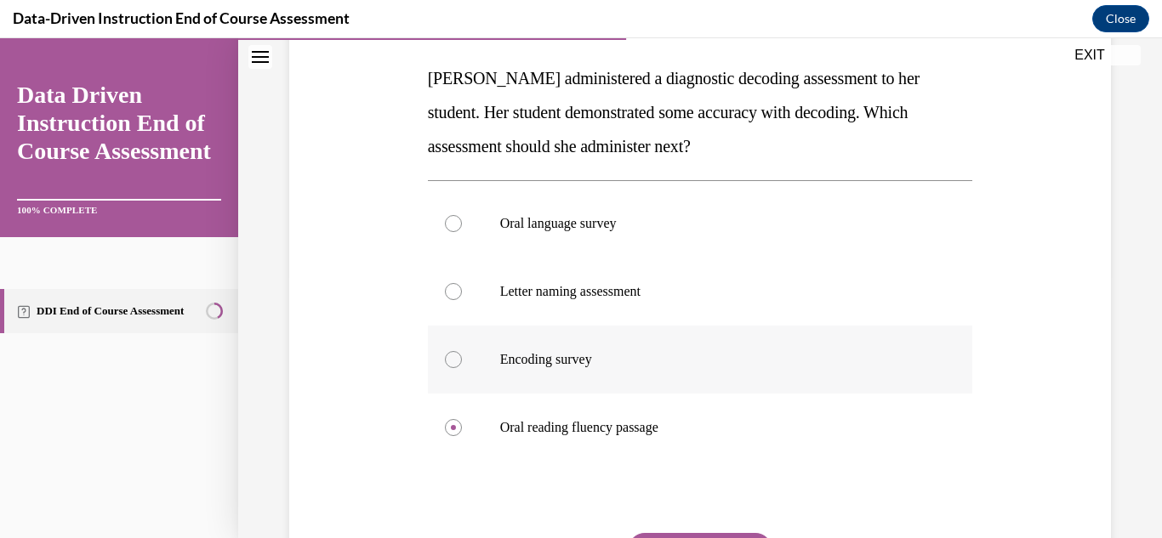
click at [462, 368] on input "Encoding survey" at bounding box center [453, 359] width 17 height 17
radio input "true"
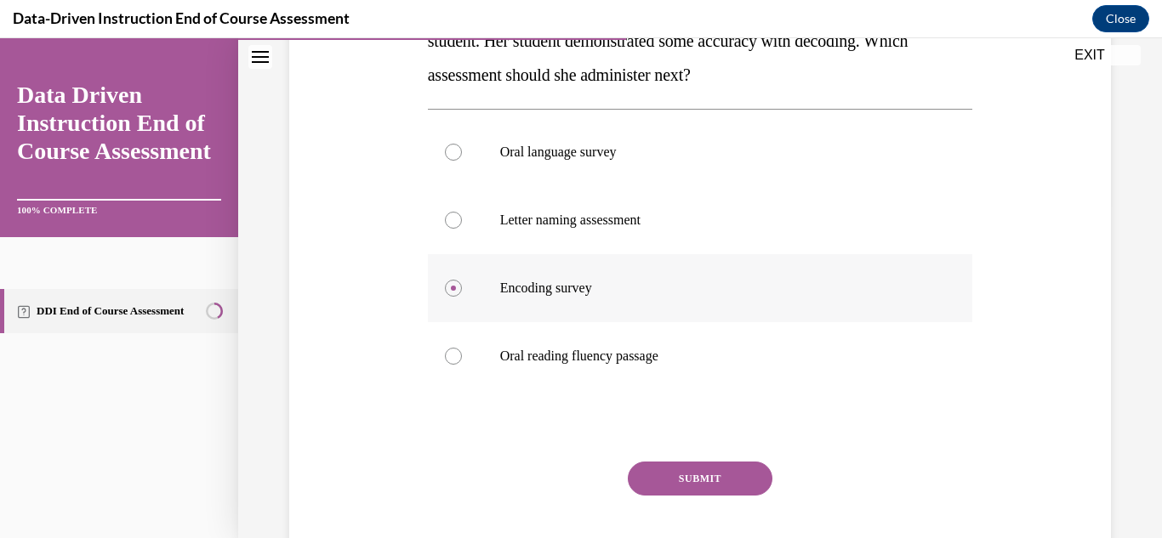
scroll to position [335, 0]
click at [686, 478] on button "SUBMIT" at bounding box center [700, 478] width 145 height 34
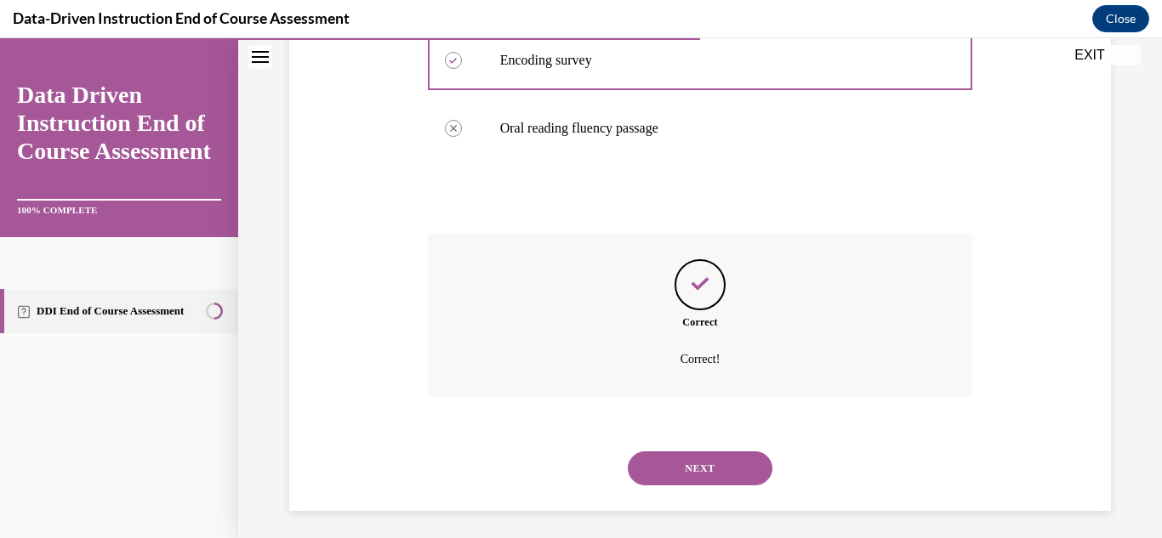
scroll to position [569, 0]
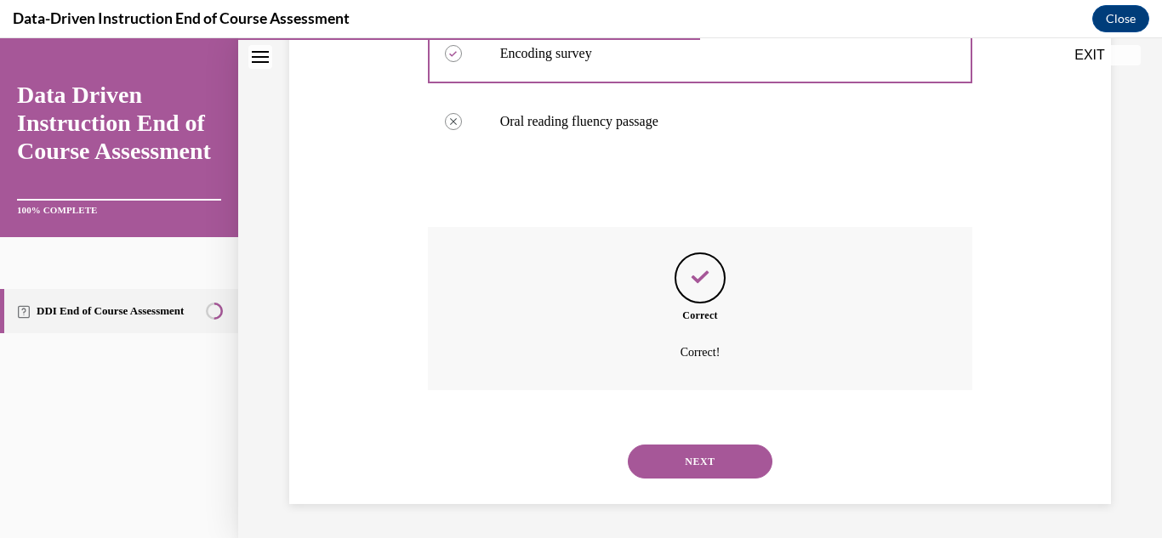
click at [686, 478] on button "NEXT" at bounding box center [700, 462] width 145 height 34
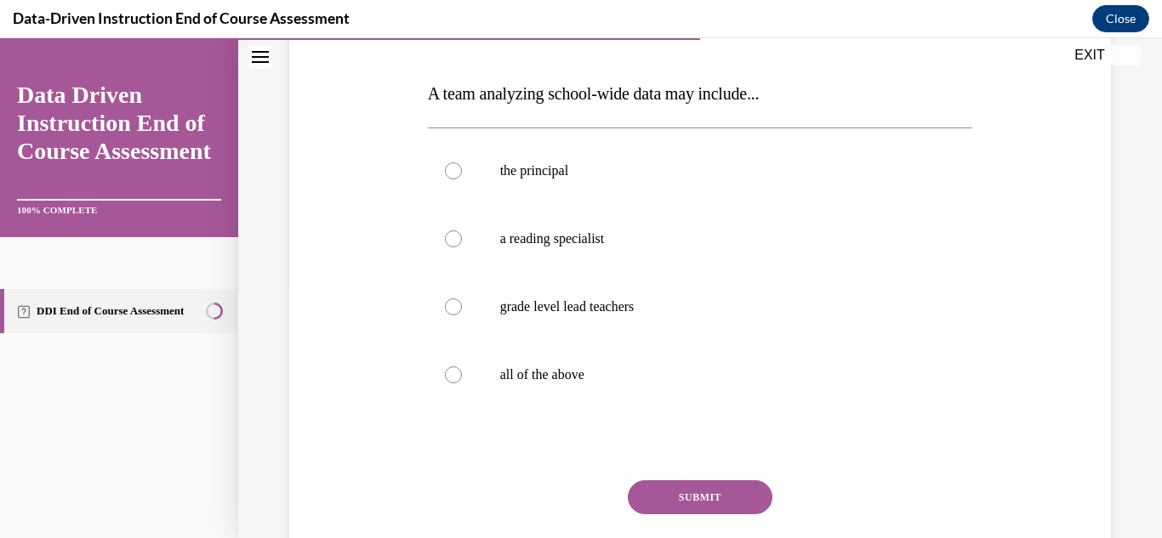
scroll to position [249, 0]
click at [609, 385] on label "all of the above" at bounding box center [700, 373] width 545 height 68
click at [462, 382] on input "all of the above" at bounding box center [453, 373] width 17 height 17
radio input "true"
click at [683, 481] on button "SUBMIT" at bounding box center [700, 496] width 145 height 34
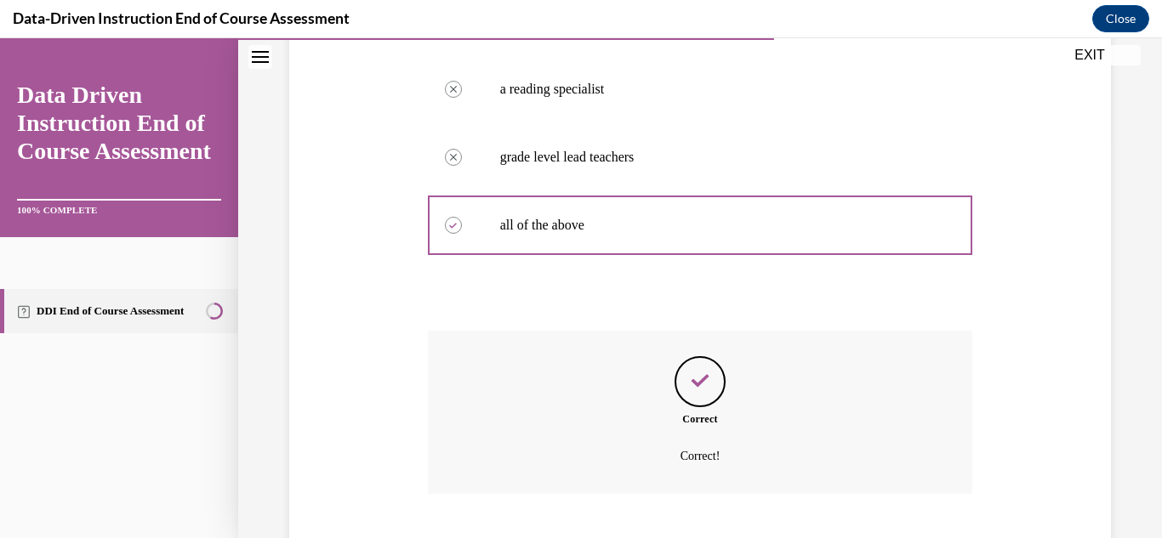
scroll to position [501, 0]
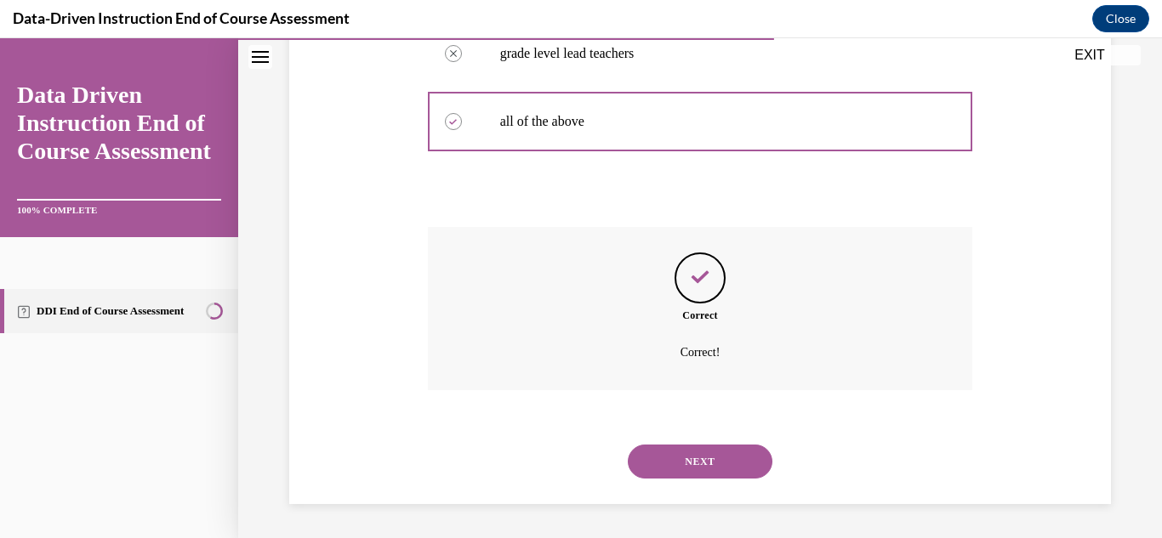
click at [693, 452] on button "NEXT" at bounding box center [700, 462] width 145 height 34
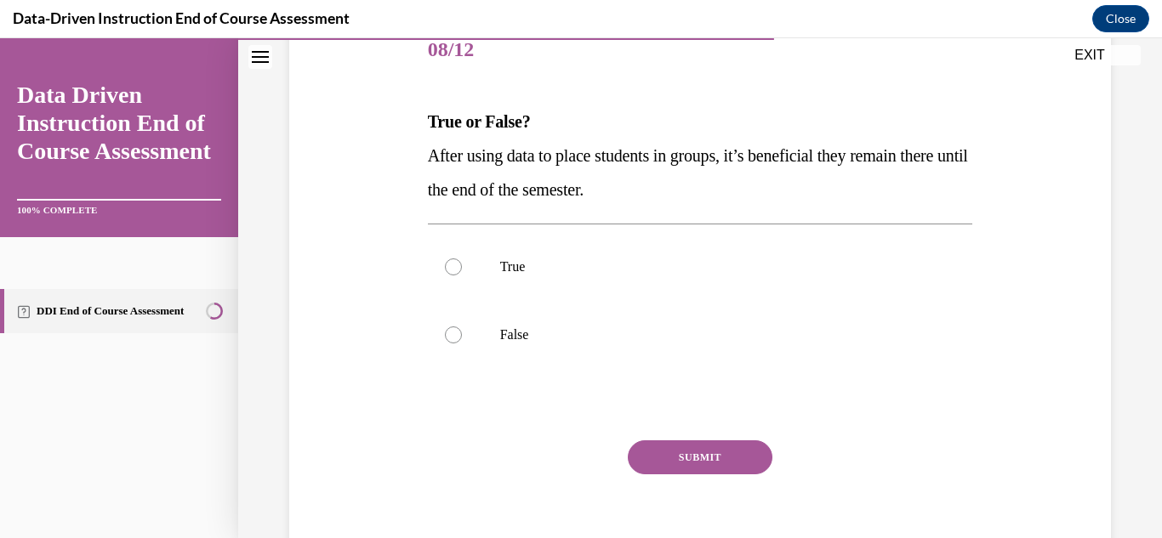
scroll to position [220, 0]
click at [608, 292] on label "True" at bounding box center [700, 266] width 545 height 68
click at [462, 275] on input "True" at bounding box center [453, 266] width 17 height 17
radio input "true"
click at [554, 310] on label "False" at bounding box center [700, 334] width 545 height 68
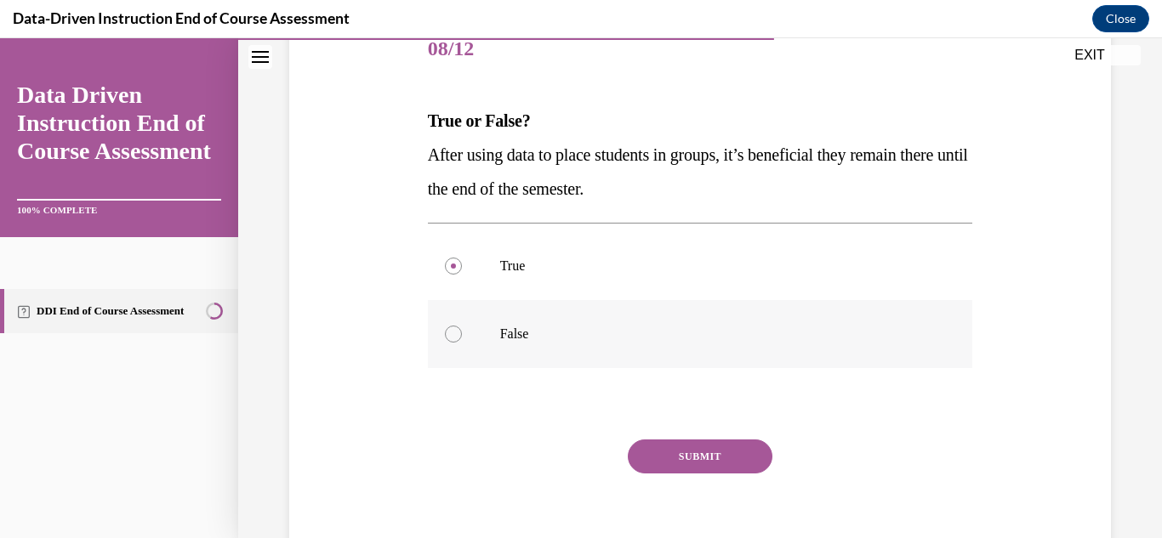
click at [462, 326] on input "False" at bounding box center [453, 334] width 17 height 17
radio input "true"
click at [656, 453] on button "SUBMIT" at bounding box center [700, 457] width 145 height 34
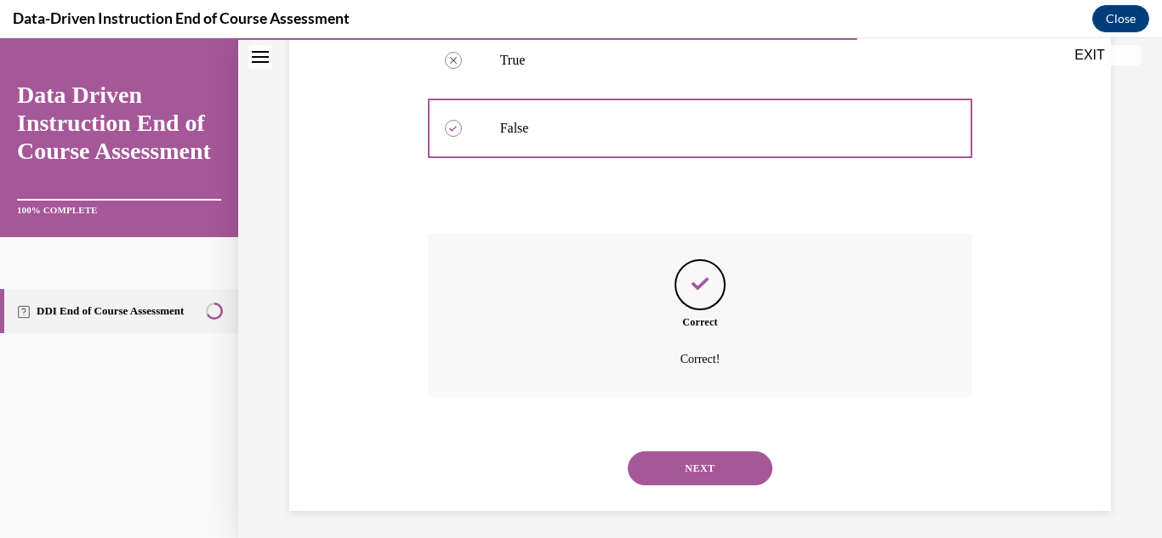
scroll to position [433, 0]
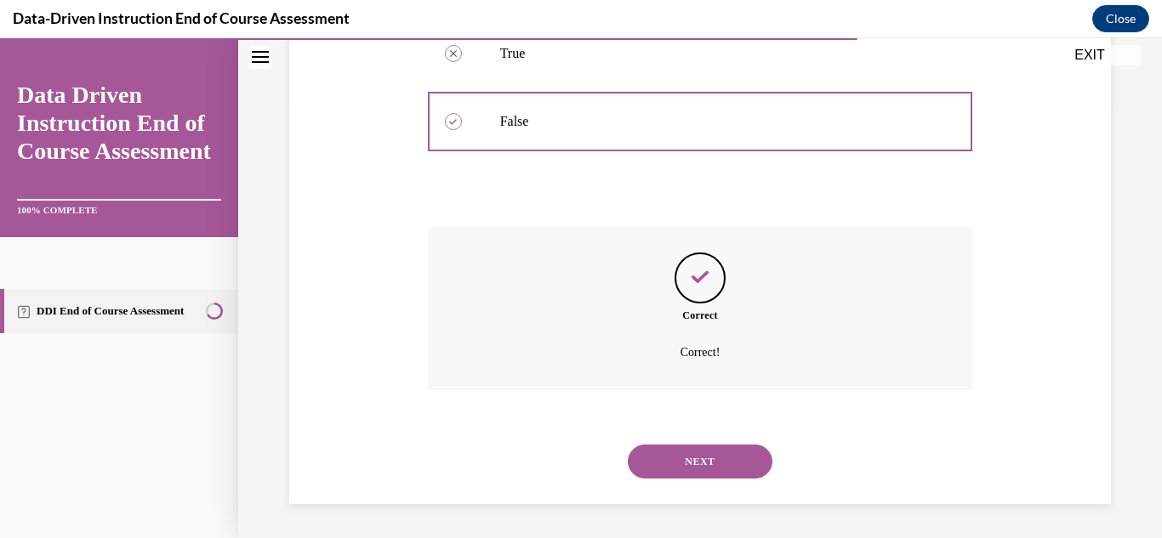
click at [669, 453] on button "NEXT" at bounding box center [700, 462] width 145 height 34
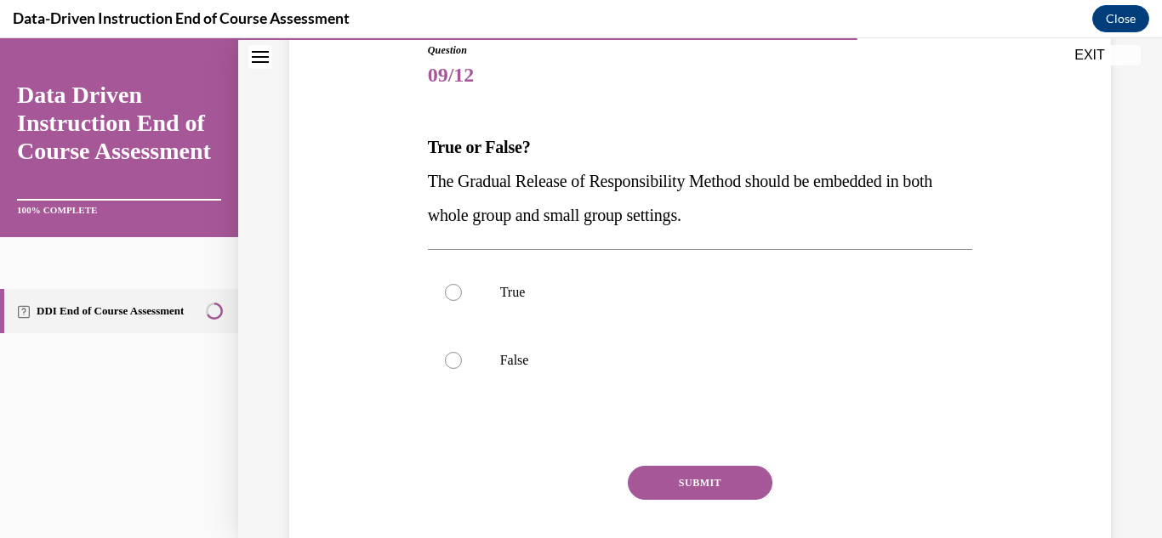
scroll to position [195, 0]
click at [578, 304] on label "True" at bounding box center [700, 292] width 545 height 68
click at [462, 300] on input "True" at bounding box center [453, 291] width 17 height 17
radio input "true"
click at [679, 486] on button "SUBMIT" at bounding box center [700, 482] width 145 height 34
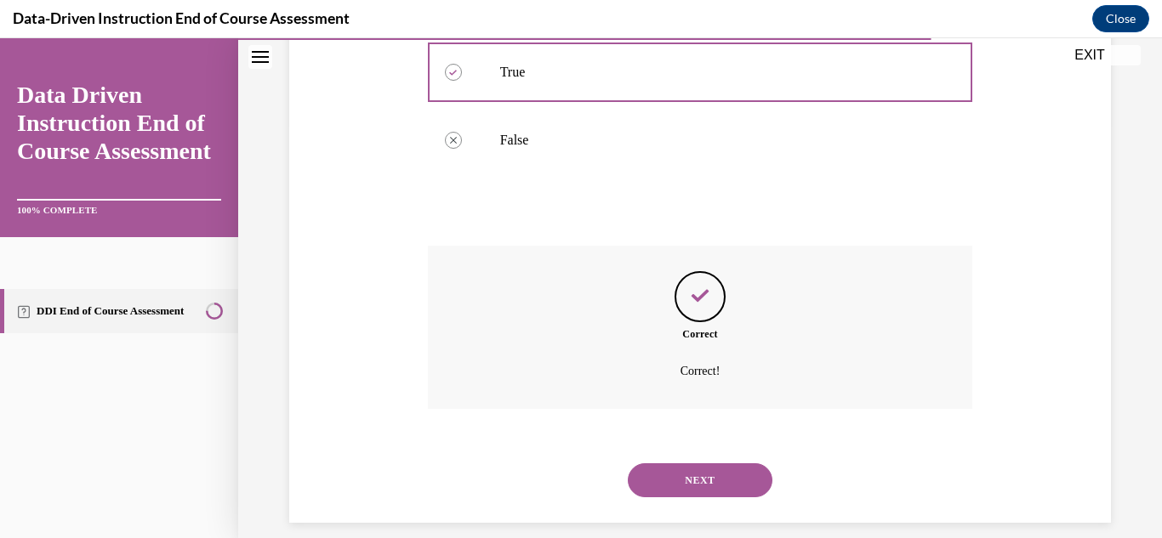
scroll to position [433, 0]
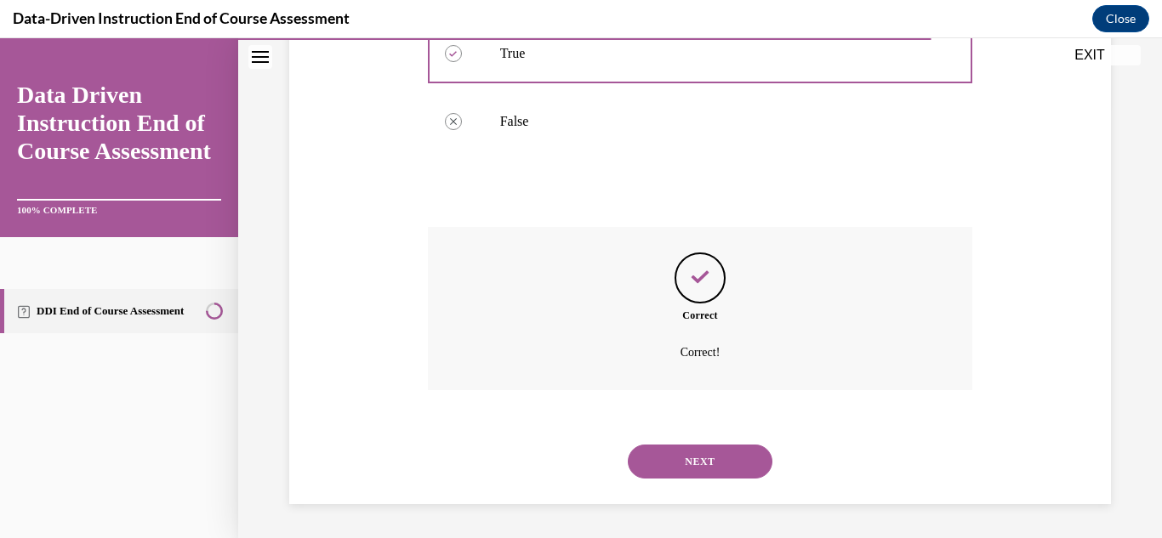
click at [701, 459] on button "NEXT" at bounding box center [700, 462] width 145 height 34
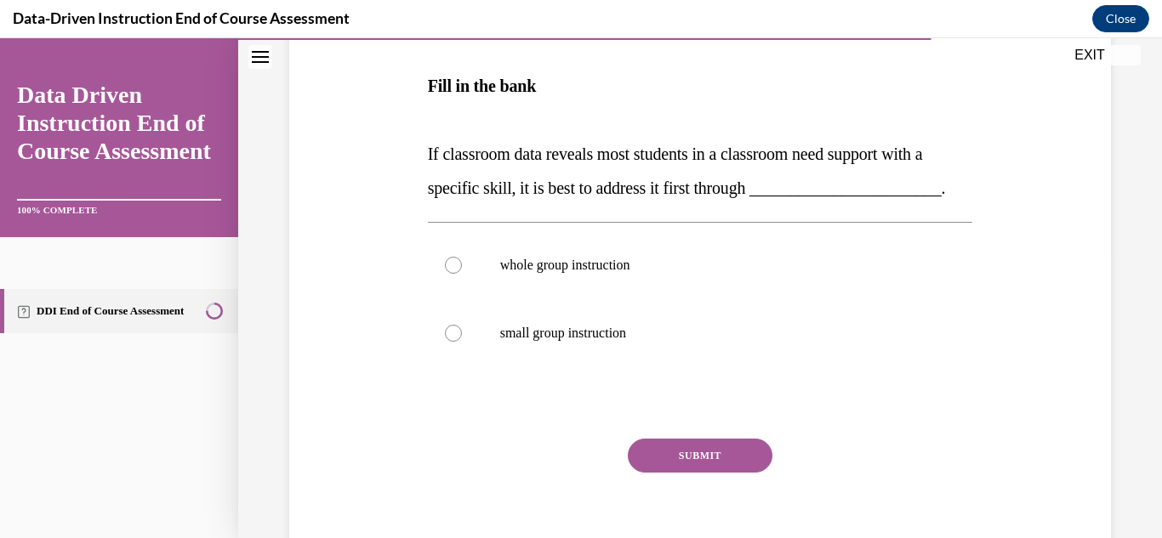
scroll to position [286, 0]
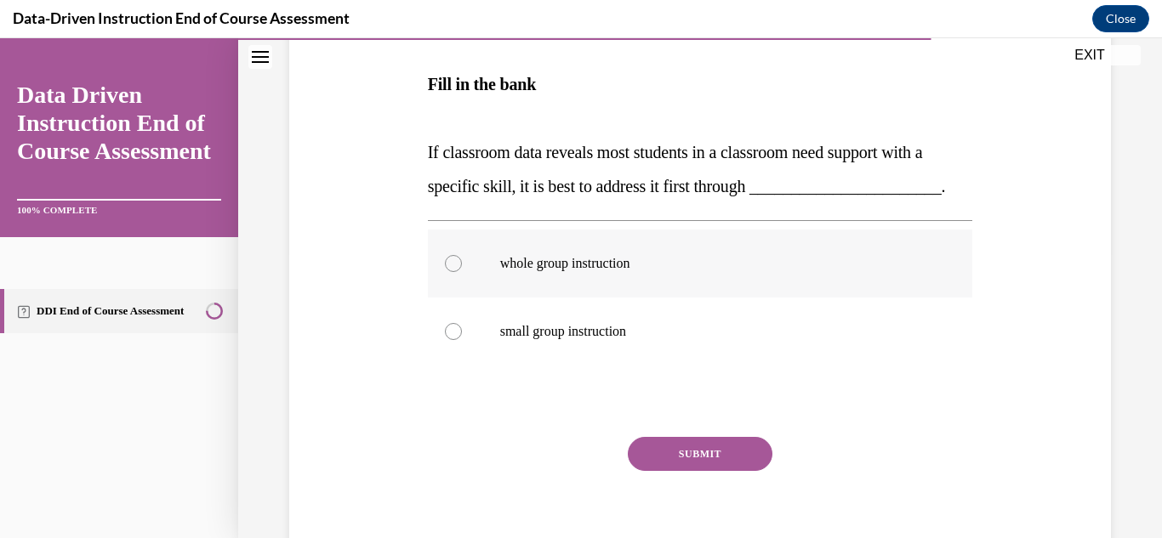
click at [583, 298] on label "whole group instruction" at bounding box center [700, 264] width 545 height 68
click at [462, 272] on input "whole group instruction" at bounding box center [453, 263] width 17 height 17
radio input "true"
click at [696, 471] on button "SUBMIT" at bounding box center [700, 454] width 145 height 34
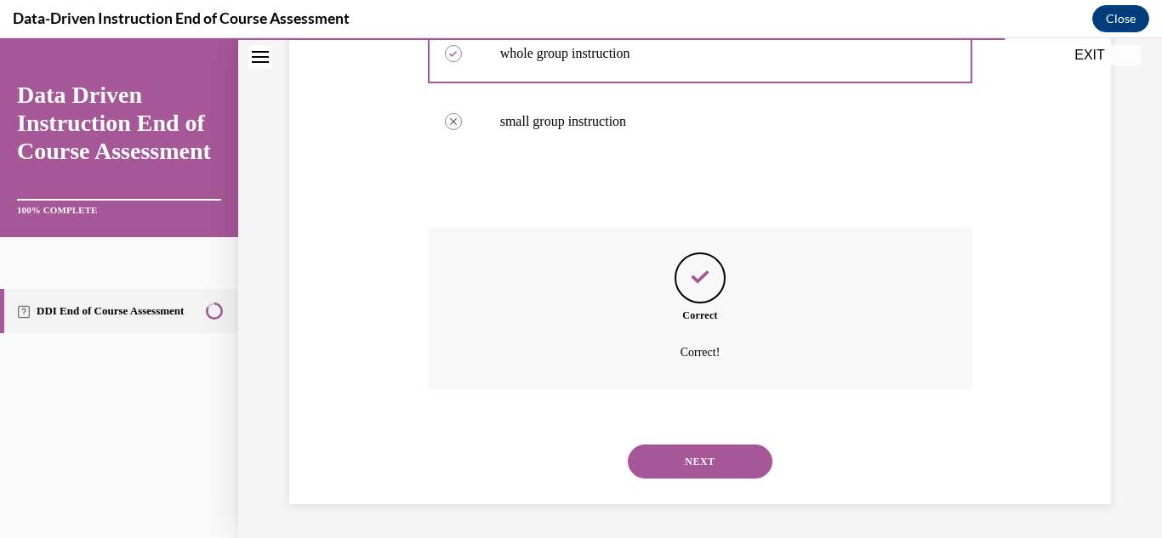
scroll to position [530, 0]
click at [707, 464] on button "NEXT" at bounding box center [700, 462] width 145 height 34
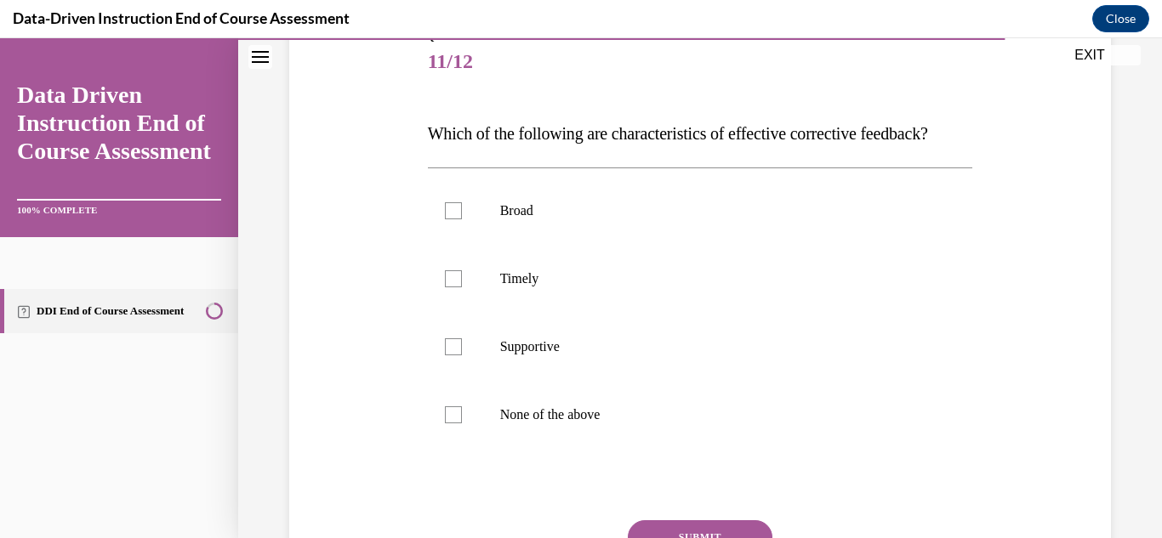
scroll to position [212, 0]
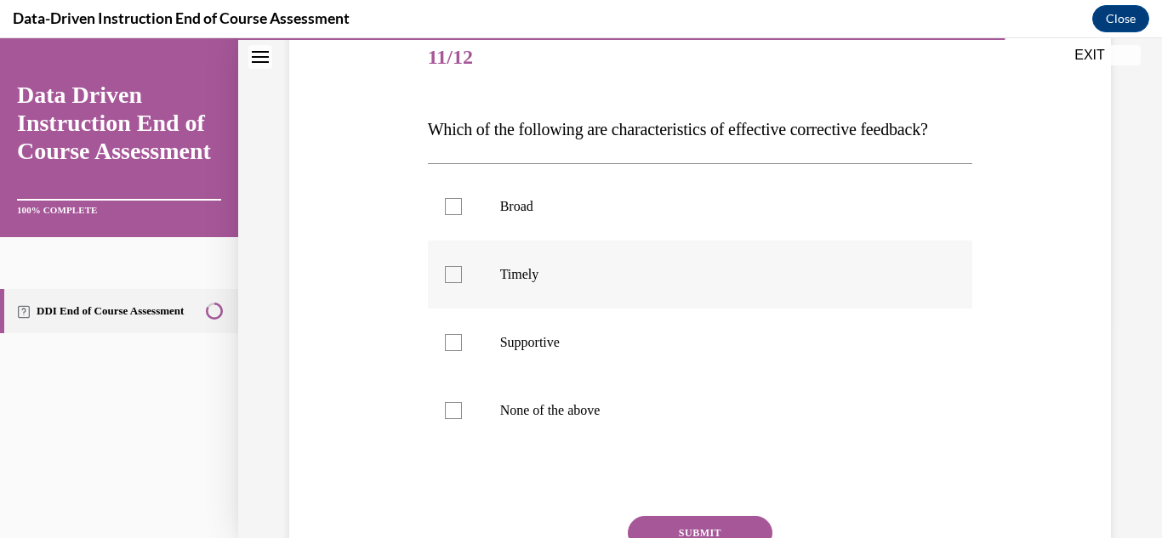
click at [569, 283] on p "Timely" at bounding box center [715, 274] width 430 height 17
click at [462, 283] on input "Timely" at bounding box center [453, 274] width 17 height 17
checkbox input "true"
click at [588, 358] on label "Supportive" at bounding box center [700, 343] width 545 height 68
click at [462, 351] on input "Supportive" at bounding box center [453, 342] width 17 height 17
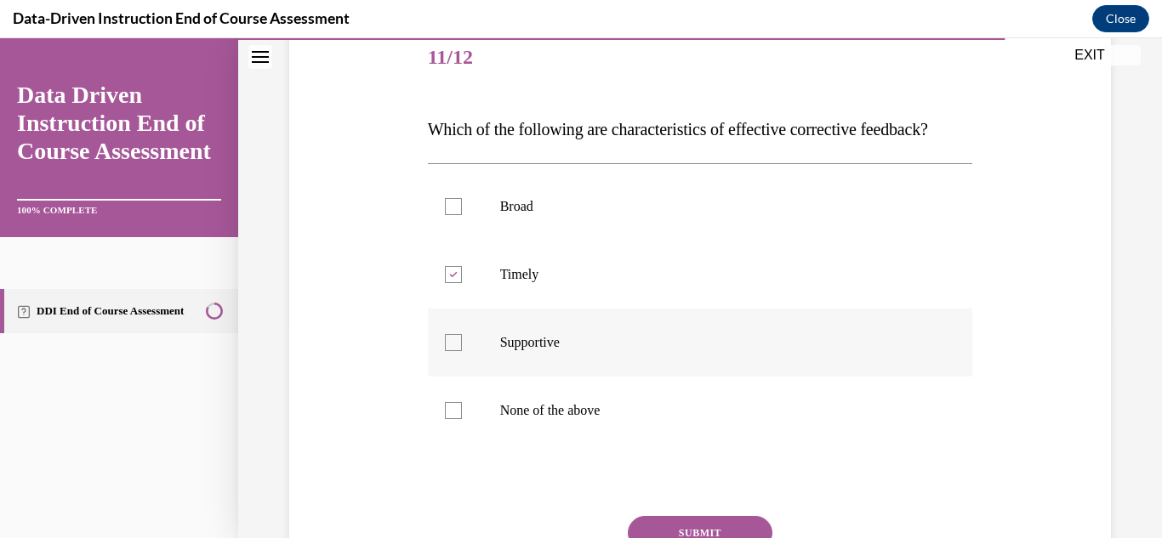
checkbox input "true"
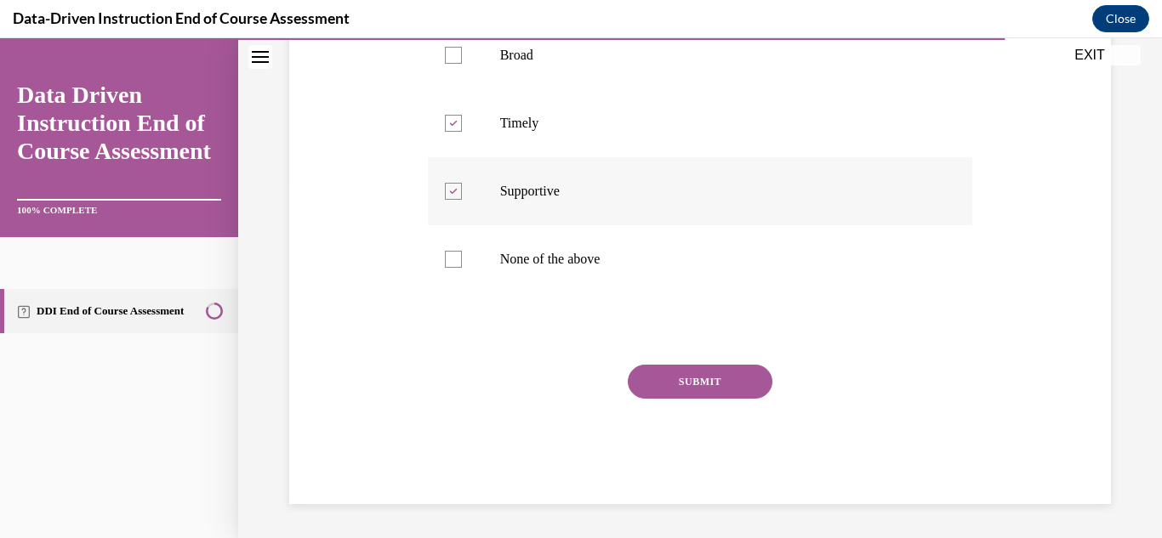
scroll to position [391, 0]
click at [741, 396] on button "SUBMIT" at bounding box center [700, 382] width 145 height 34
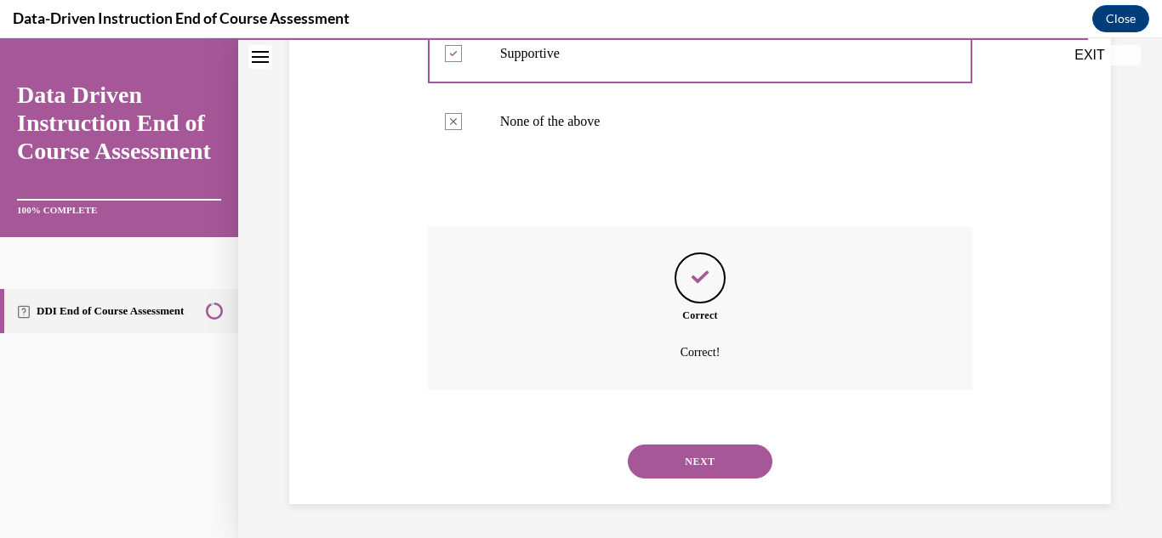
scroll to position [535, 0]
click at [721, 454] on button "NEXT" at bounding box center [700, 462] width 145 height 34
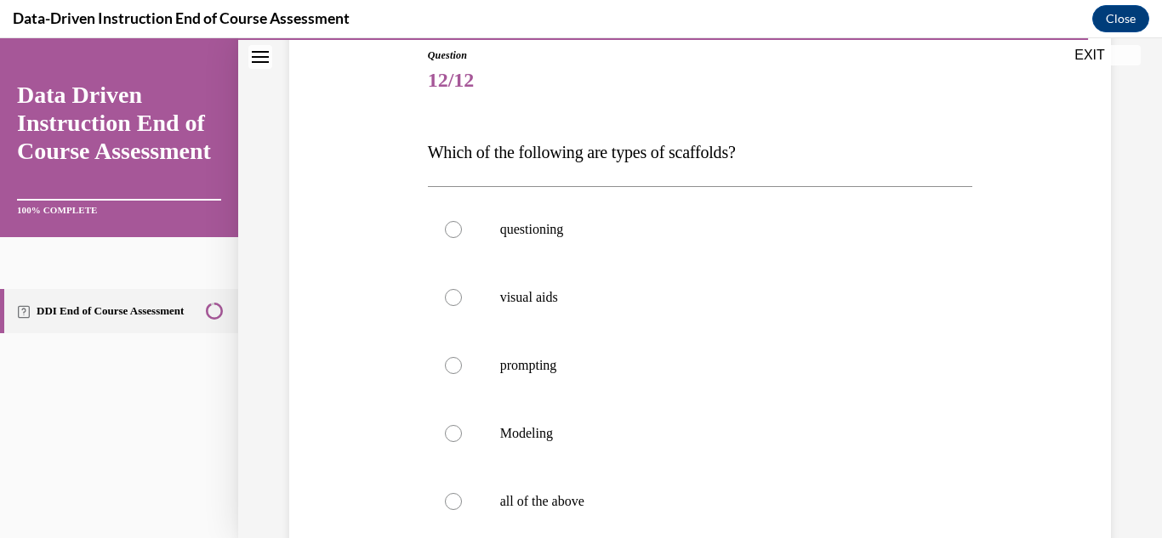
scroll to position [190, 0]
click at [609, 505] on p "all of the above" at bounding box center [715, 500] width 430 height 17
click at [462, 505] on input "all of the above" at bounding box center [453, 500] width 17 height 17
radio input "true"
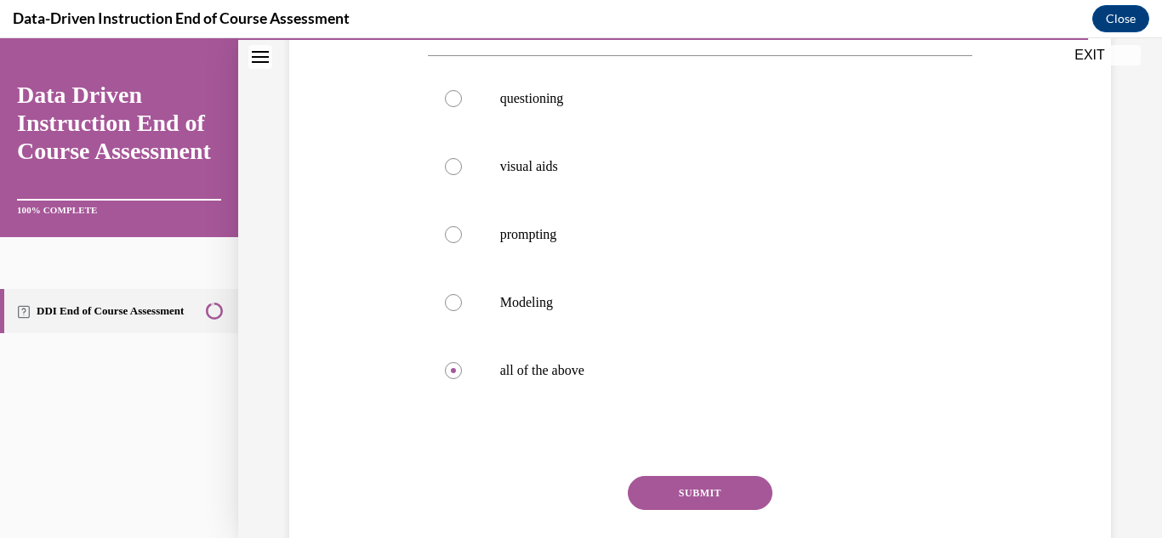
click at [709, 480] on button "SUBMIT" at bounding box center [700, 493] width 145 height 34
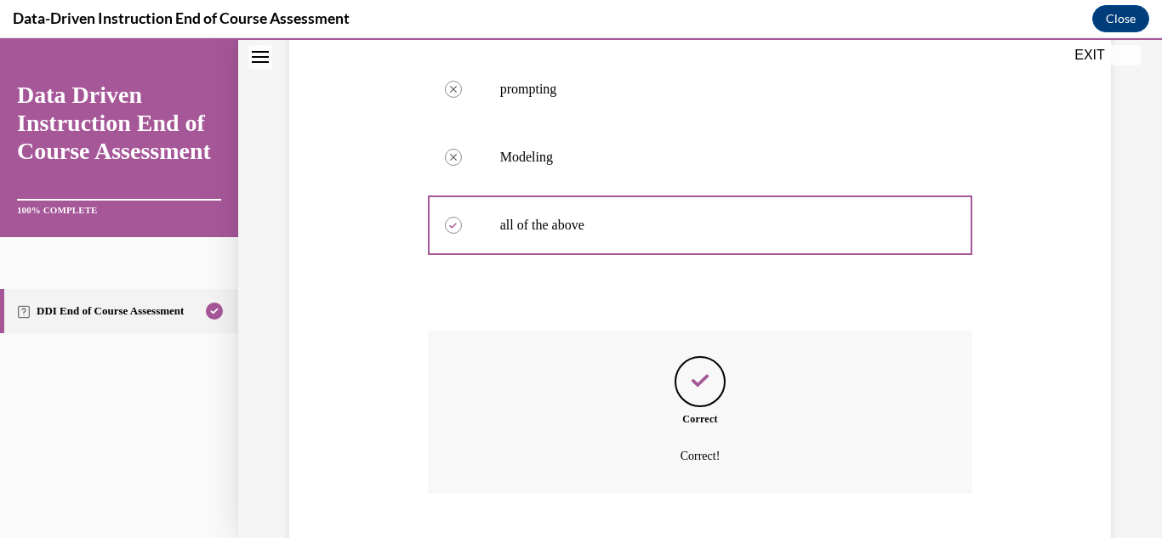
scroll to position [569, 0]
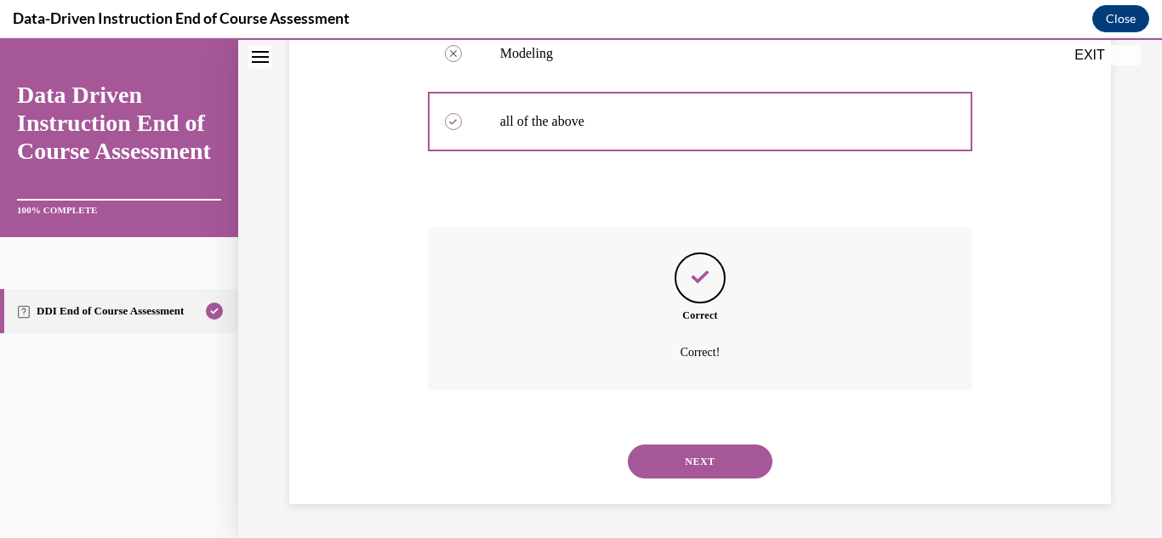
click at [714, 474] on button "NEXT" at bounding box center [700, 462] width 145 height 34
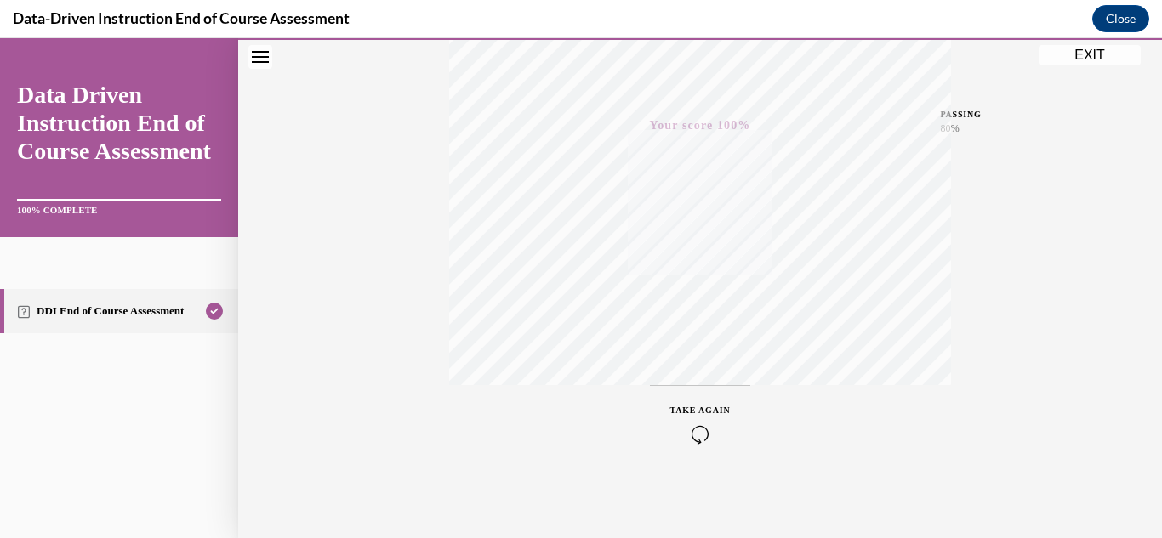
scroll to position [0, 0]
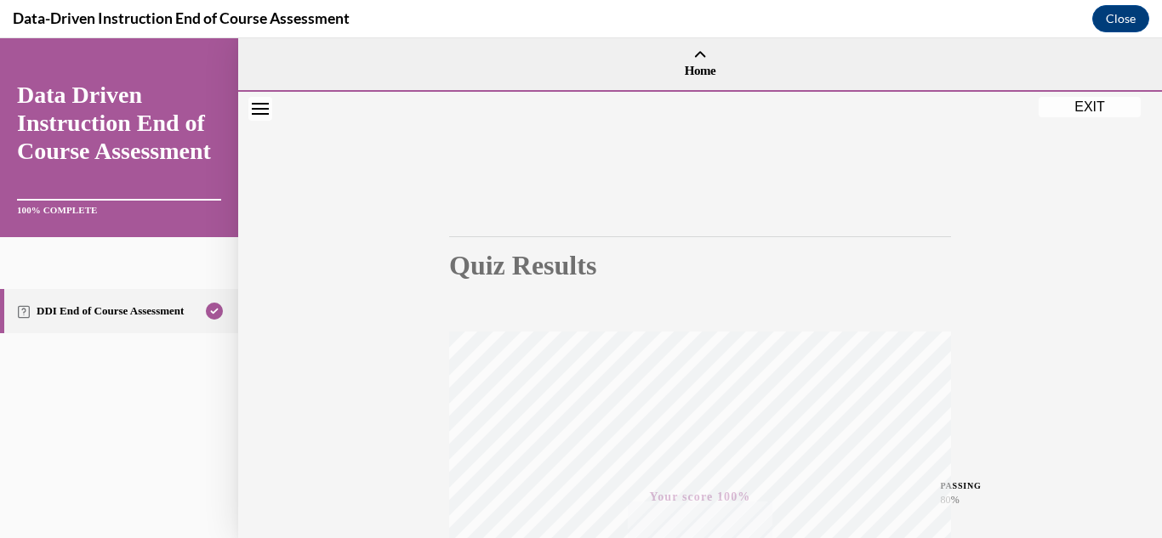
click at [1081, 105] on button "EXIT" at bounding box center [1089, 107] width 102 height 20
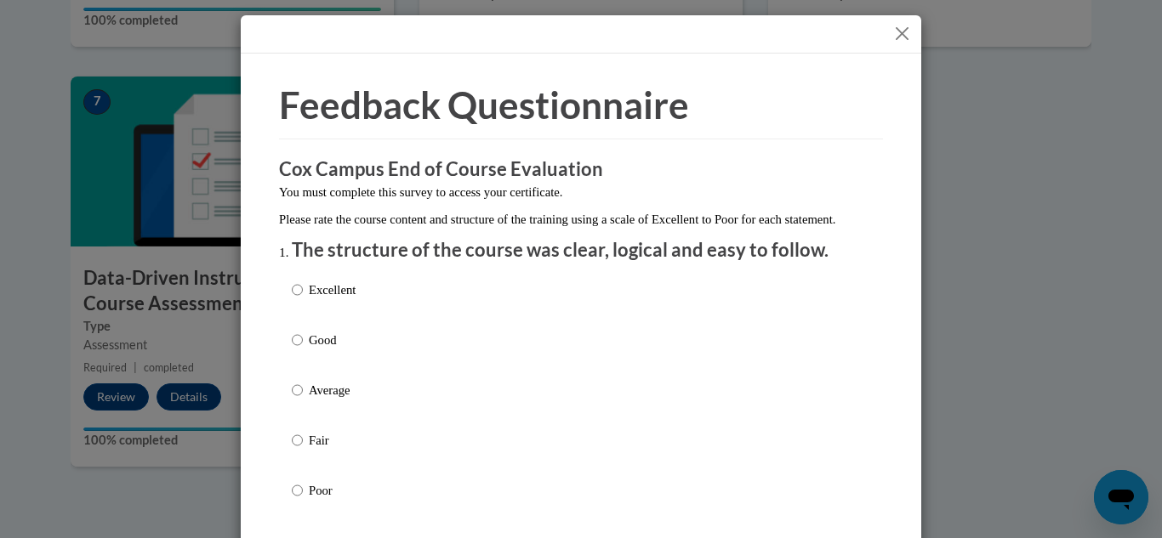
click at [891, 29] on button "Close" at bounding box center [901, 33] width 21 height 21
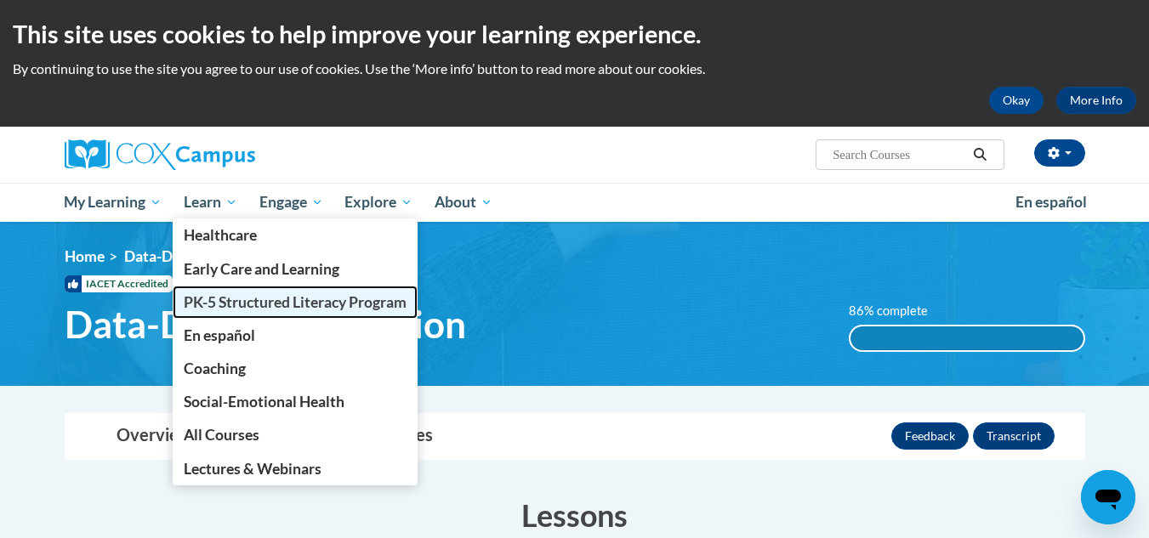
click at [265, 308] on span "PK-5 Structured Literacy Program" at bounding box center [295, 302] width 223 height 18
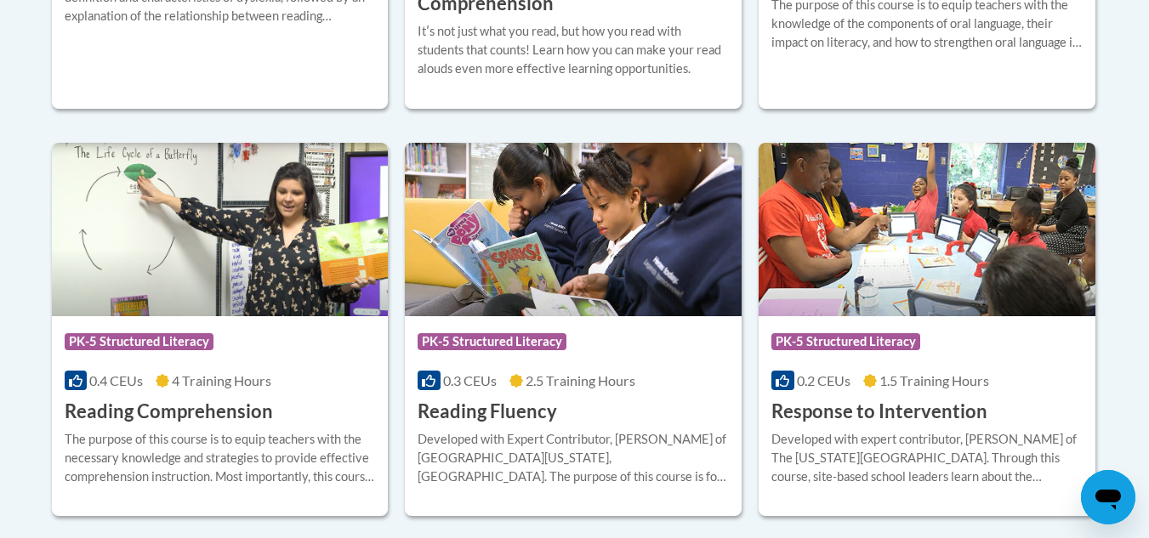
scroll to position [1509, 0]
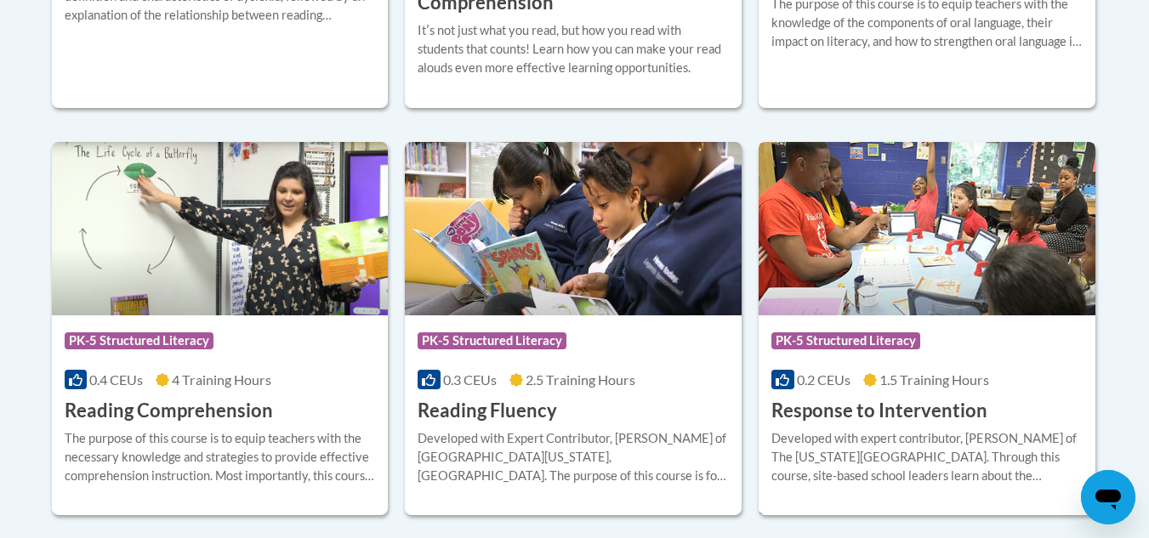
click at [815, 230] on img at bounding box center [927, 228] width 337 height 173
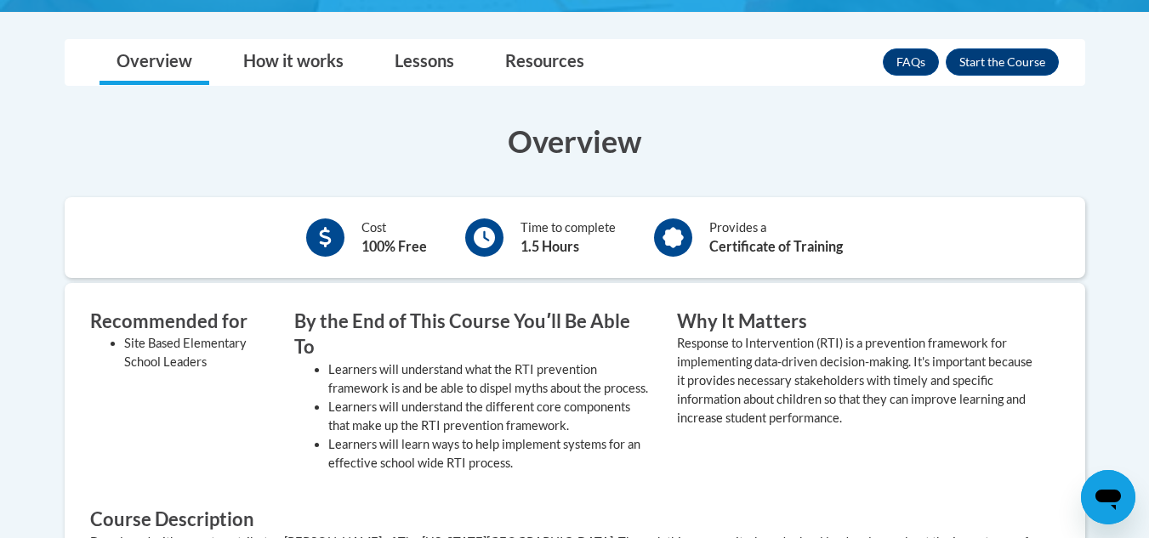
scroll to position [474, 0]
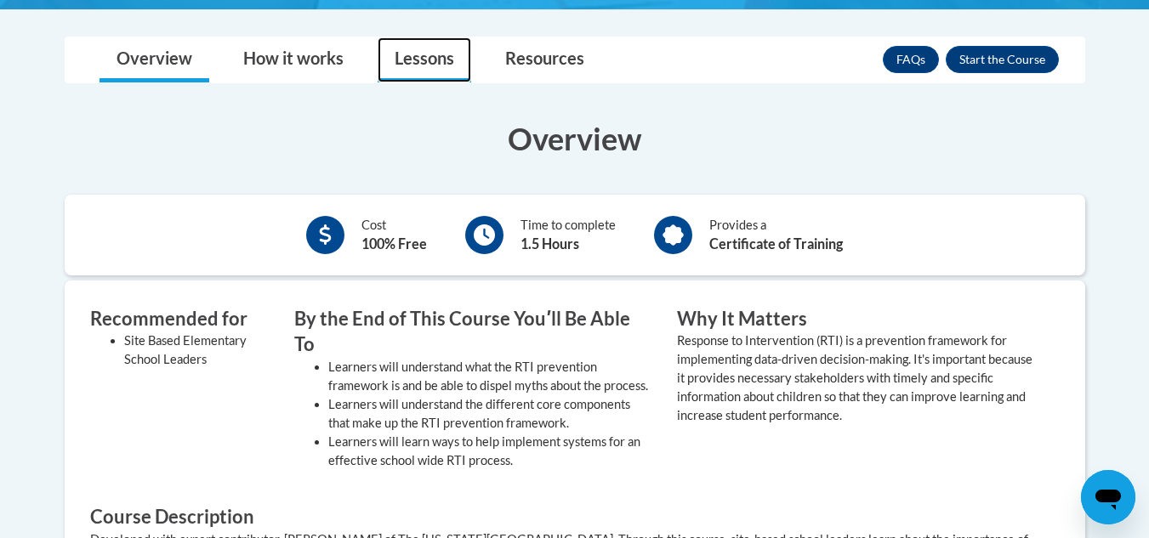
click at [417, 67] on link "Lessons" at bounding box center [425, 59] width 94 height 45
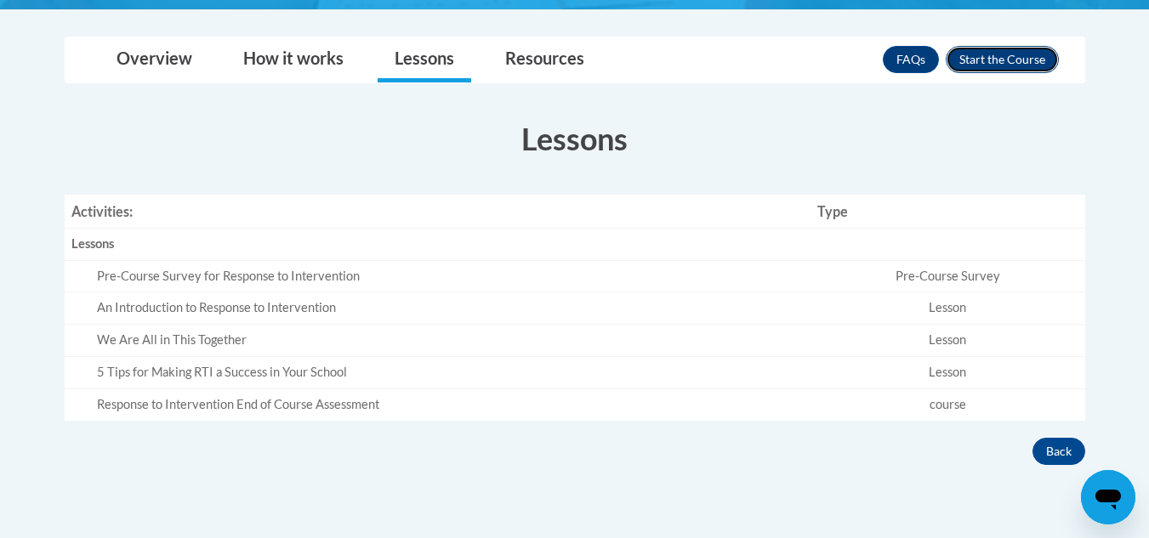
click at [1019, 65] on button "Enroll" at bounding box center [1002, 59] width 113 height 27
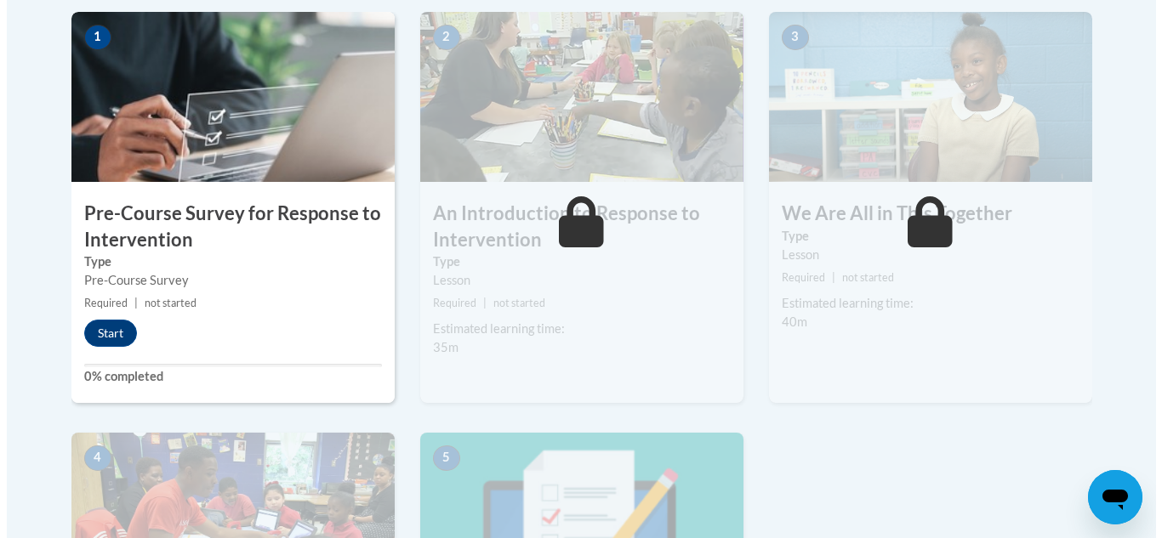
scroll to position [563, 0]
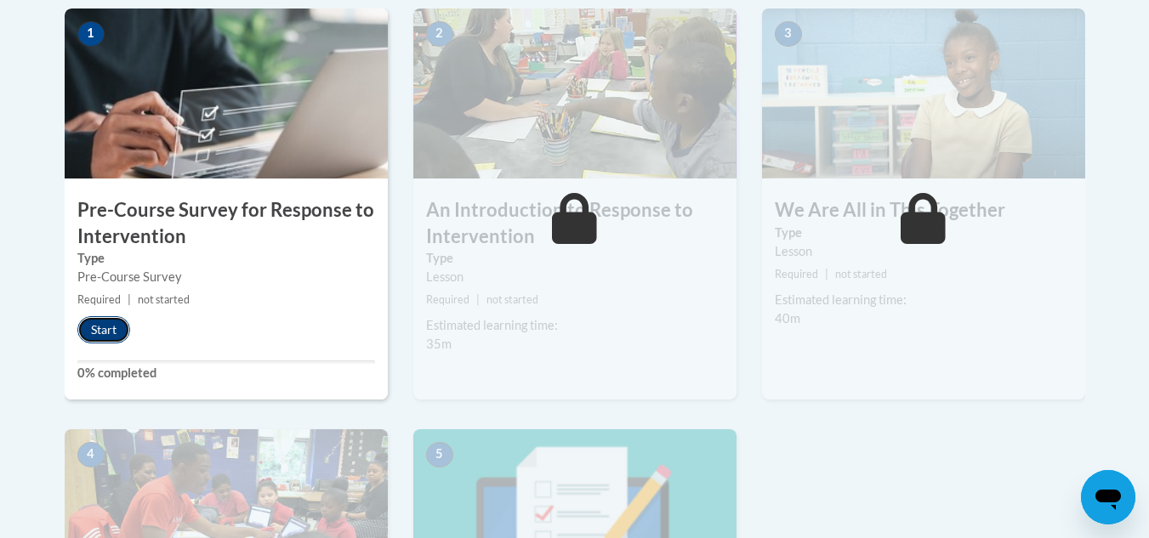
click at [98, 336] on button "Start" at bounding box center [103, 329] width 53 height 27
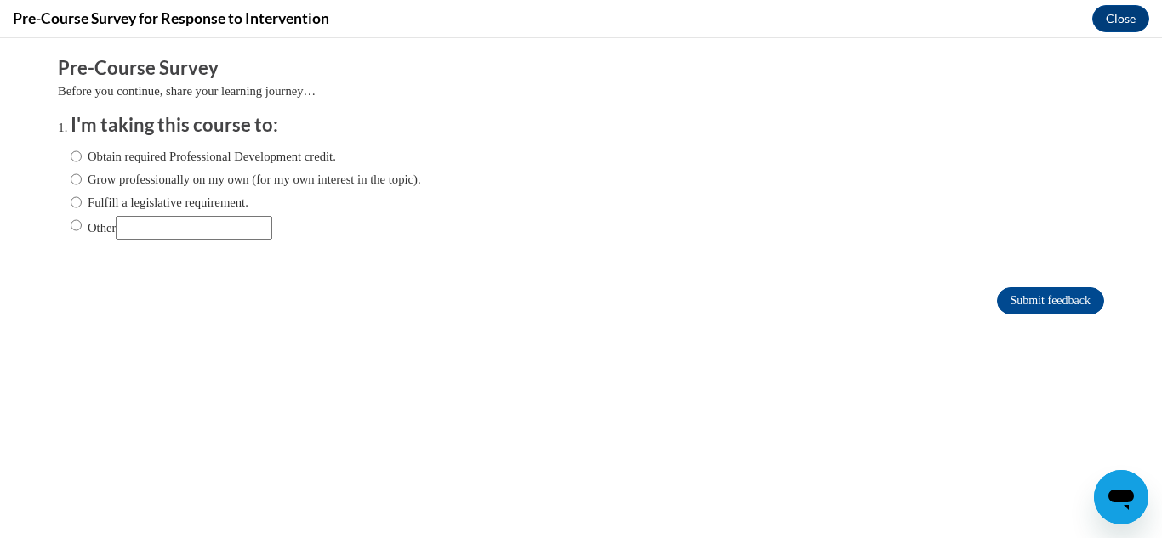
scroll to position [0, 0]
click at [268, 150] on label "Obtain required Professional Development credit." at bounding box center [203, 156] width 265 height 19
click at [82, 150] on input "Obtain required Professional Development credit." at bounding box center [76, 156] width 11 height 19
radio input "true"
click at [1017, 298] on input "Submit feedback" at bounding box center [1050, 300] width 107 height 27
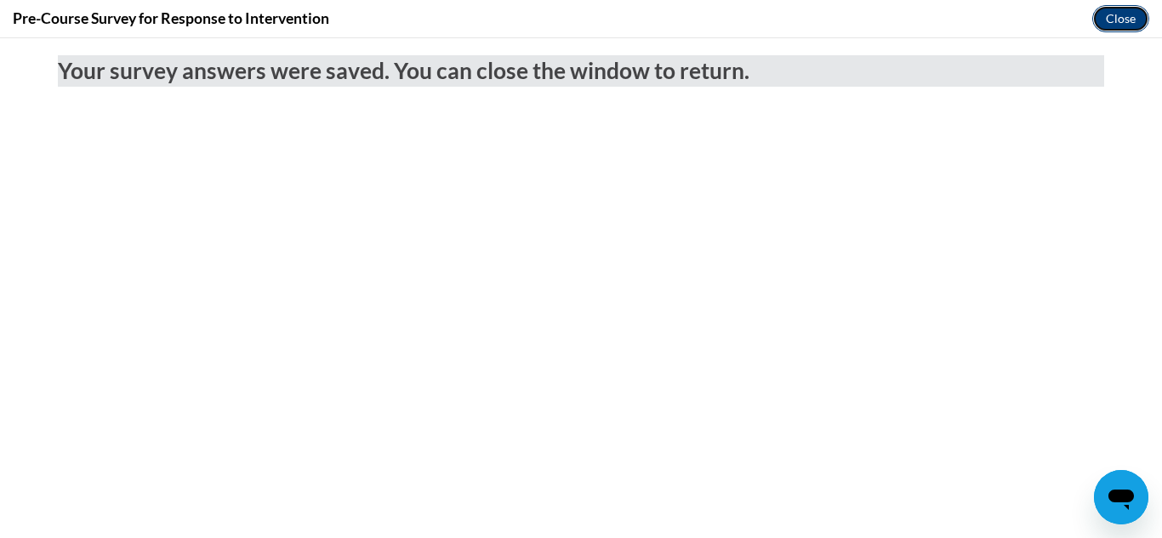
click at [1108, 20] on button "Close" at bounding box center [1120, 18] width 57 height 27
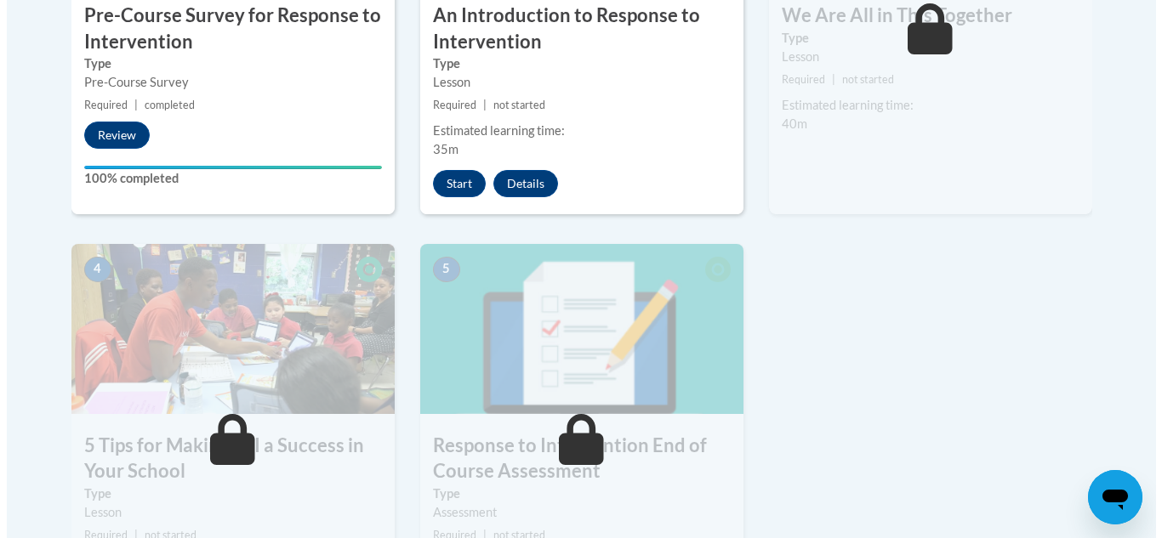
scroll to position [756, 0]
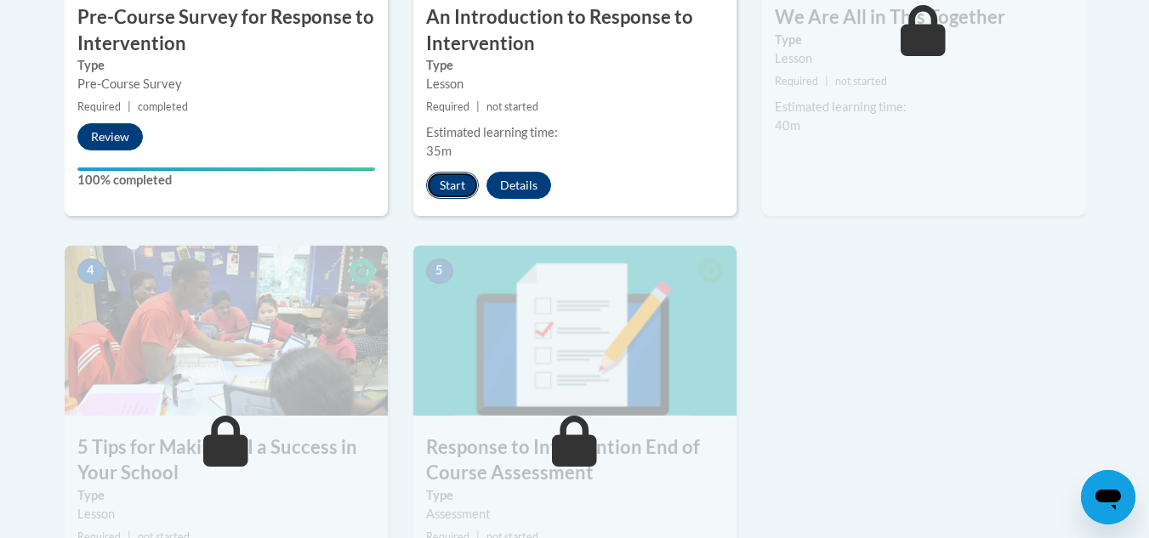
click at [463, 186] on button "Start" at bounding box center [452, 185] width 53 height 27
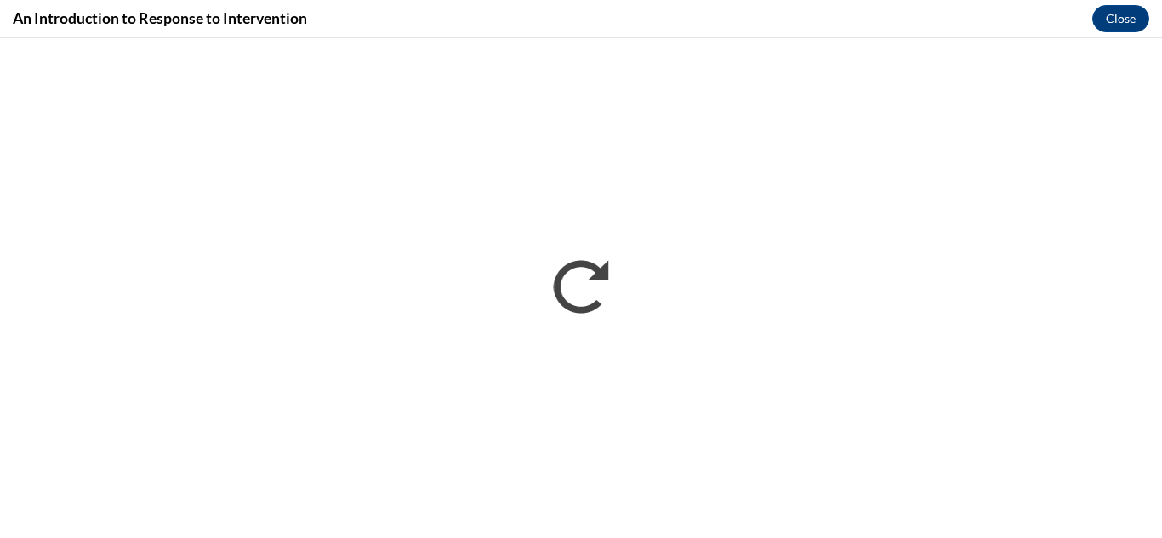
scroll to position [0, 0]
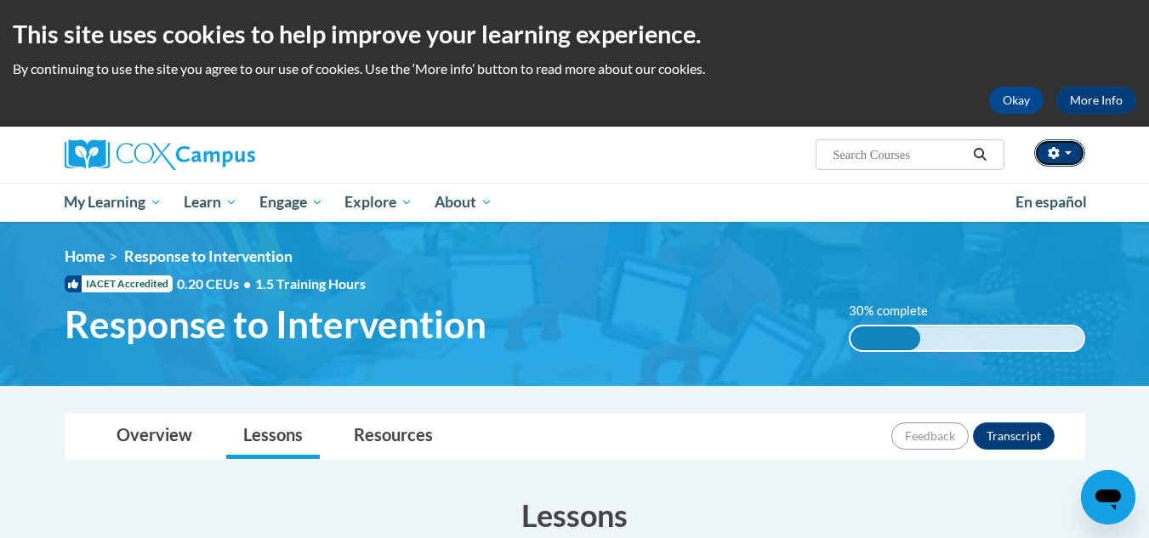
click at [1067, 156] on button "button" at bounding box center [1059, 152] width 51 height 27
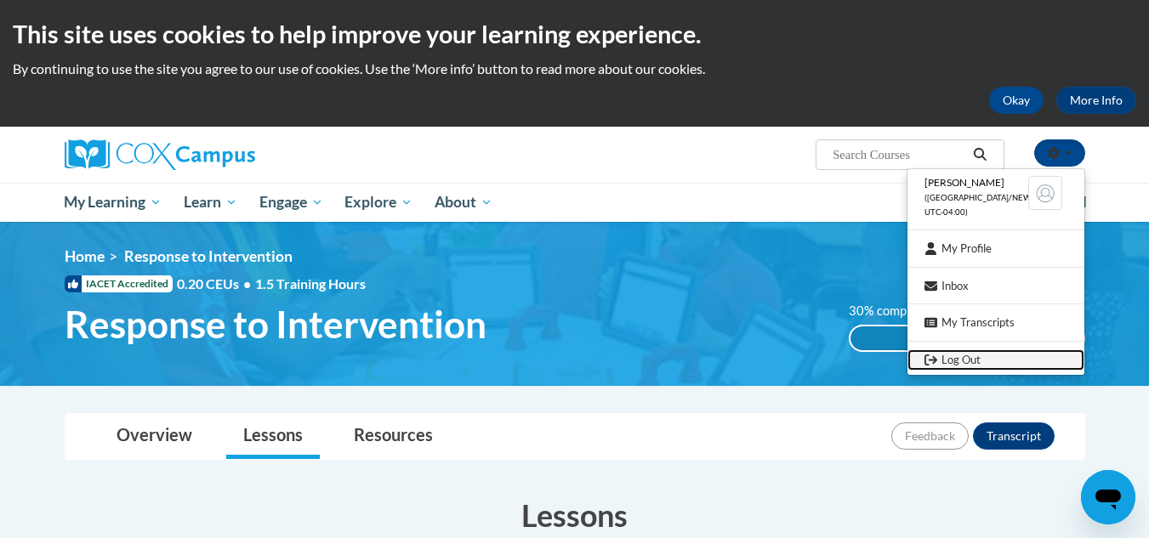
click at [990, 355] on link "Log Out" at bounding box center [995, 360] width 177 height 21
